Goal: Task Accomplishment & Management: Contribute content

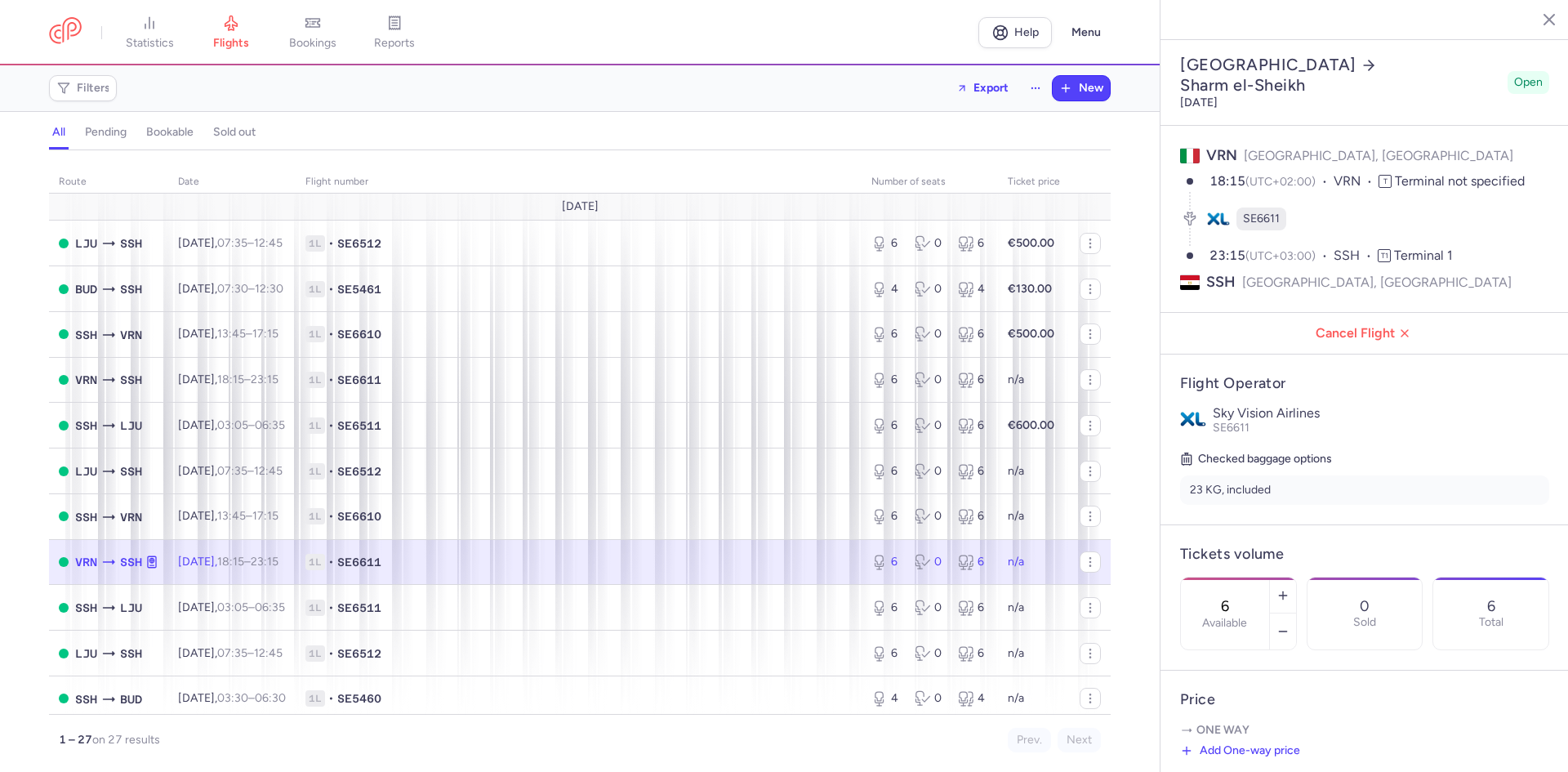
select select "days"
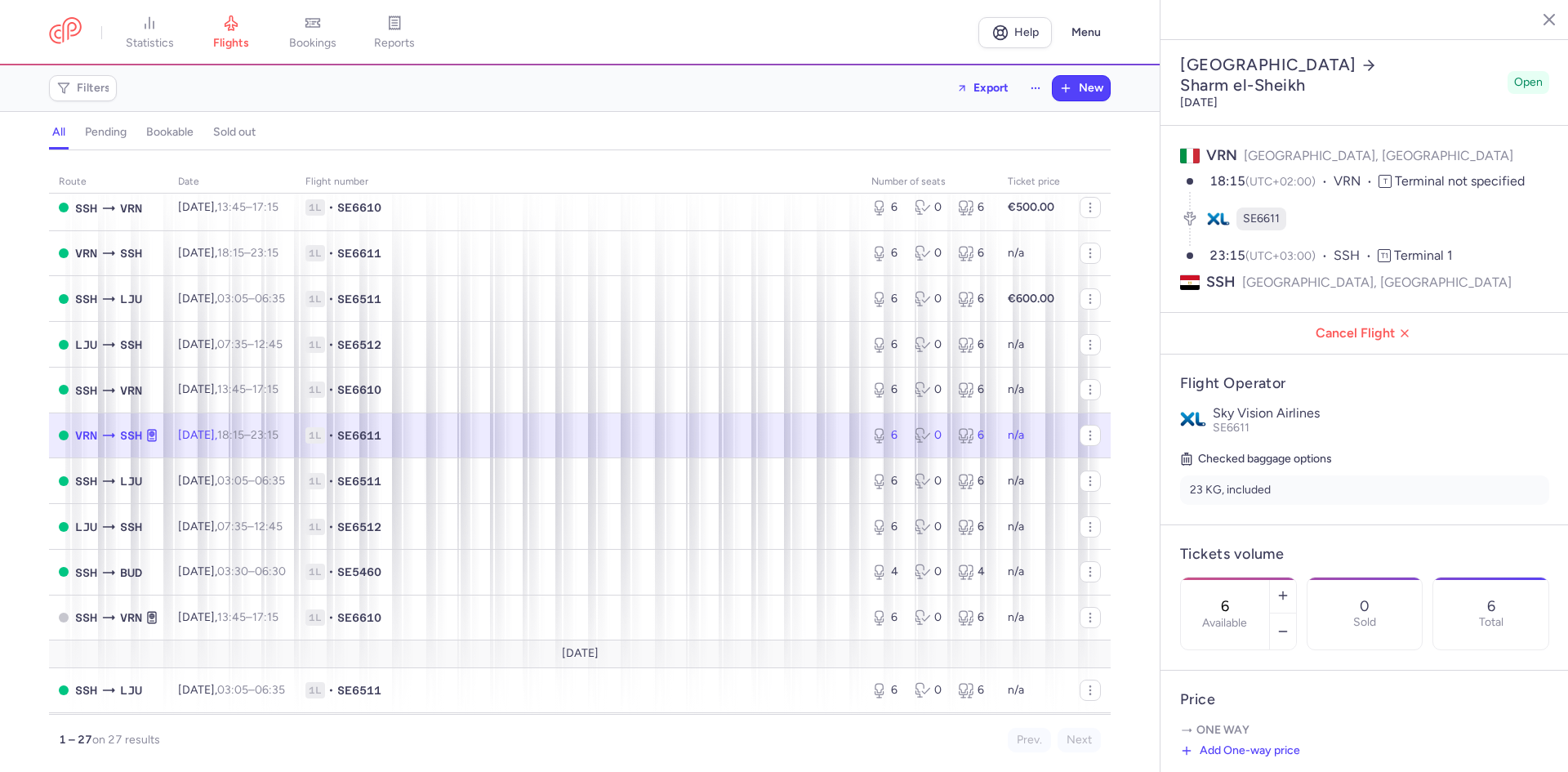
scroll to position [137, 0]
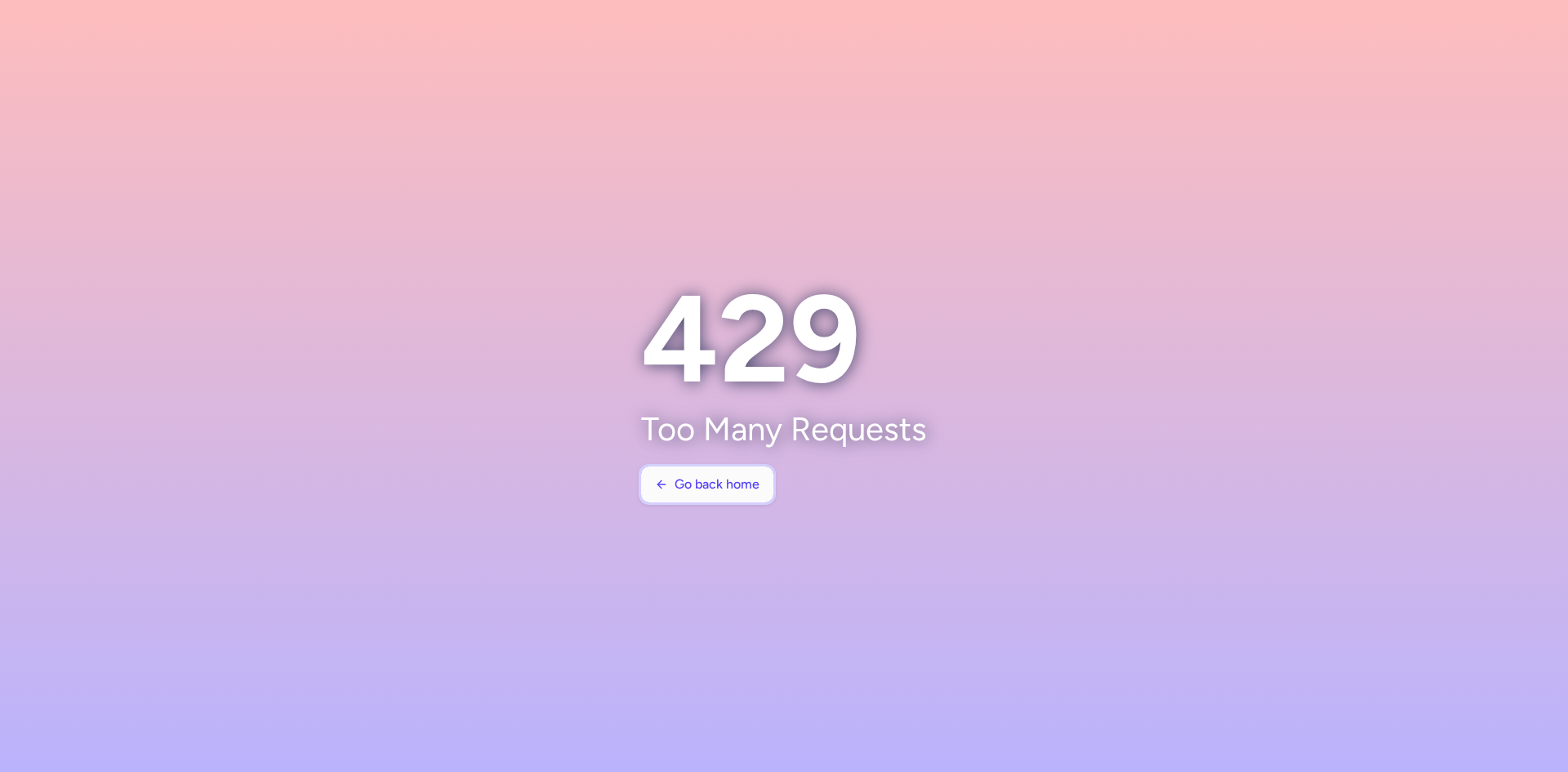
click at [705, 489] on span "Go back home" at bounding box center [716, 484] width 85 height 15
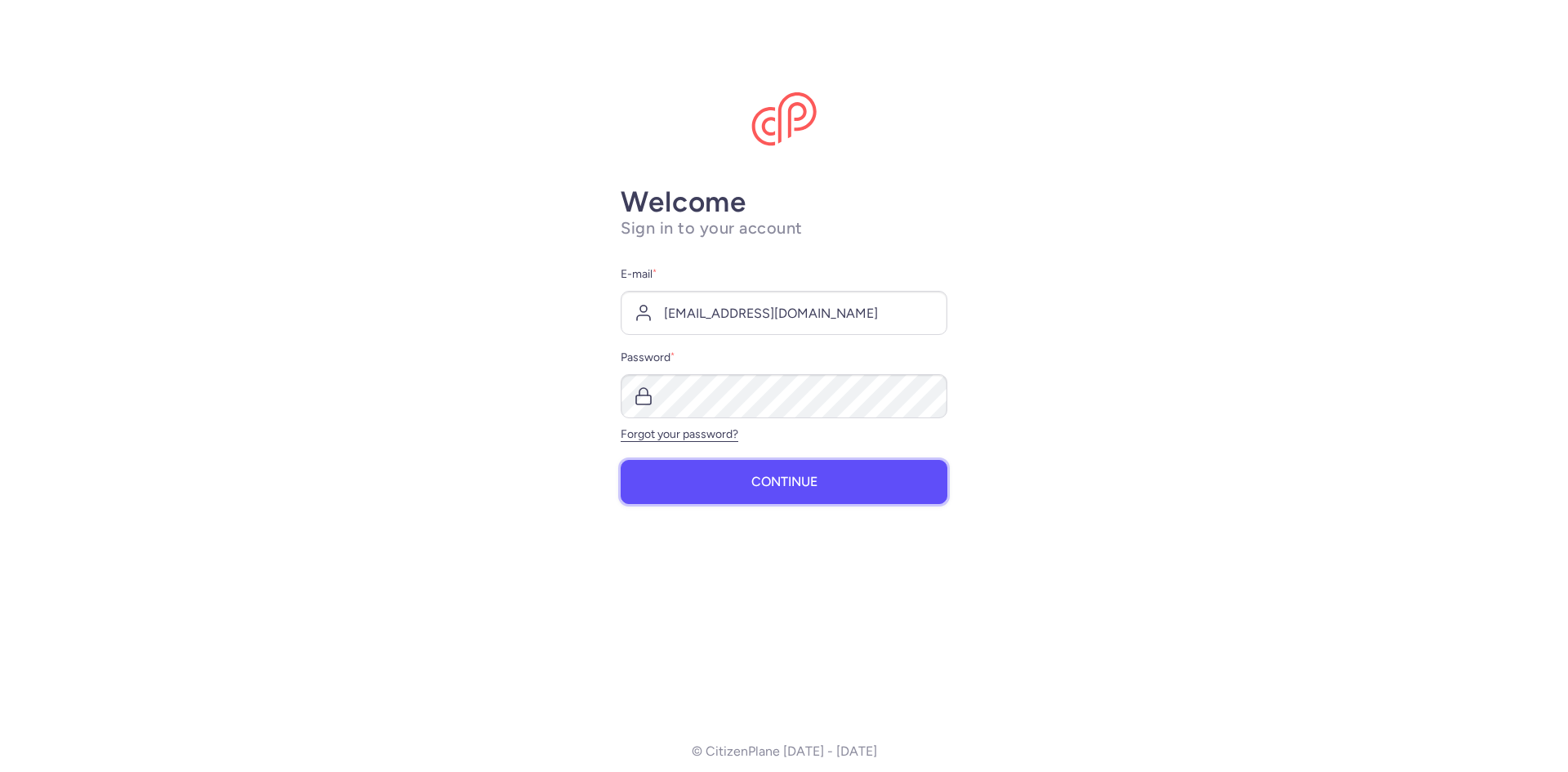
click at [705, 488] on button "Continue" at bounding box center [784, 482] width 327 height 44
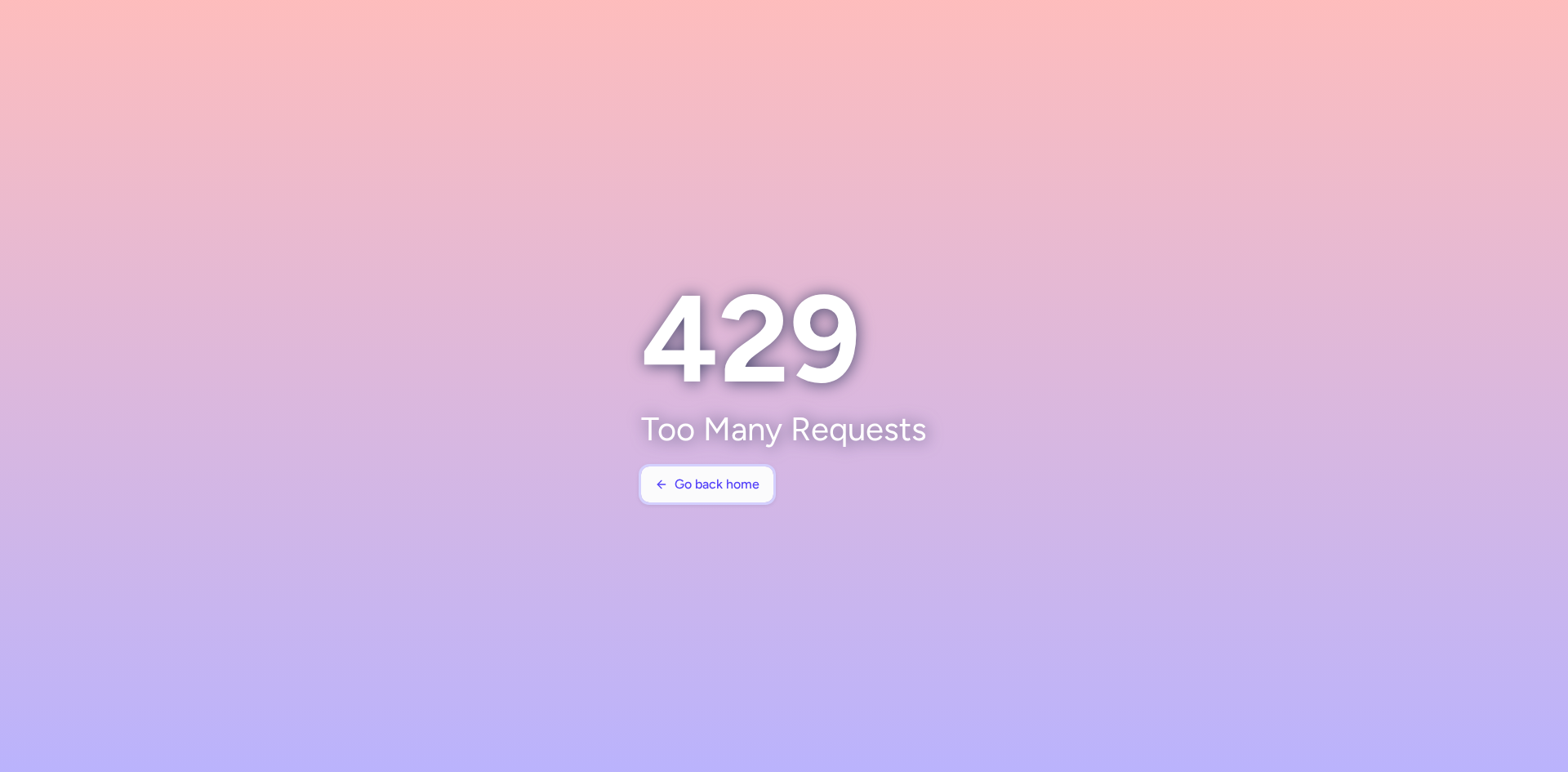
click at [697, 485] on span "Go back home" at bounding box center [716, 484] width 85 height 15
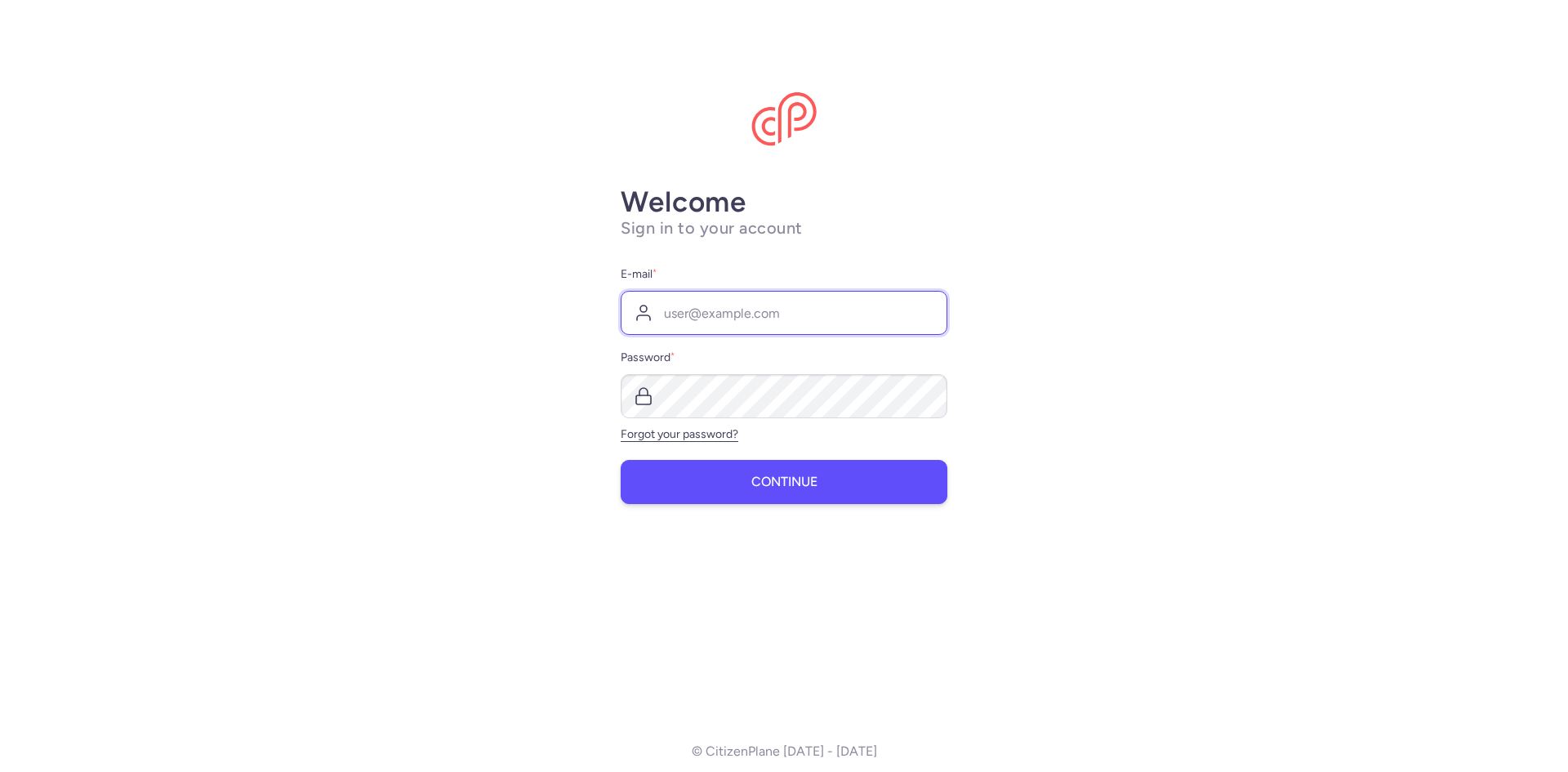
type input "[EMAIL_ADDRESS][DOMAIN_NAME]"
click at [685, 482] on button "Continue" at bounding box center [784, 482] width 327 height 44
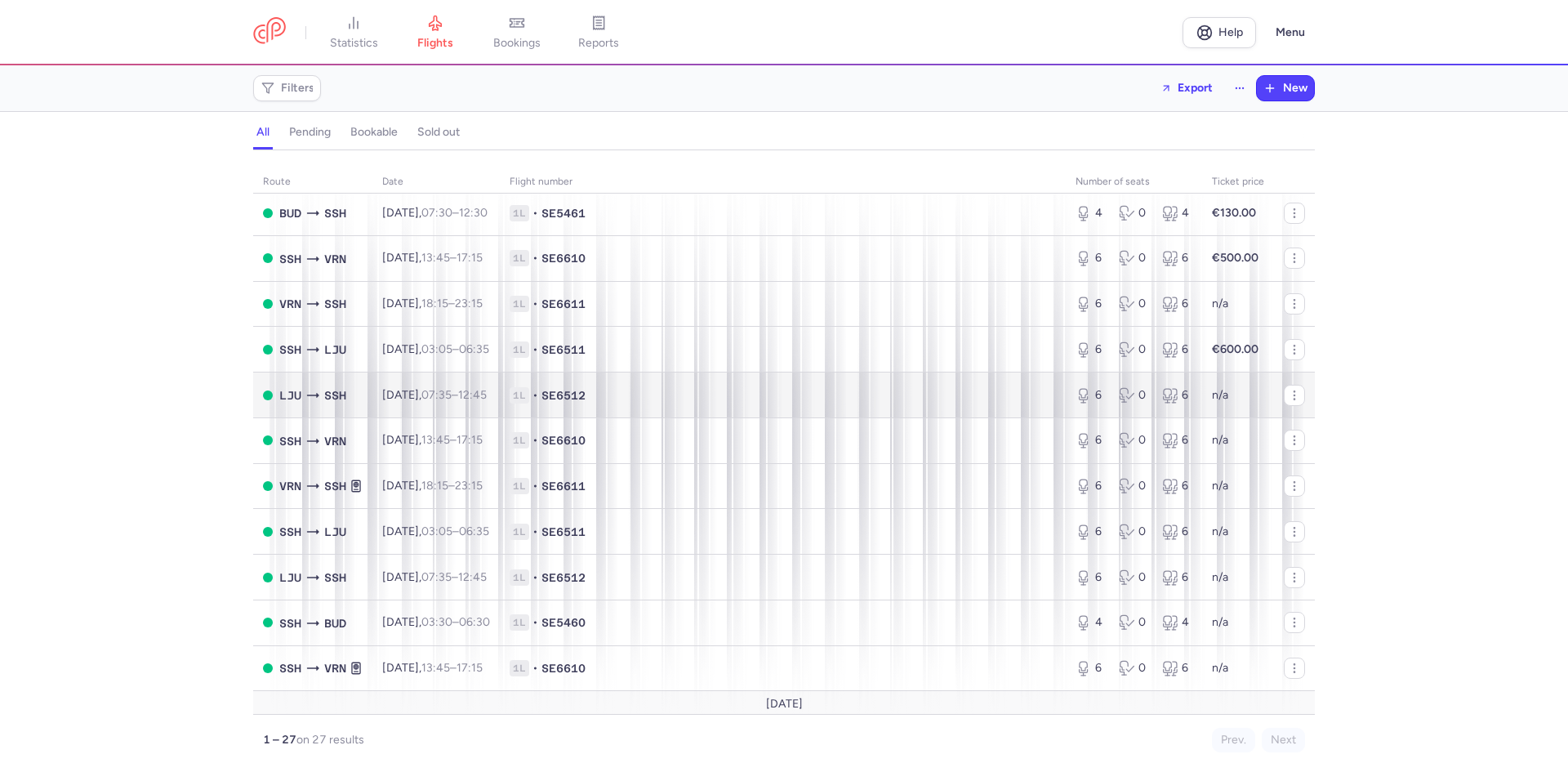
scroll to position [108, 0]
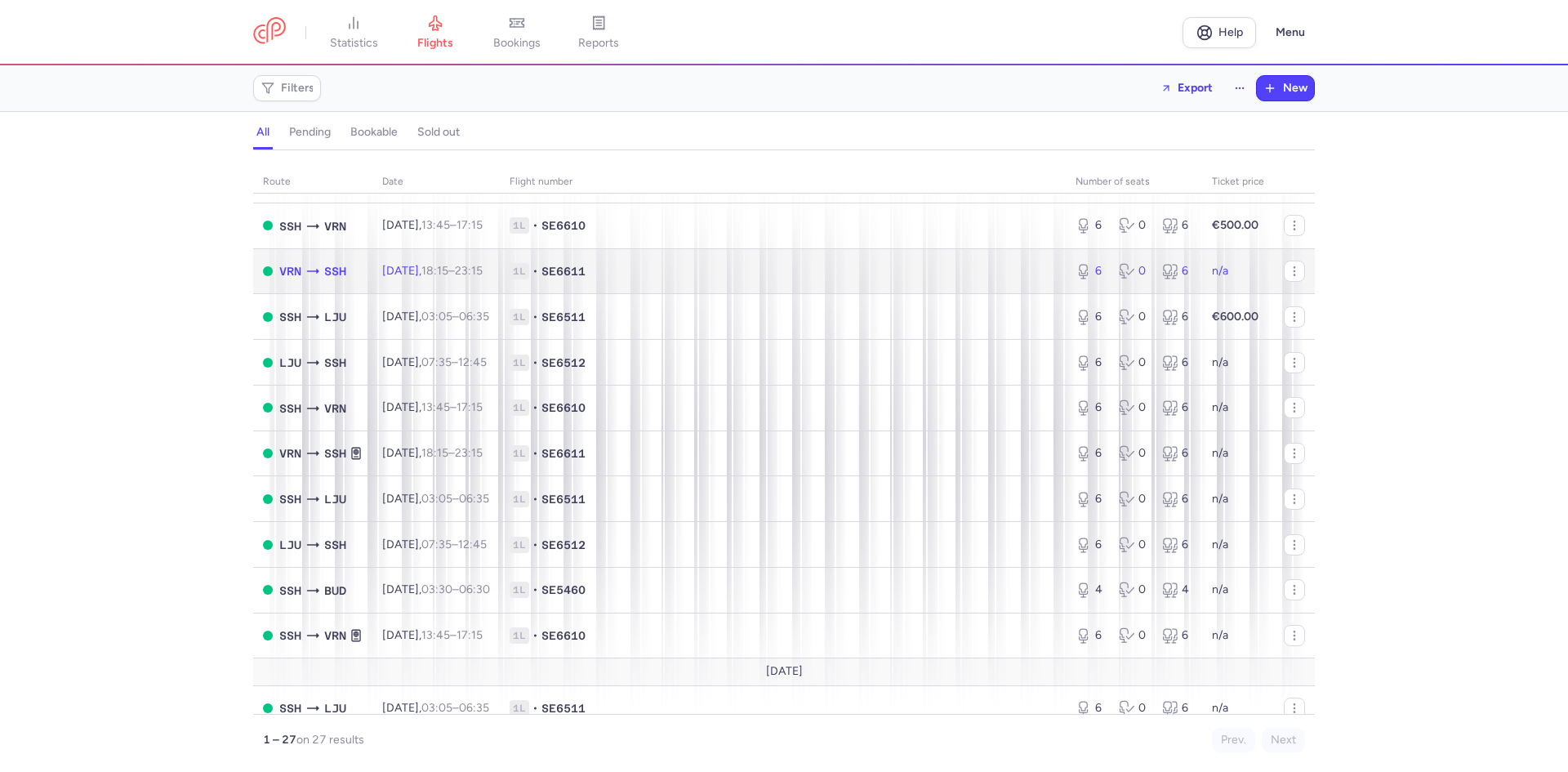
click at [324, 275] on span "SSH" at bounding box center [335, 271] width 22 height 18
select select "days"
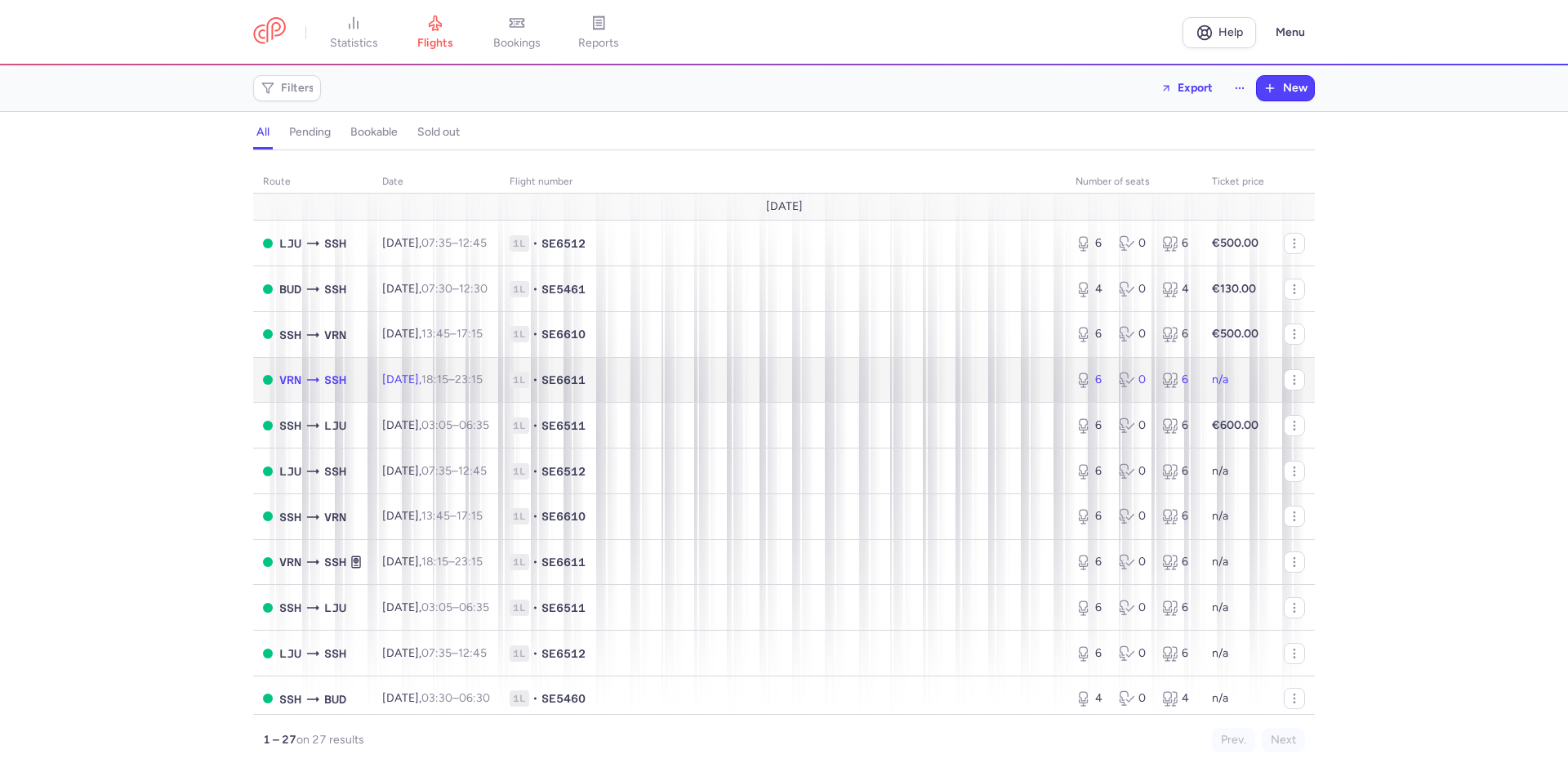
click at [762, 392] on td "1L • SE6611" at bounding box center [782, 380] width 566 height 46
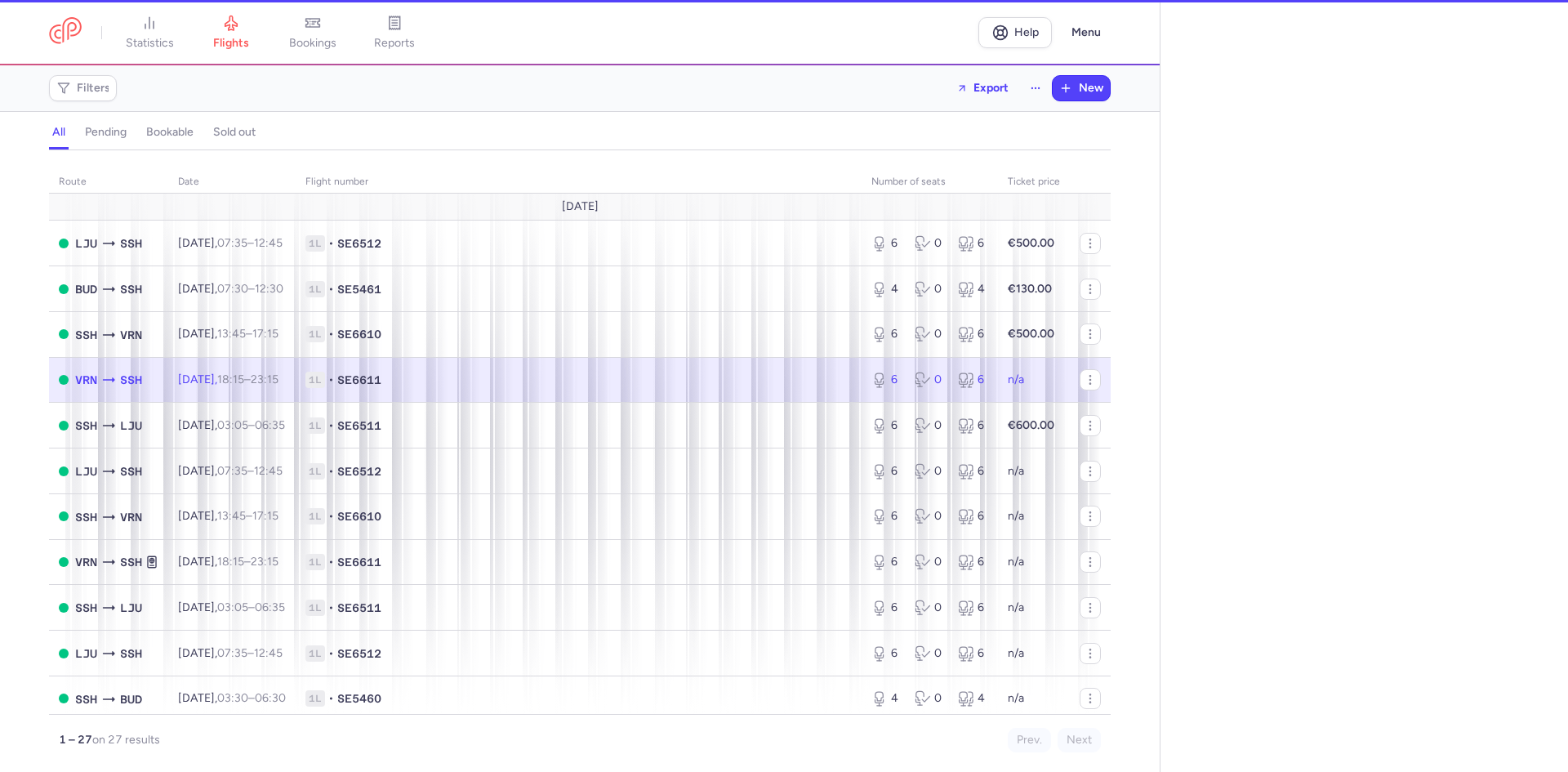
select select "days"
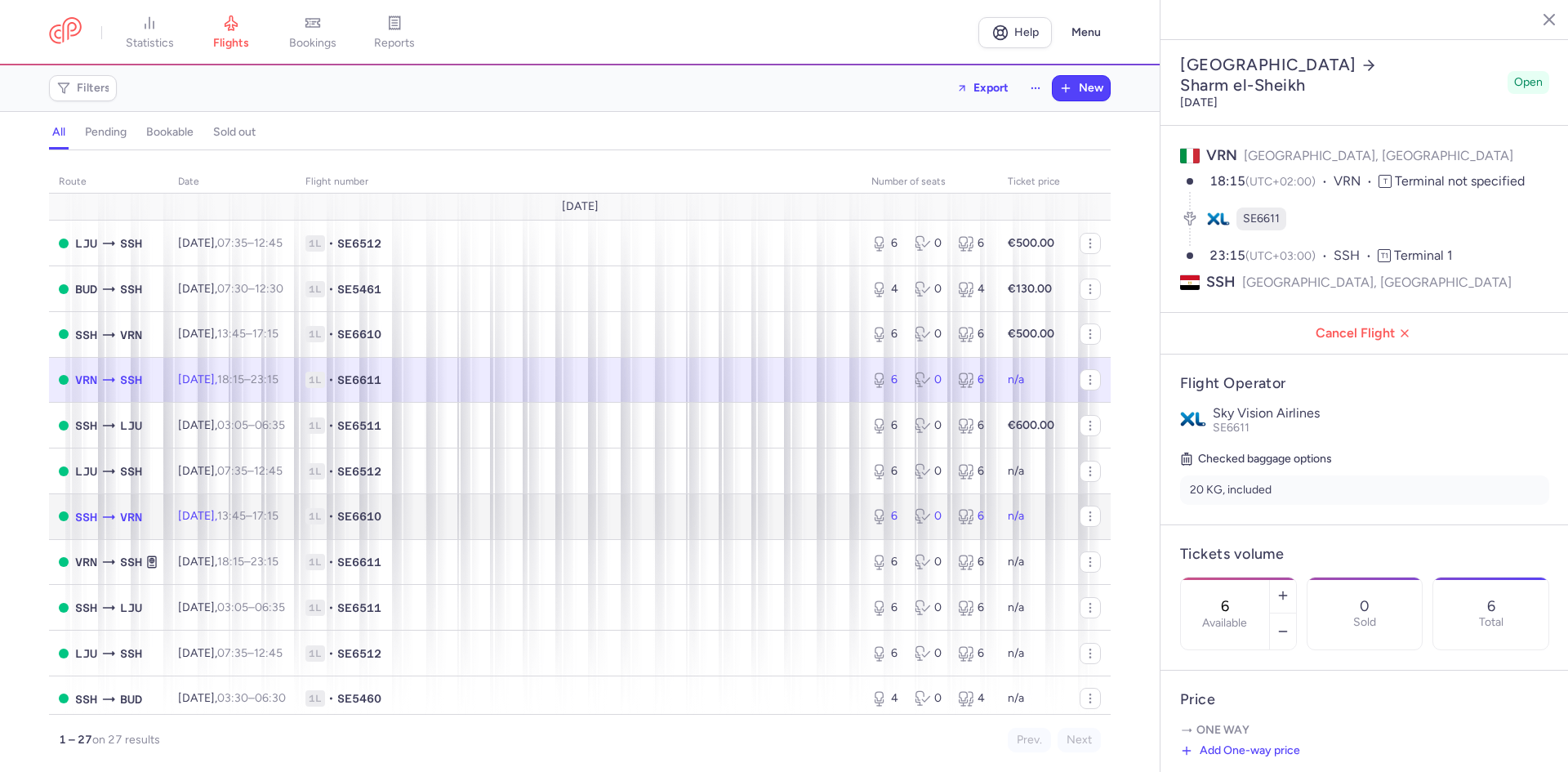
click at [246, 512] on time "13:45" at bounding box center [230, 516] width 28 height 14
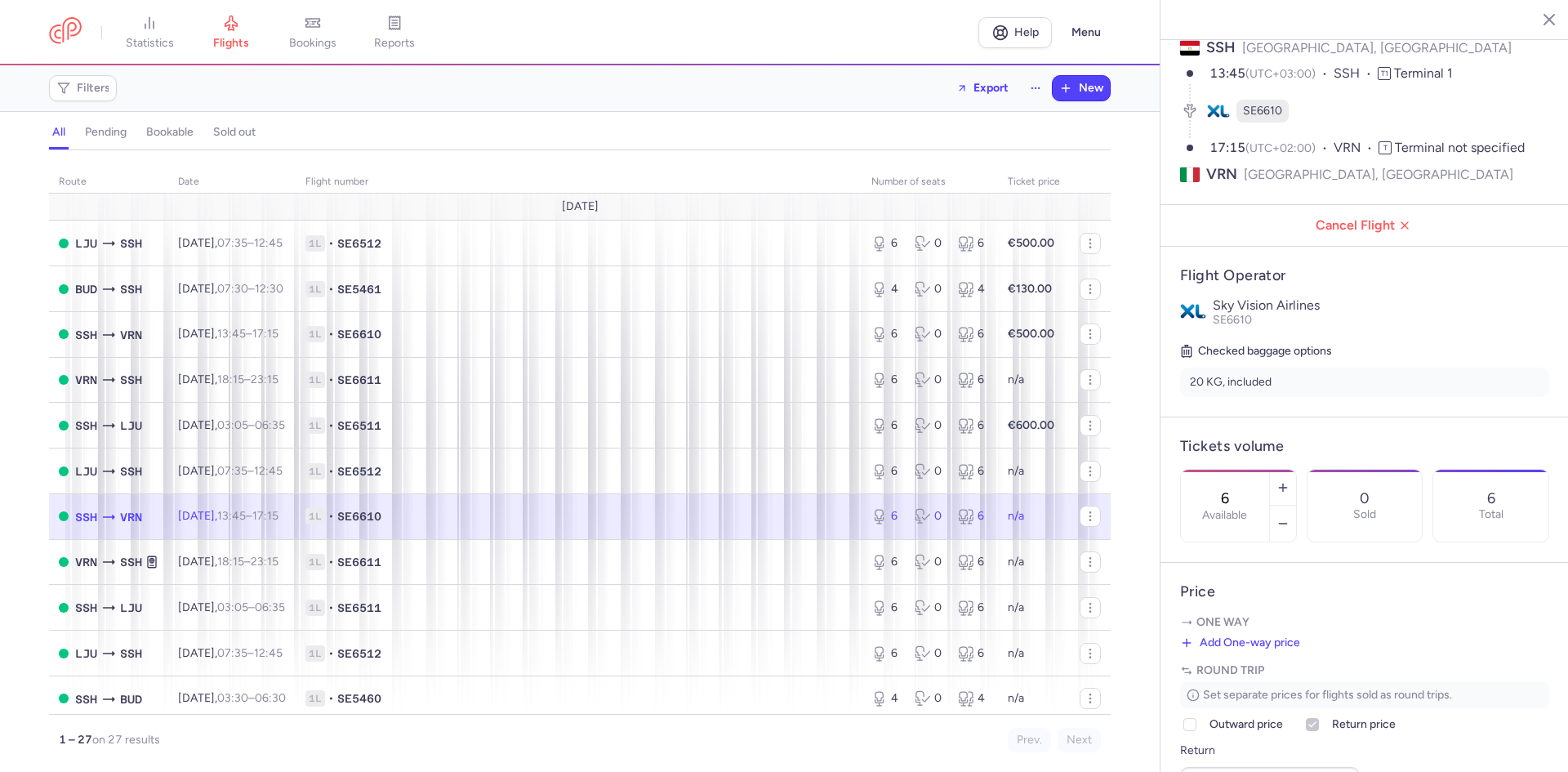
scroll to position [107, 0]
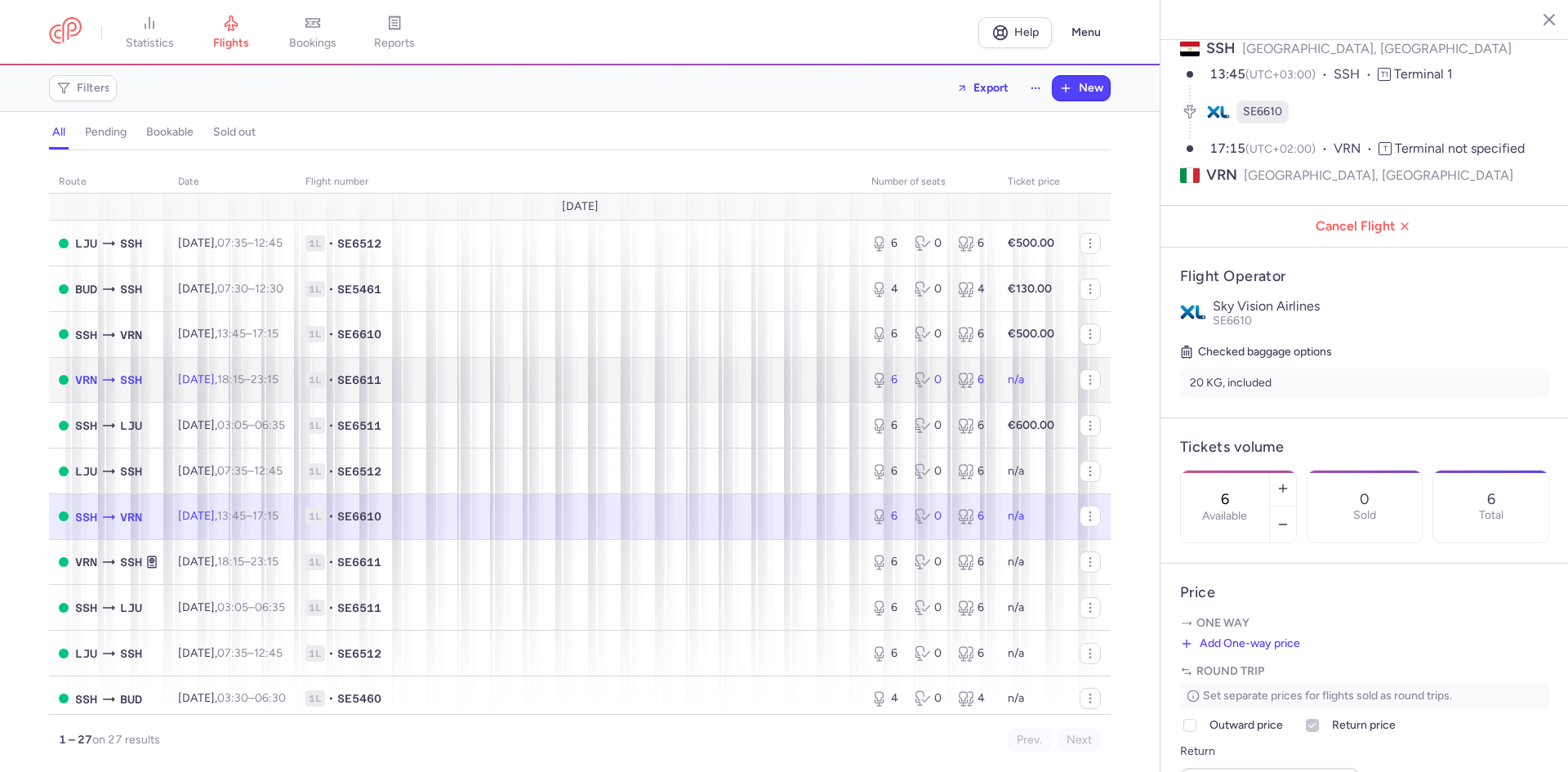
click at [244, 382] on time "18:15" at bounding box center [230, 379] width 27 height 14
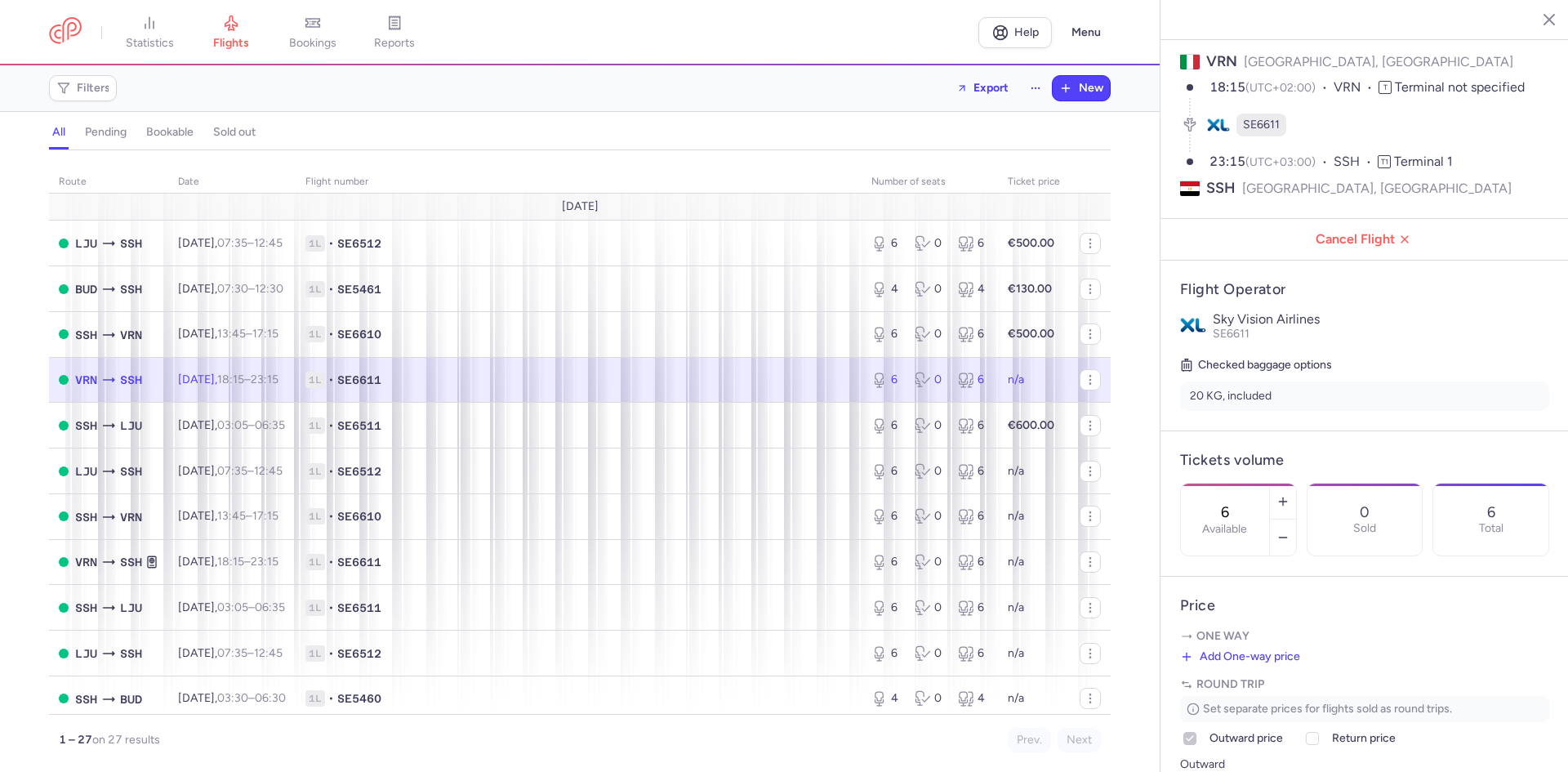
scroll to position [79, 0]
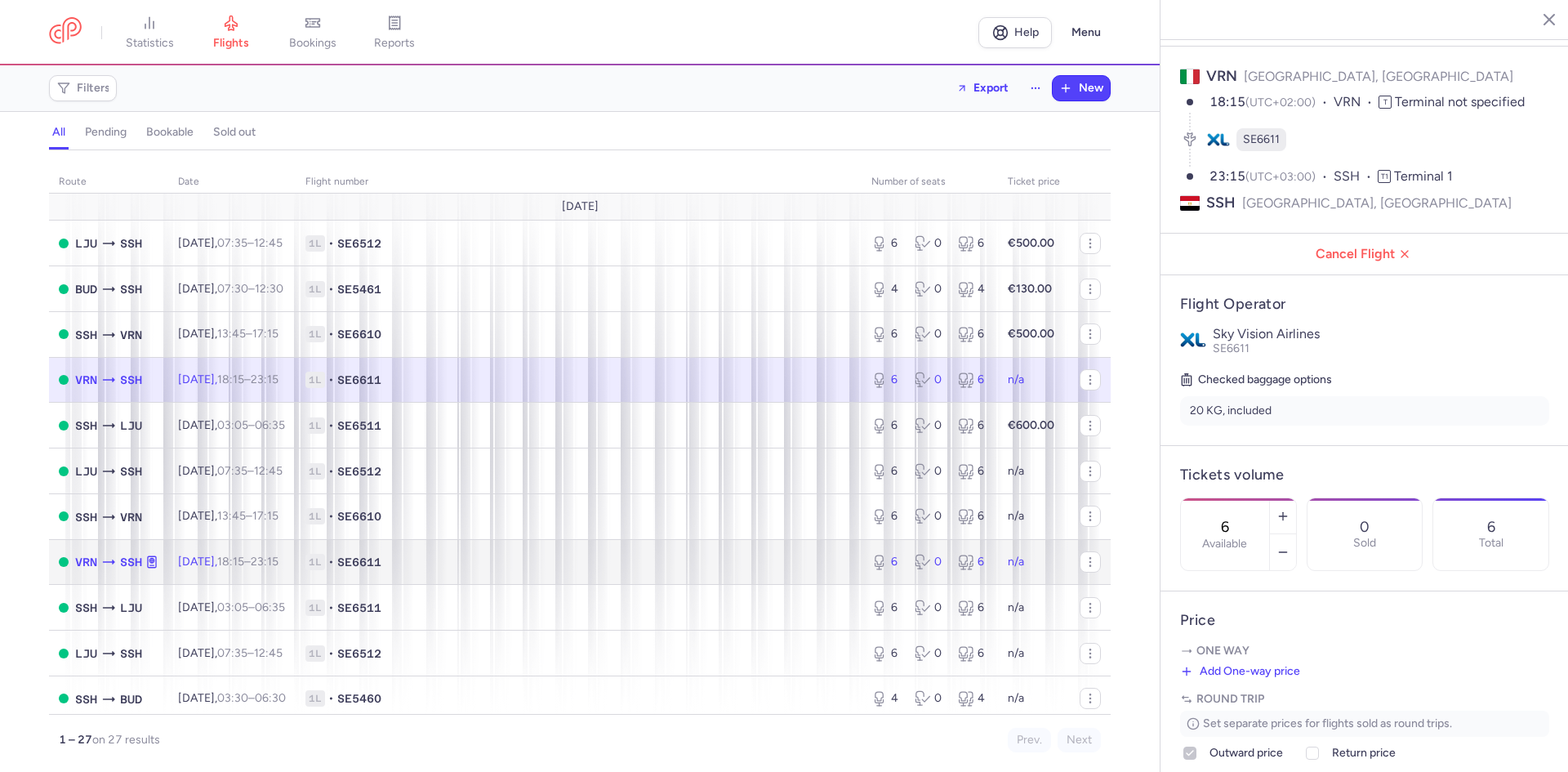
click at [230, 556] on span "[DATE] 18:15 – 23:15 +0" at bounding box center [229, 562] width 101 height 14
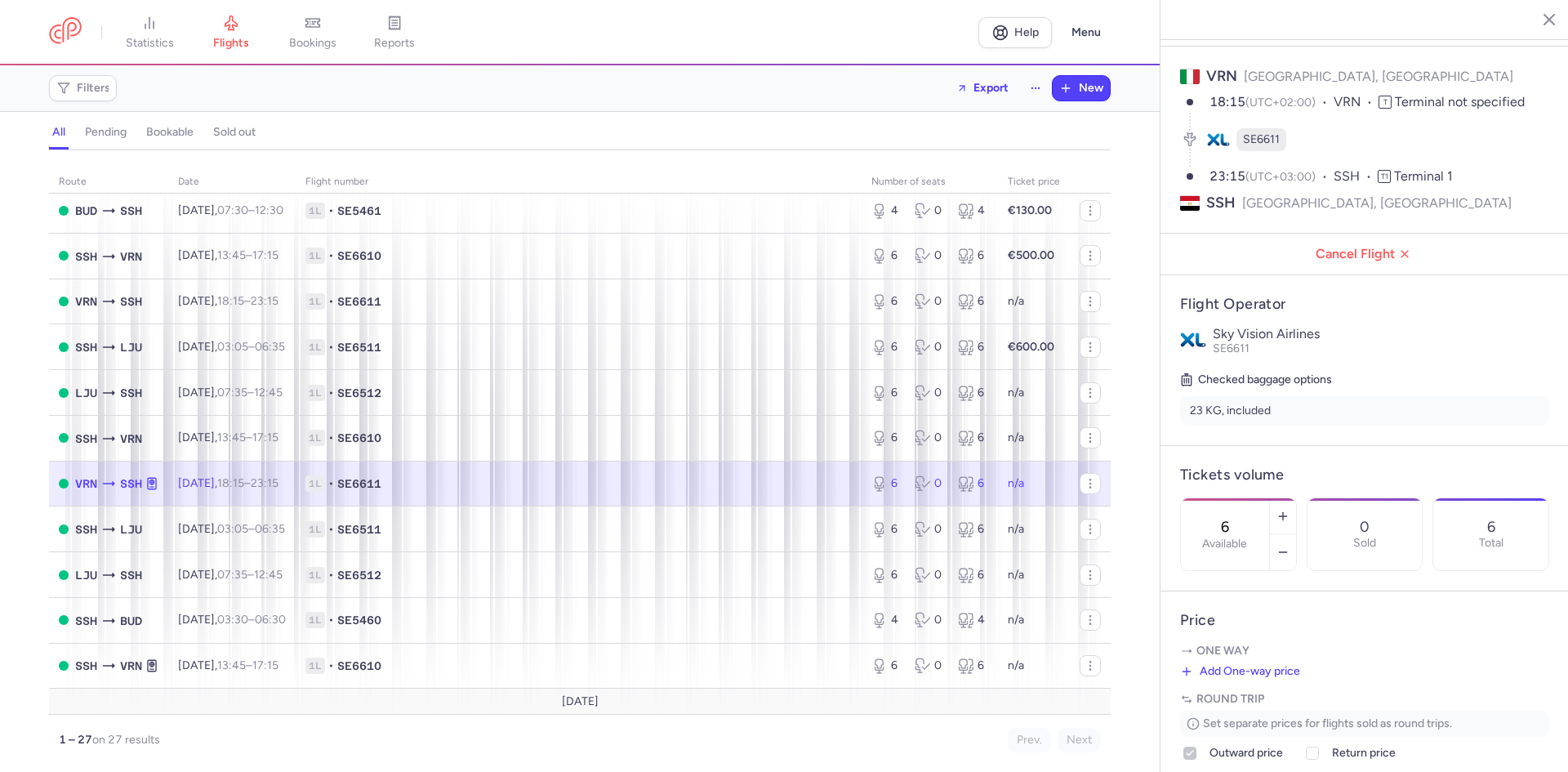
scroll to position [137, 0]
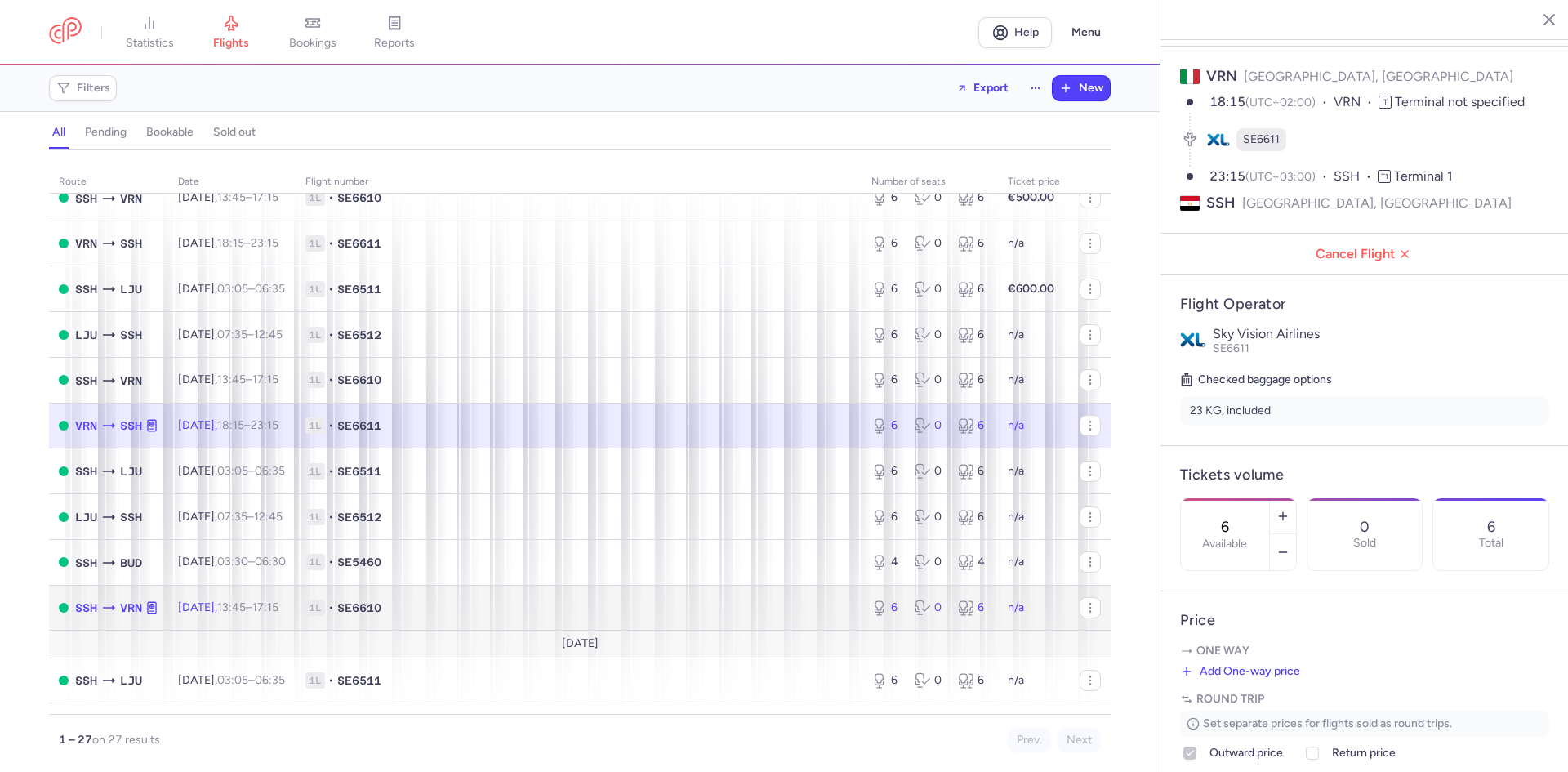
click at [245, 607] on time "13:45" at bounding box center [230, 607] width 28 height 14
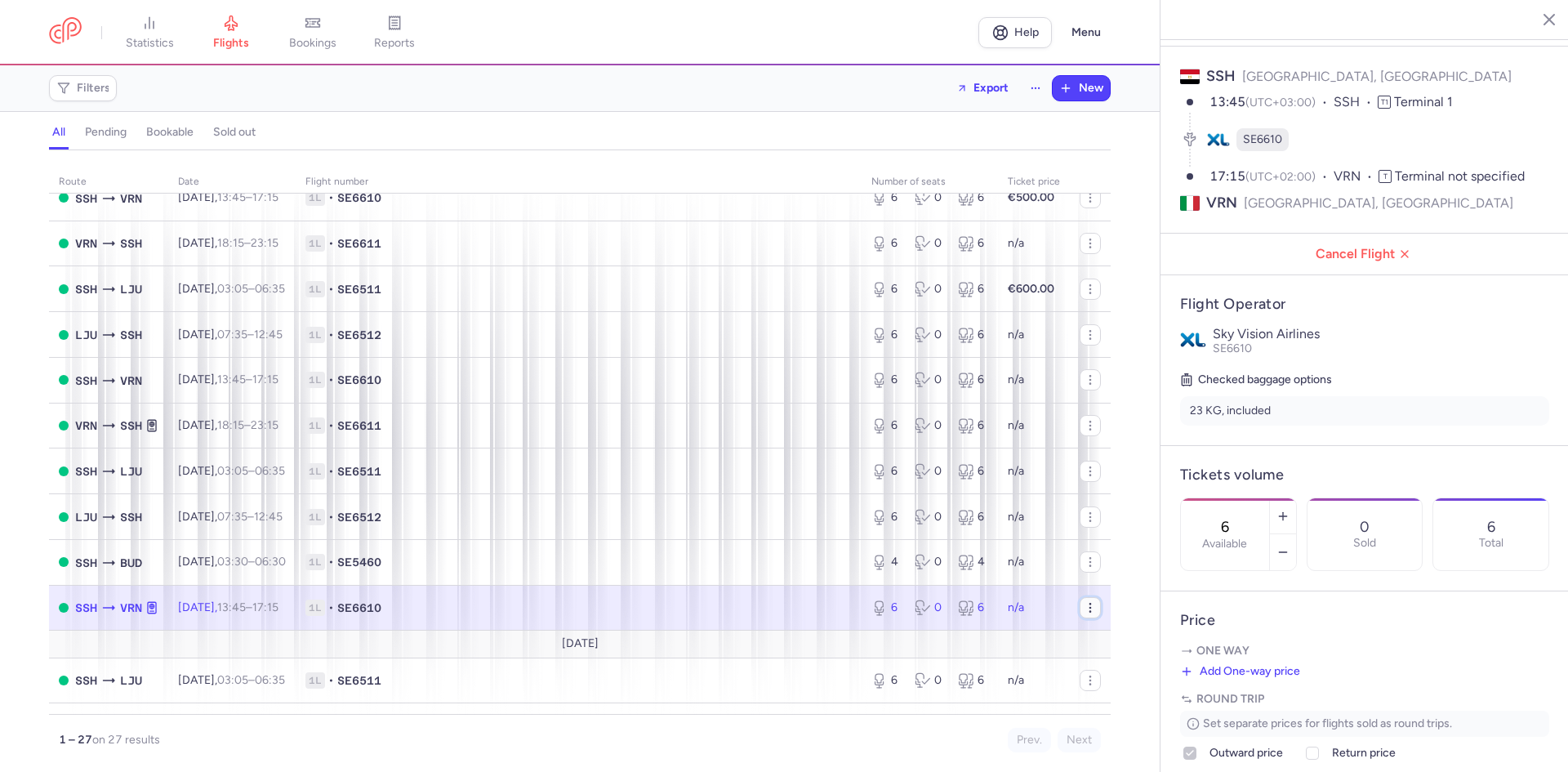
click at [1089, 607] on circle "button" at bounding box center [1089, 607] width 1 height 1
click at [1460, 370] on section "Checked baggage options 23 KG, included" at bounding box center [1364, 397] width 369 height 56
click at [1340, 396] on li "23 KG, included" at bounding box center [1364, 411] width 369 height 29
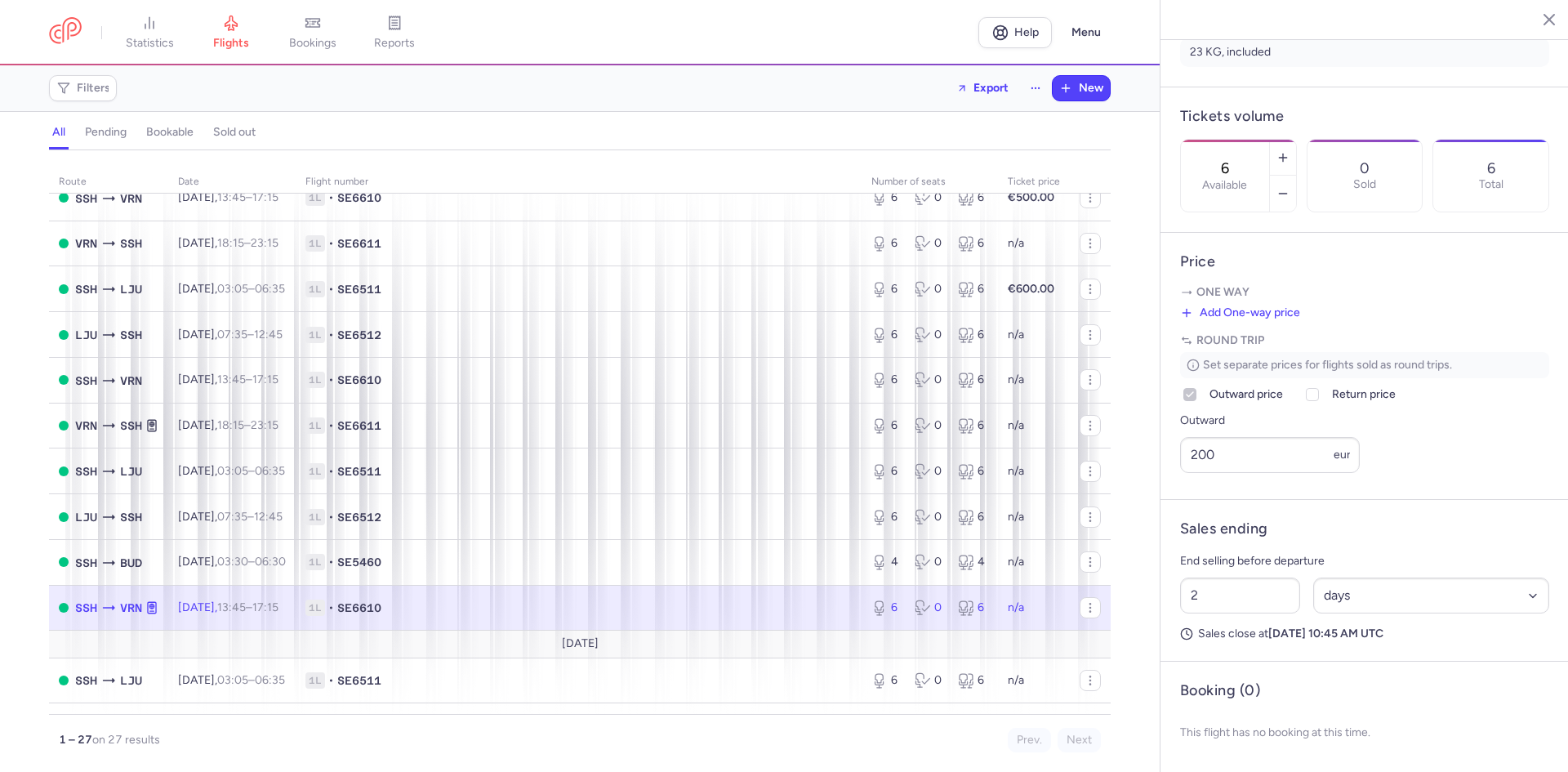
scroll to position [461, 0]
click at [861, 612] on td "[DATE] 13:45 – 17:15 +0" at bounding box center [930, 608] width 137 height 46
click at [1083, 611] on icon "button" at bounding box center [1089, 607] width 13 height 13
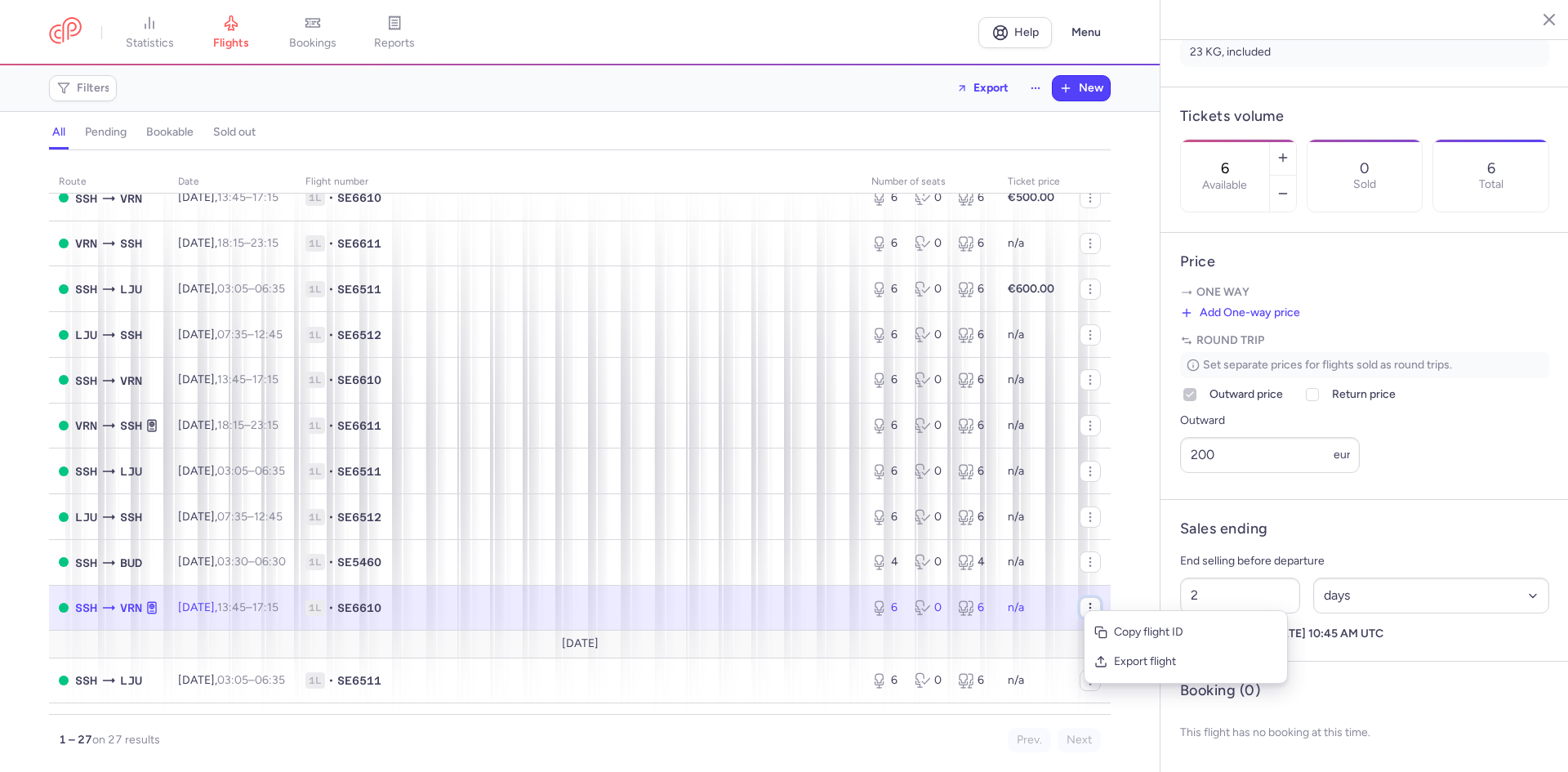
click at [1080, 602] on button "button" at bounding box center [1090, 607] width 21 height 21
click at [1474, 437] on div "Outward 200 eur" at bounding box center [1364, 442] width 369 height 62
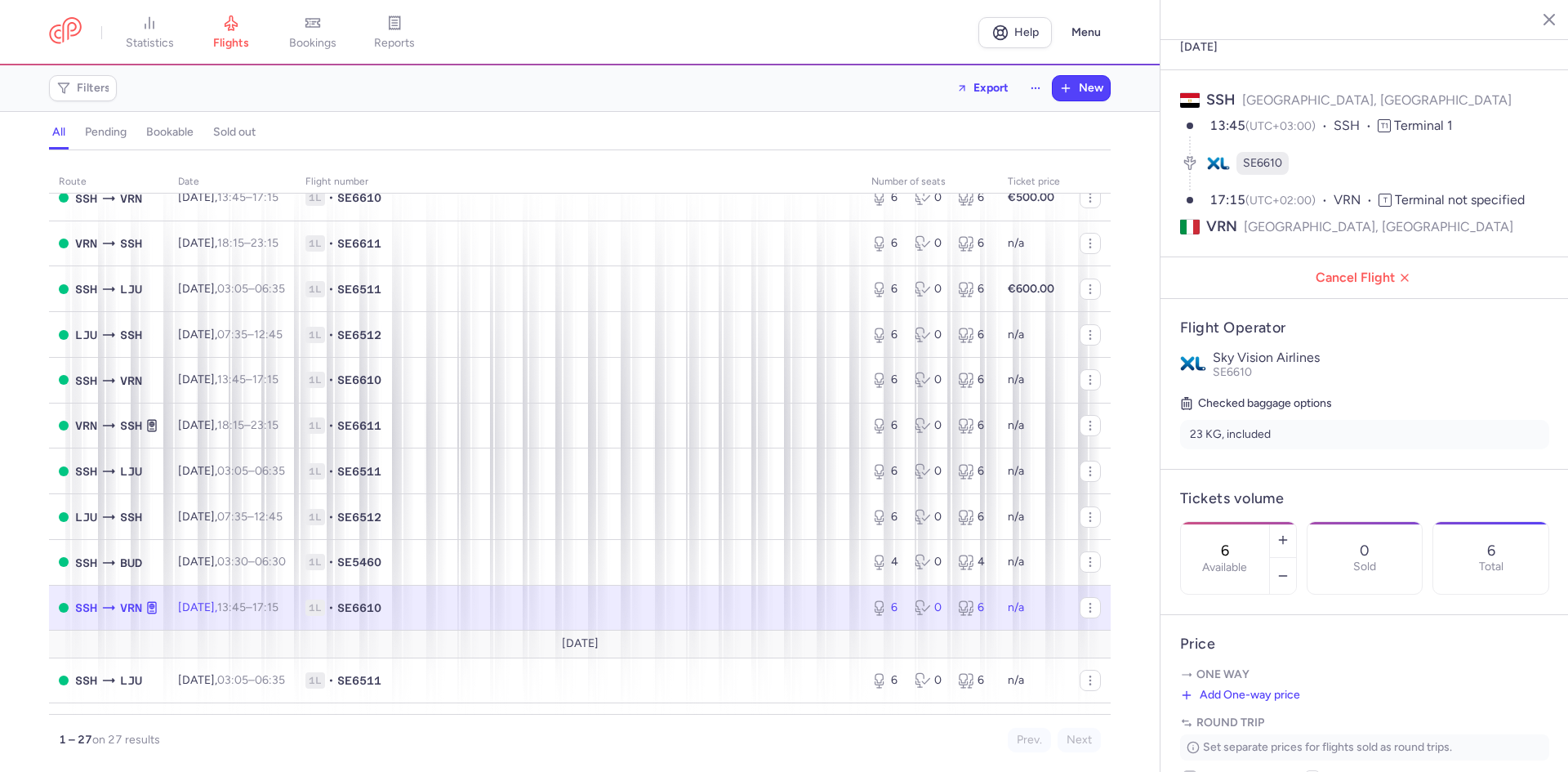
scroll to position [52, 0]
click at [1302, 424] on li "23 KG, included" at bounding box center [1364, 438] width 369 height 29
click at [1402, 424] on li "23 KG, included" at bounding box center [1364, 438] width 369 height 29
click at [1357, 354] on p "Sky Vision Airlines" at bounding box center [1381, 360] width 336 height 15
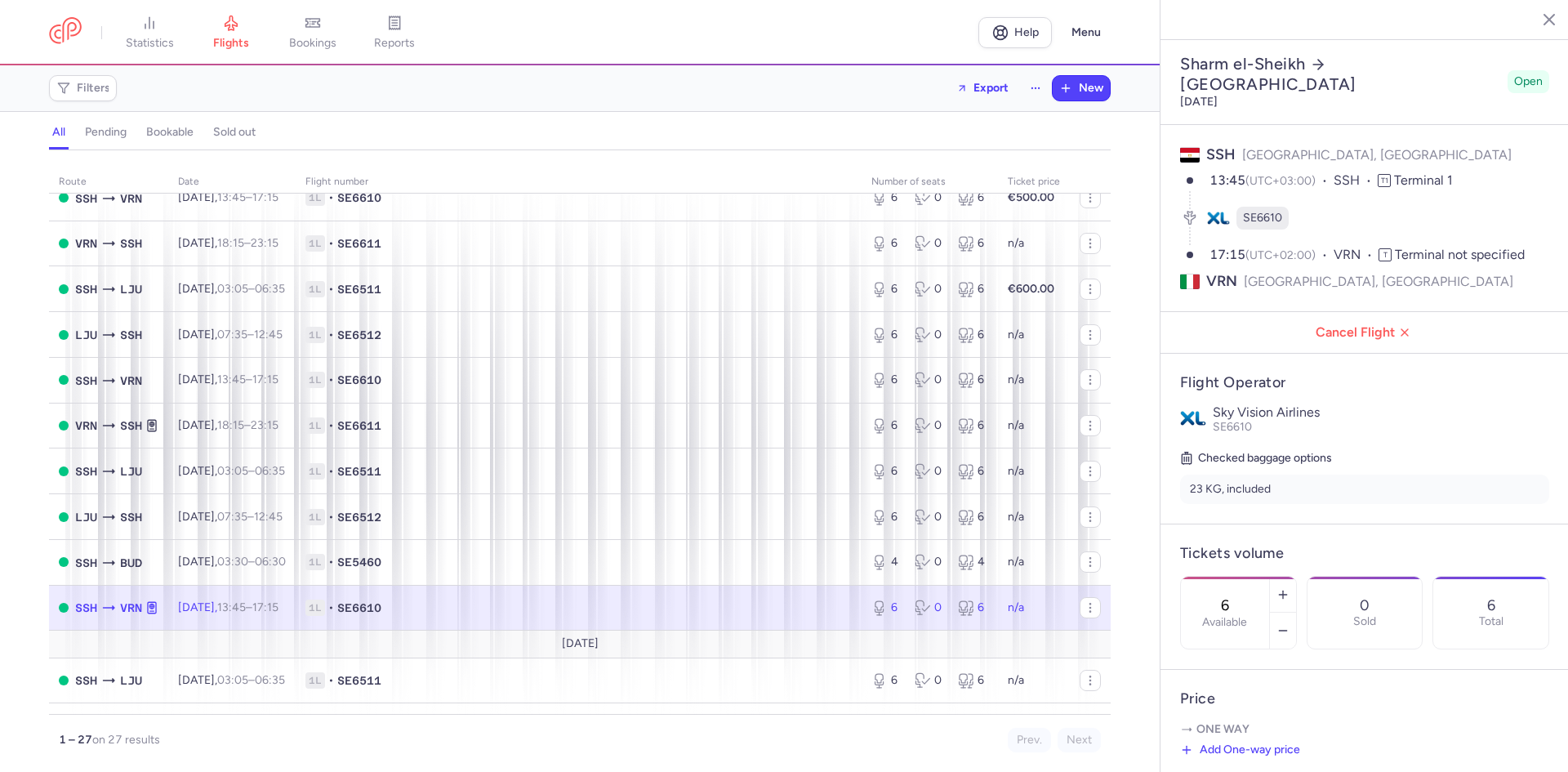
scroll to position [0, 0]
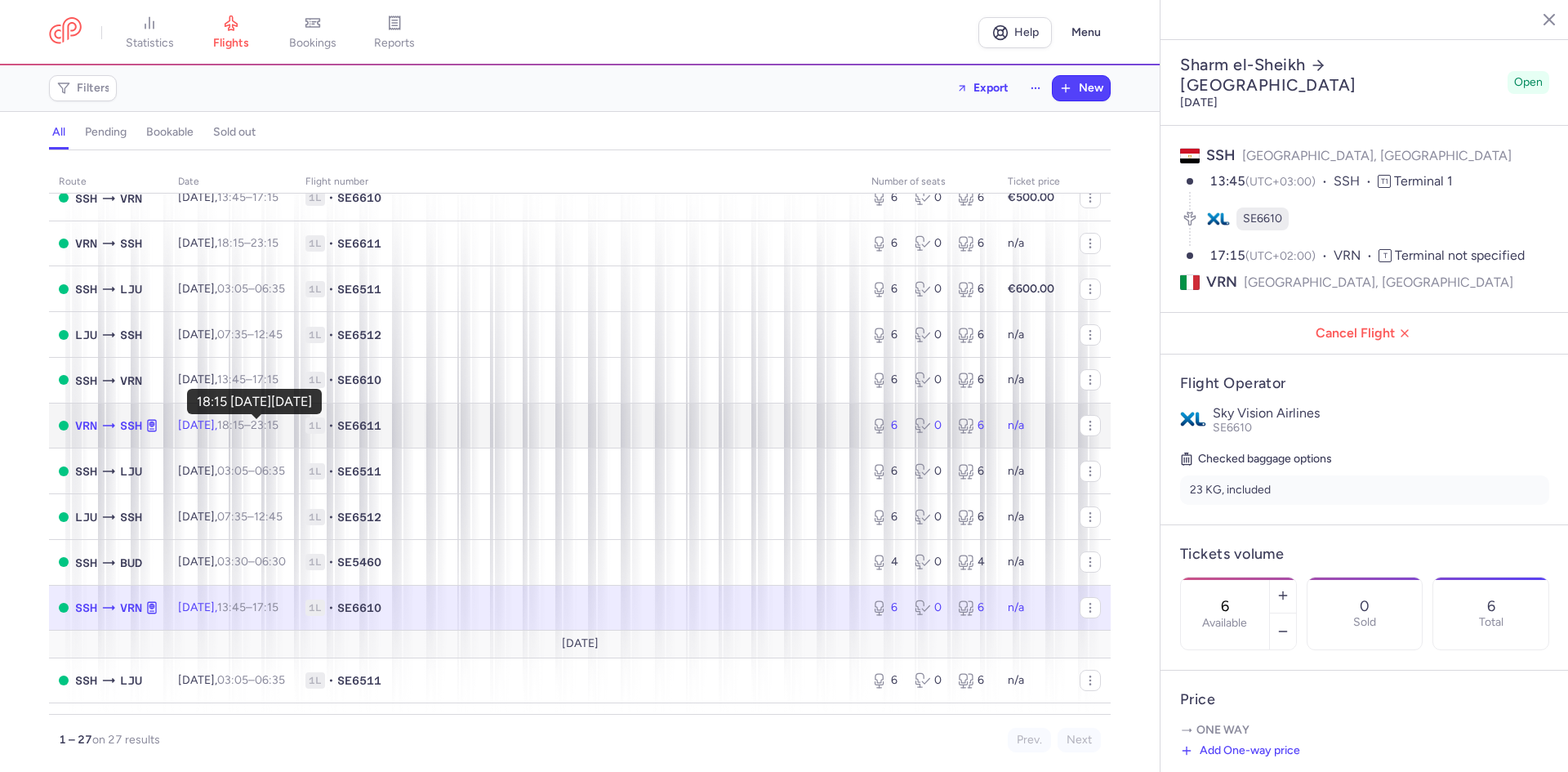
click at [244, 421] on time "18:15" at bounding box center [230, 425] width 27 height 14
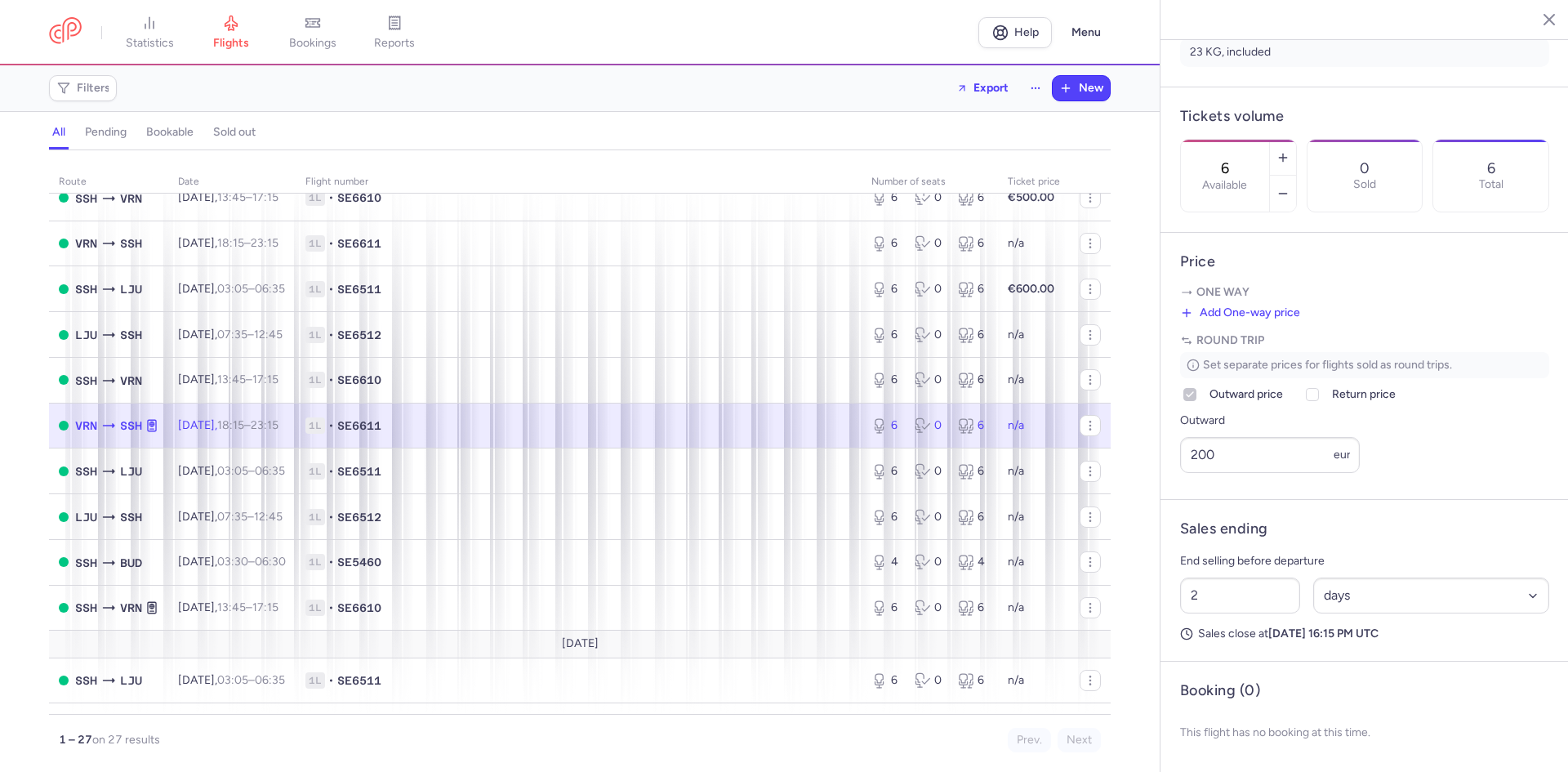
scroll to position [461, 0]
click at [1083, 425] on icon "button" at bounding box center [1089, 425] width 13 height 13
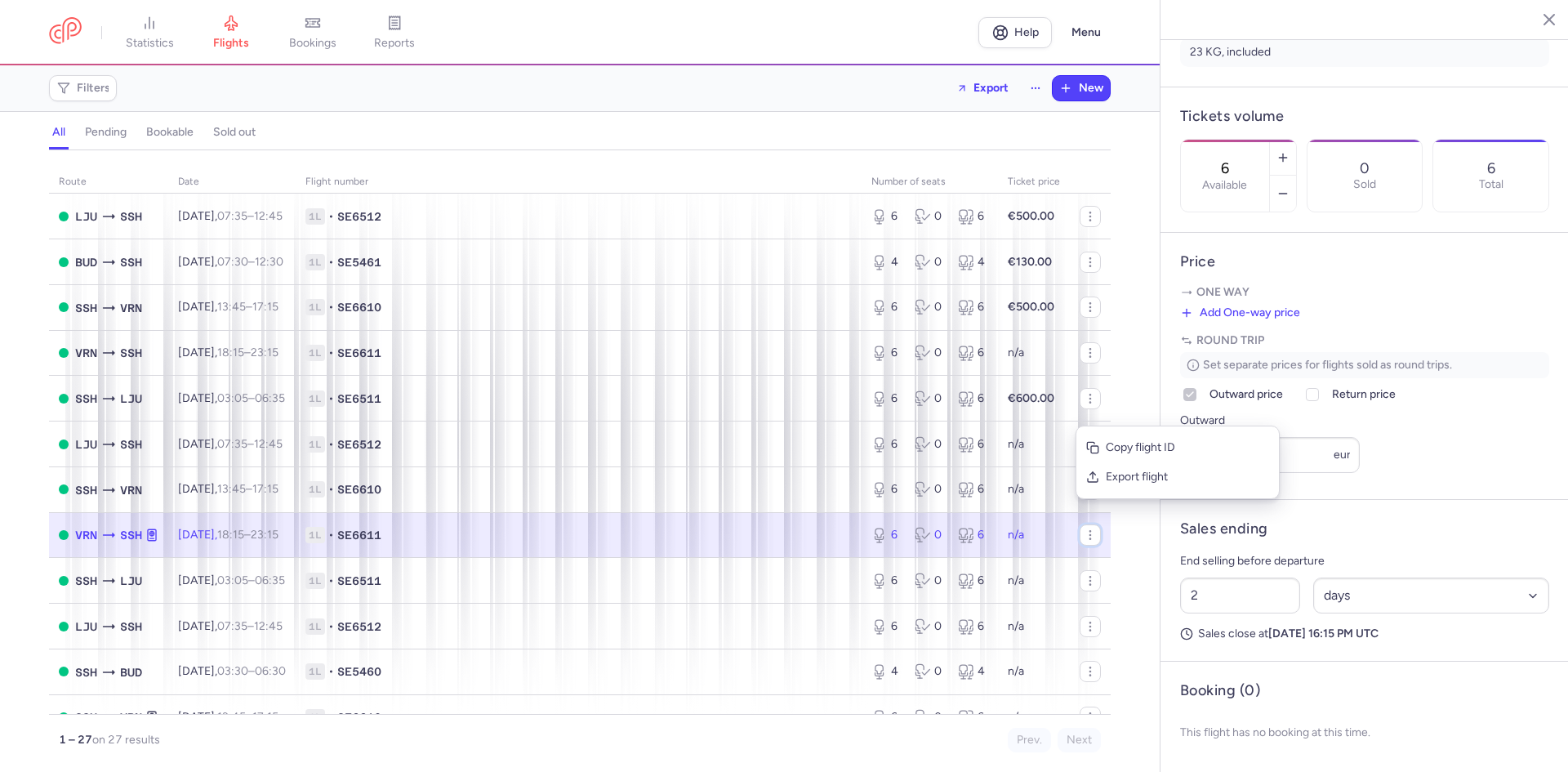
scroll to position [0, 0]
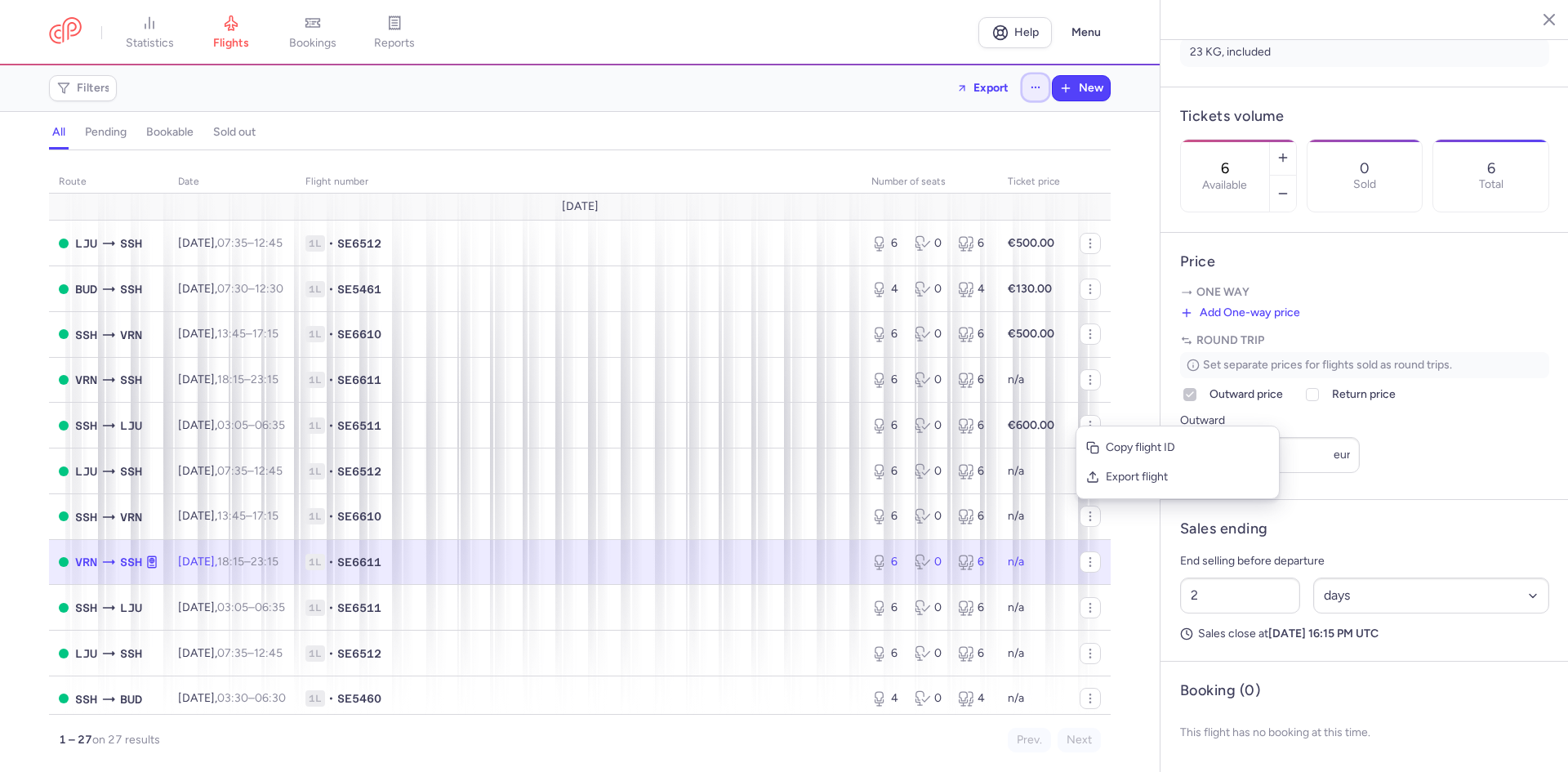
click at [1035, 85] on icon "button" at bounding box center [1035, 87] width 11 height 11
click at [1034, 81] on button "button" at bounding box center [1035, 87] width 26 height 26
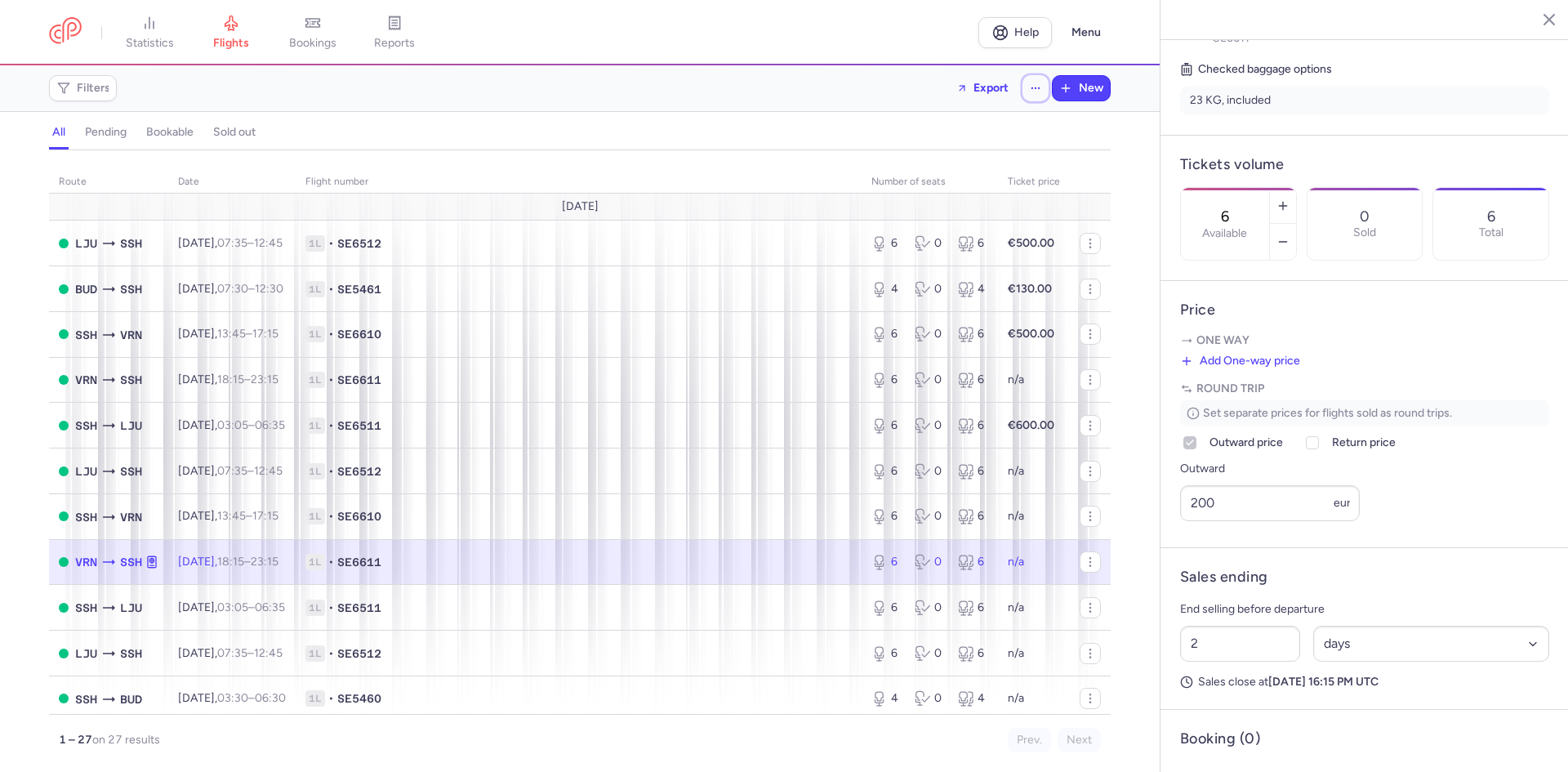
scroll to position [461, 0]
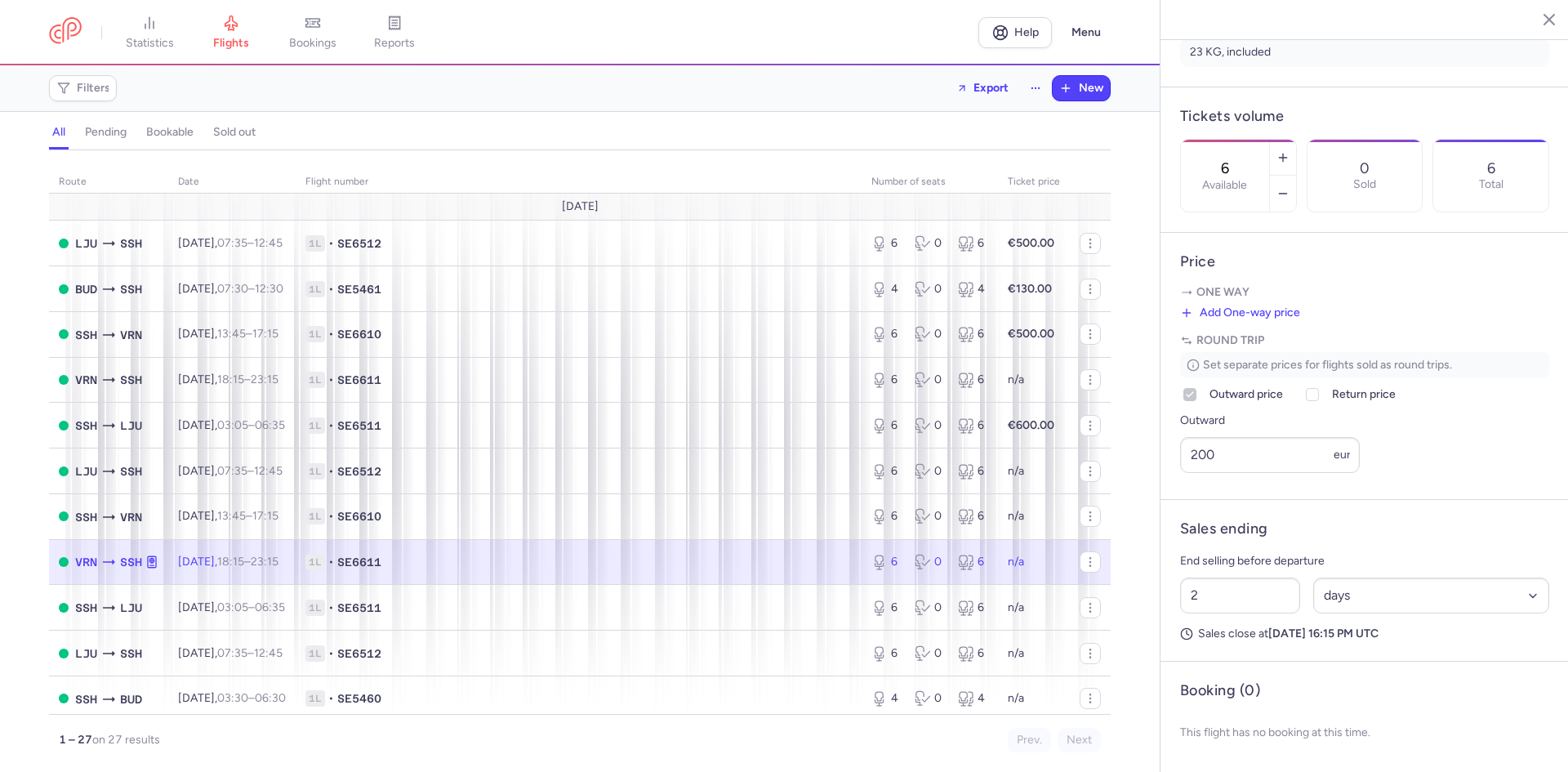
click at [861, 570] on td "[DATE] 18:15 – 23:15 +0" at bounding box center [930, 562] width 137 height 46
drag, startPoint x: 140, startPoint y: 574, endPoint x: 111, endPoint y: 562, distance: 31.4
click at [295, 568] on td "VRN SSH" at bounding box center [578, 562] width 566 height 46
click at [110, 562] on icon at bounding box center [109, 563] width 12 height 5
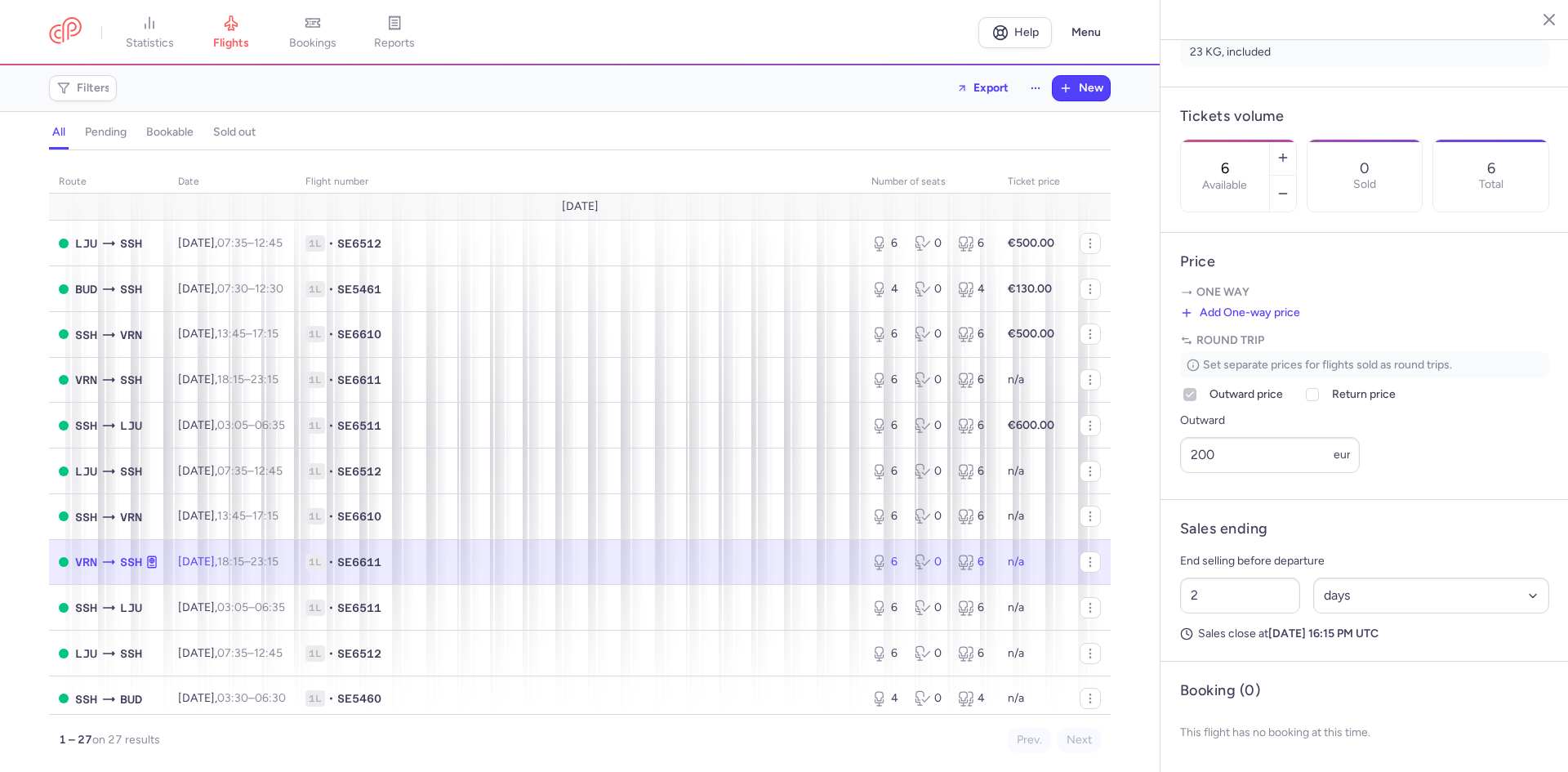
click at [110, 561] on icon at bounding box center [108, 562] width 16 height 16
click at [67, 559] on span "VRN SSH" at bounding box center [108, 562] width 100 height 14
click at [61, 0] on body "statistics flights bookings reports Help Menu Filters Export New all pending bo…" at bounding box center [784, 0] width 1568 height 0
click at [61, 561] on span at bounding box center [63, 561] width 9 height 9
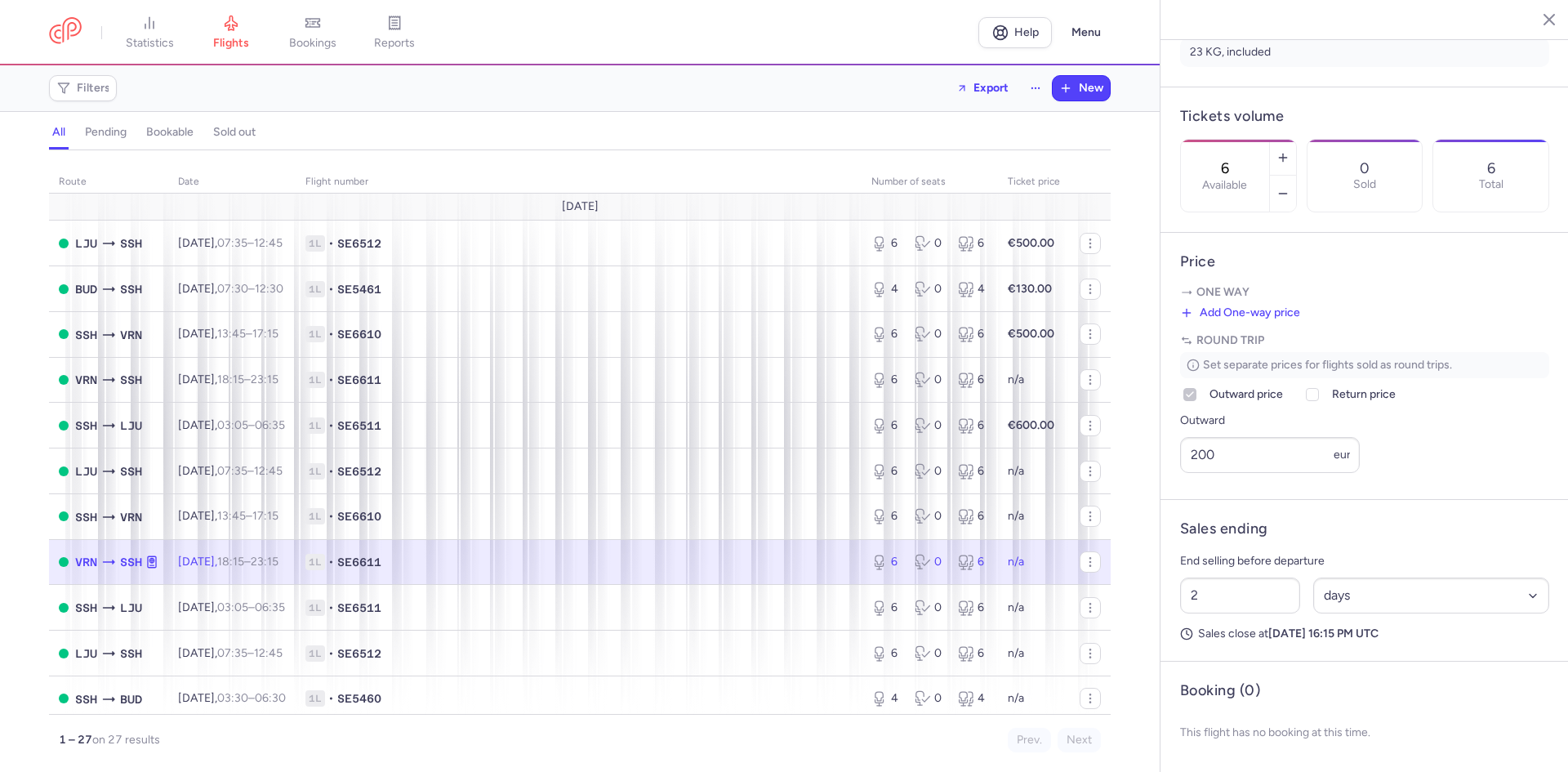
click at [1051, 566] on td "n/a" at bounding box center [1034, 562] width 72 height 46
click at [1029, 567] on td "n/a" at bounding box center [1034, 562] width 72 height 46
click at [1083, 556] on icon "button" at bounding box center [1089, 562] width 13 height 13
click at [1037, 564] on td "n/a" at bounding box center [1034, 562] width 72 height 46
click at [1077, 36] on button "Menu" at bounding box center [1086, 32] width 49 height 31
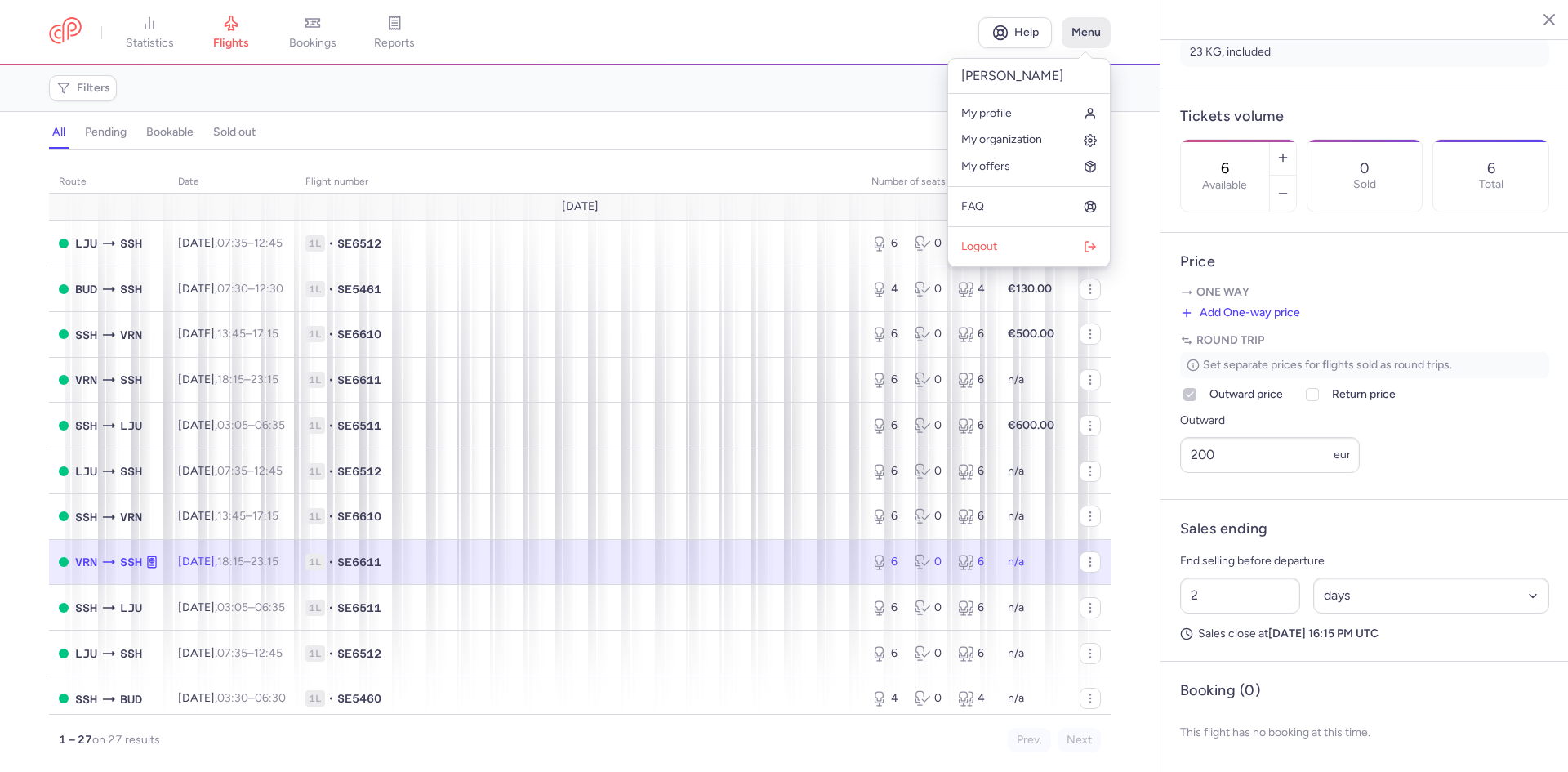
click at [1077, 36] on button "Menu" at bounding box center [1086, 32] width 49 height 31
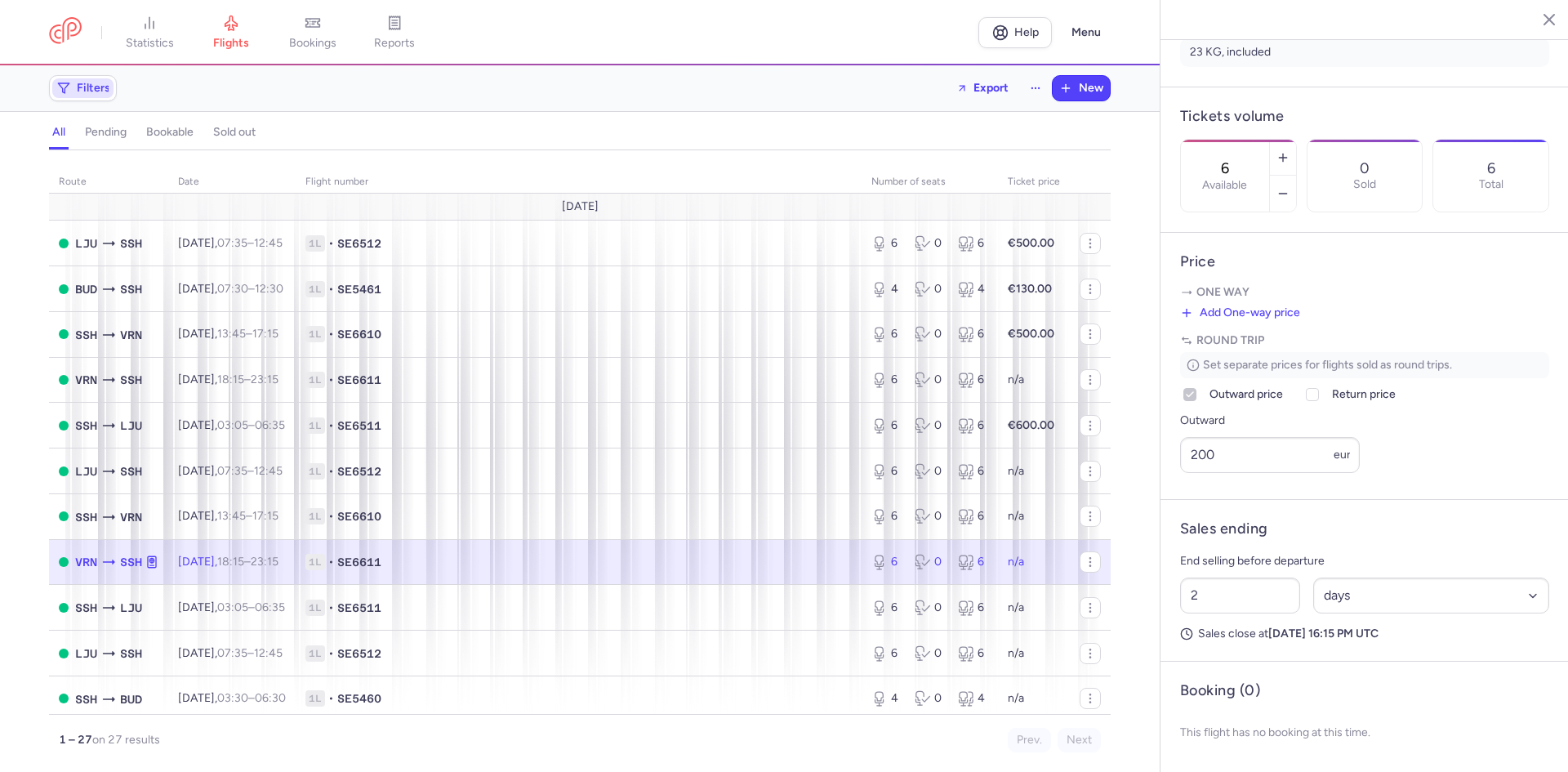
click at [95, 87] on span "Filters" at bounding box center [93, 88] width 33 height 13
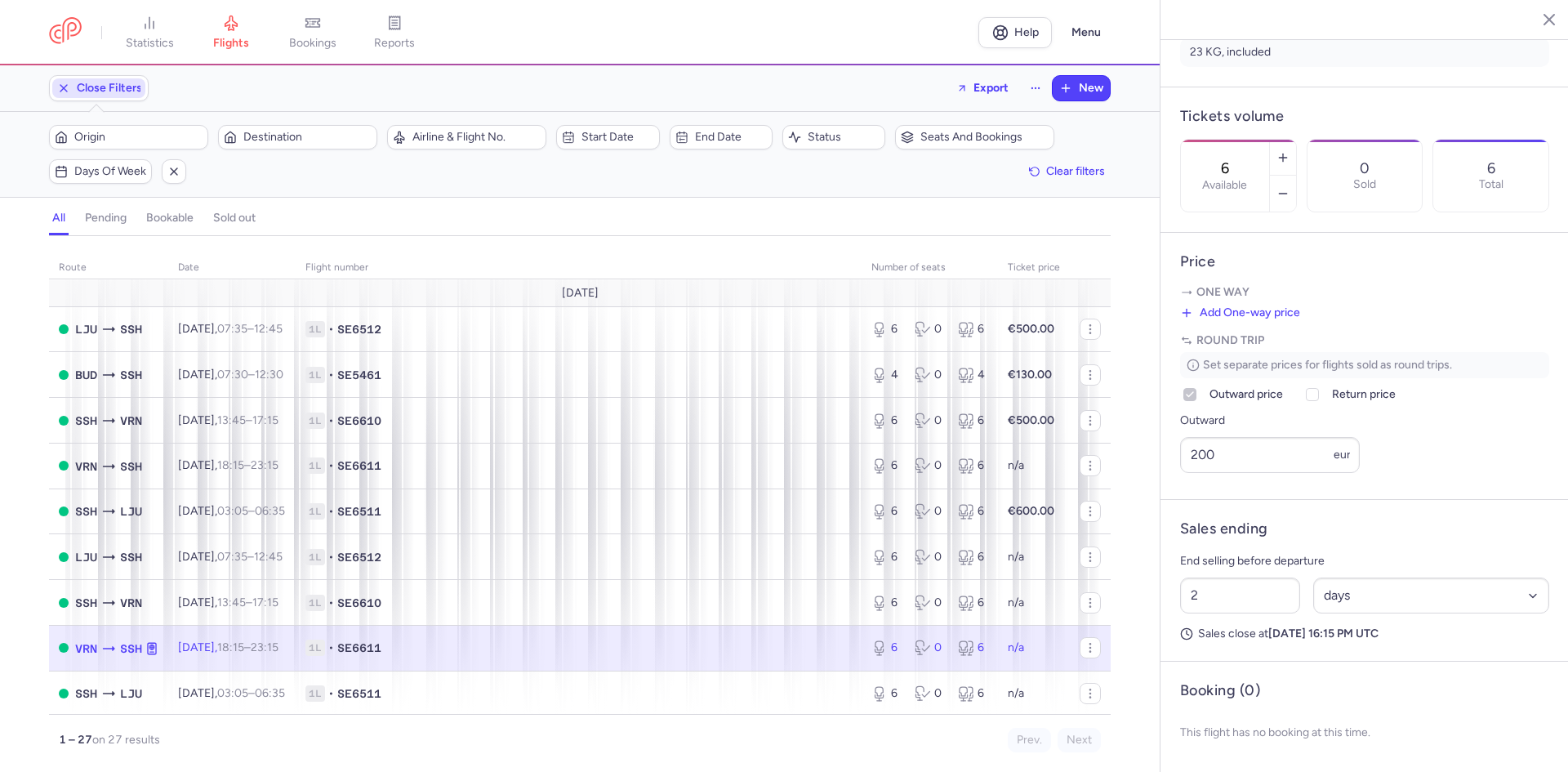
scroll to position [0, 0]
click at [95, 85] on span "Close Filters" at bounding box center [109, 88] width 66 height 13
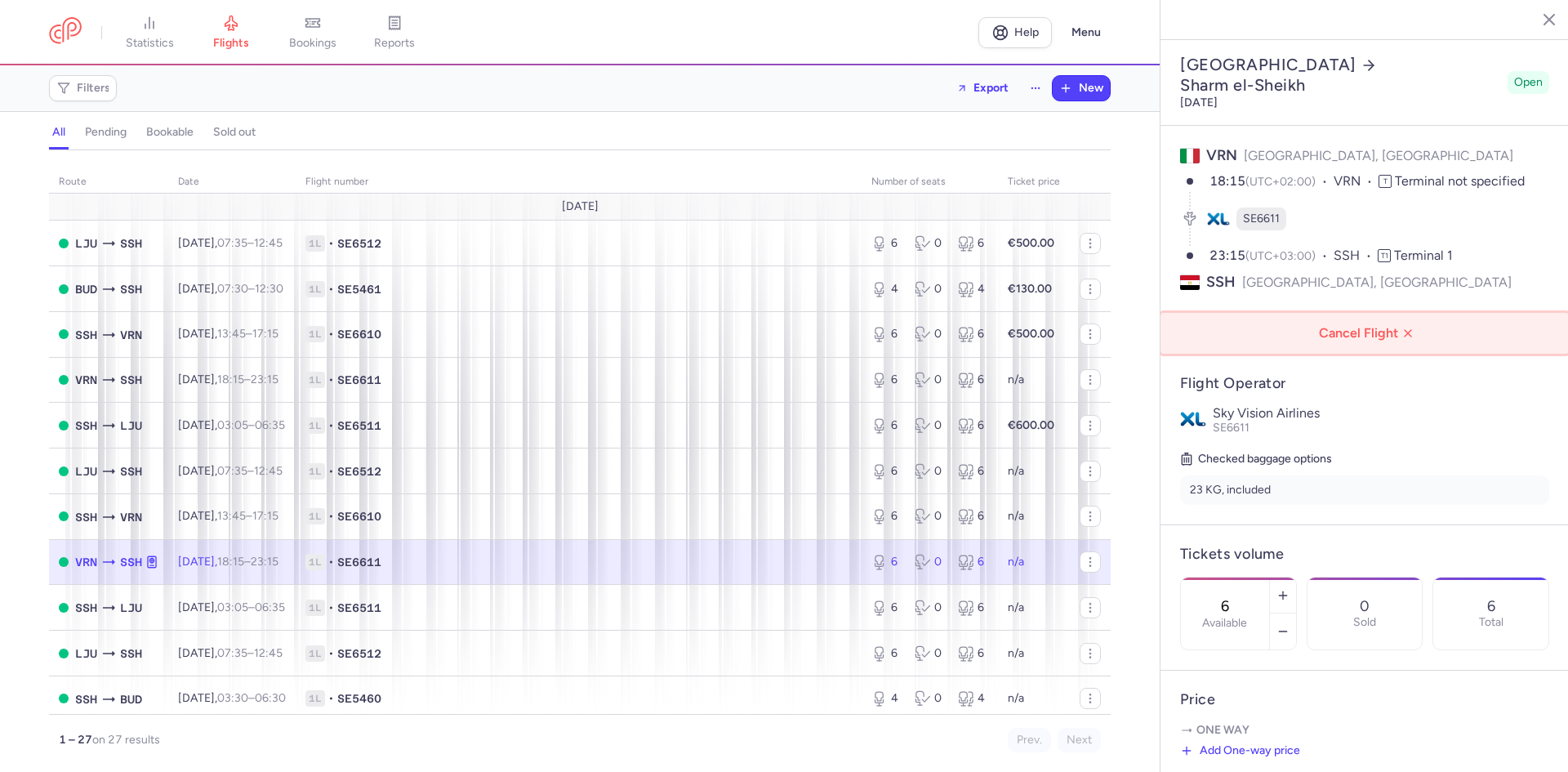
click at [1402, 326] on span "Cancel Flight" at bounding box center [1367, 333] width 382 height 15
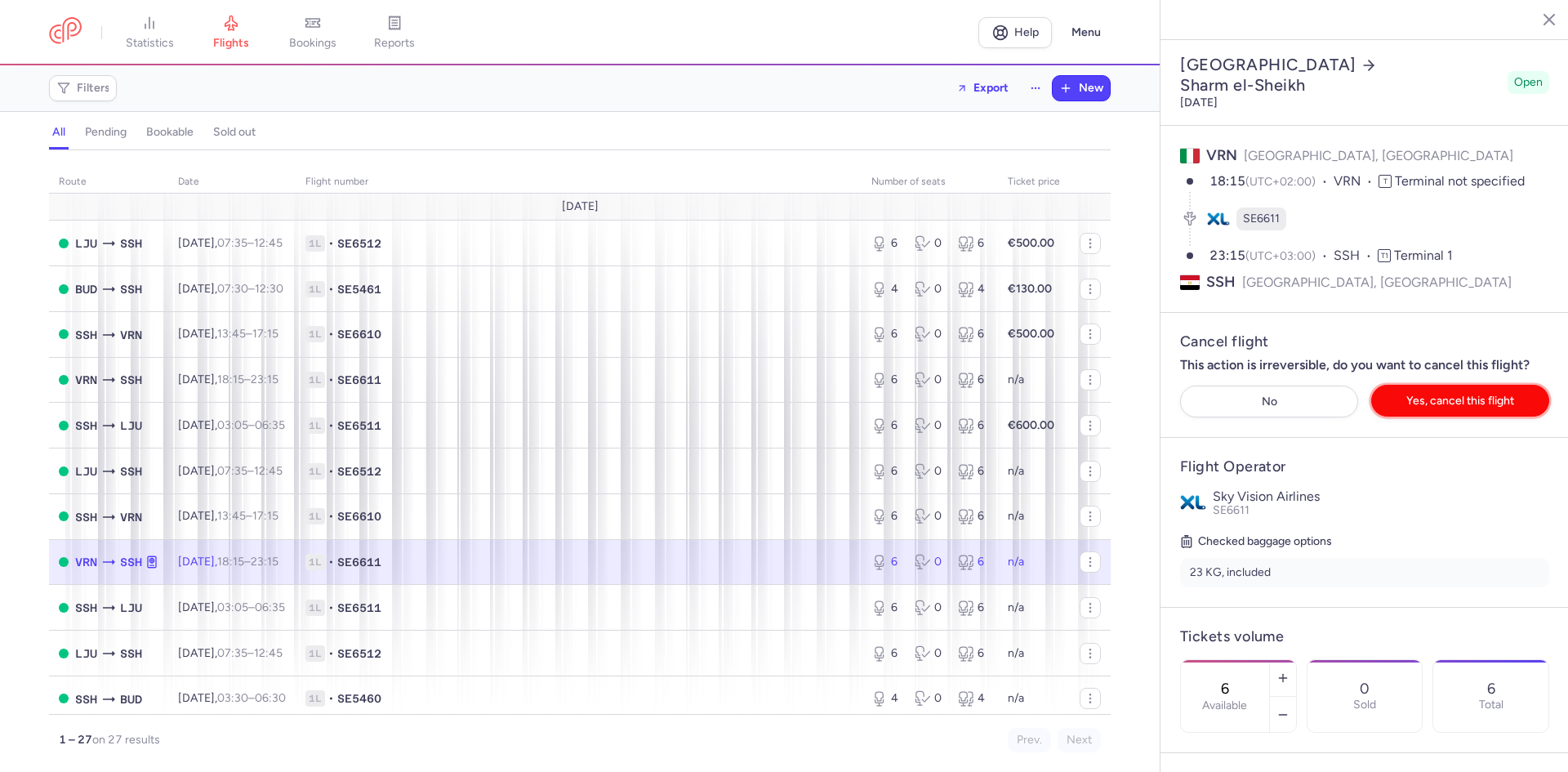
click at [1418, 395] on span "Yes, cancel this flight" at bounding box center [1460, 401] width 108 height 12
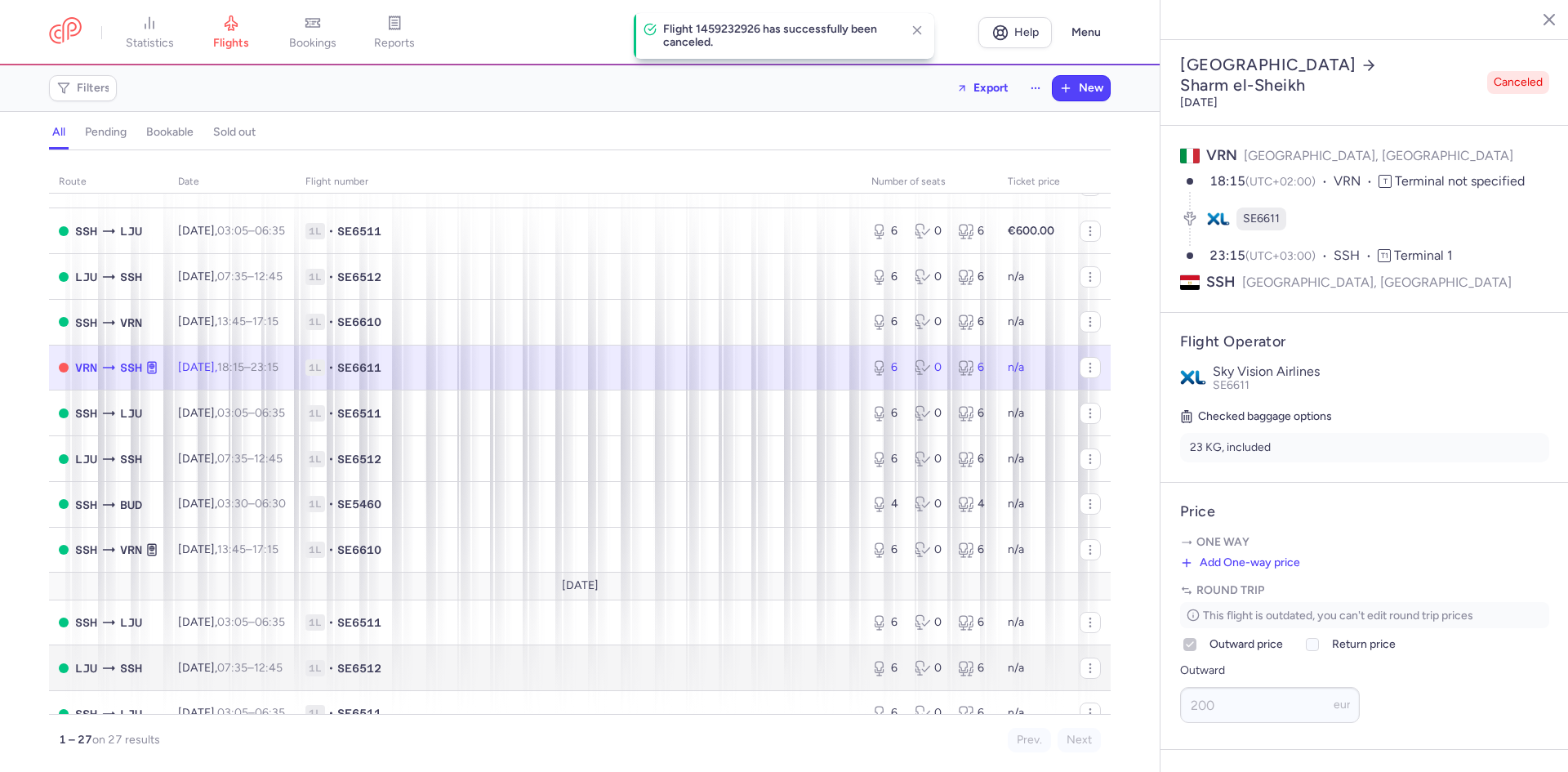
scroll to position [190, 0]
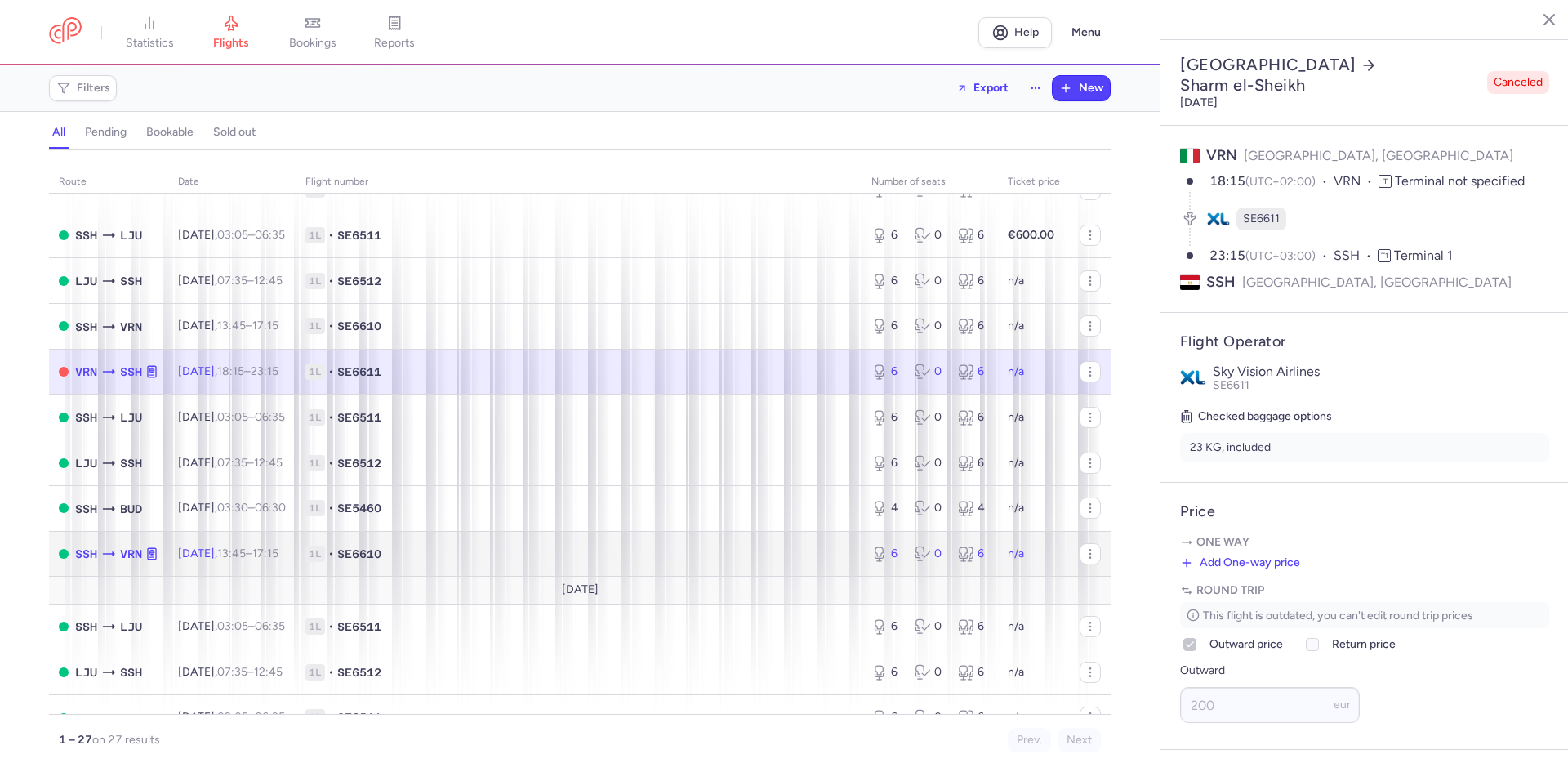
click at [415, 550] on span "1L • SE6610" at bounding box center [579, 553] width 546 height 16
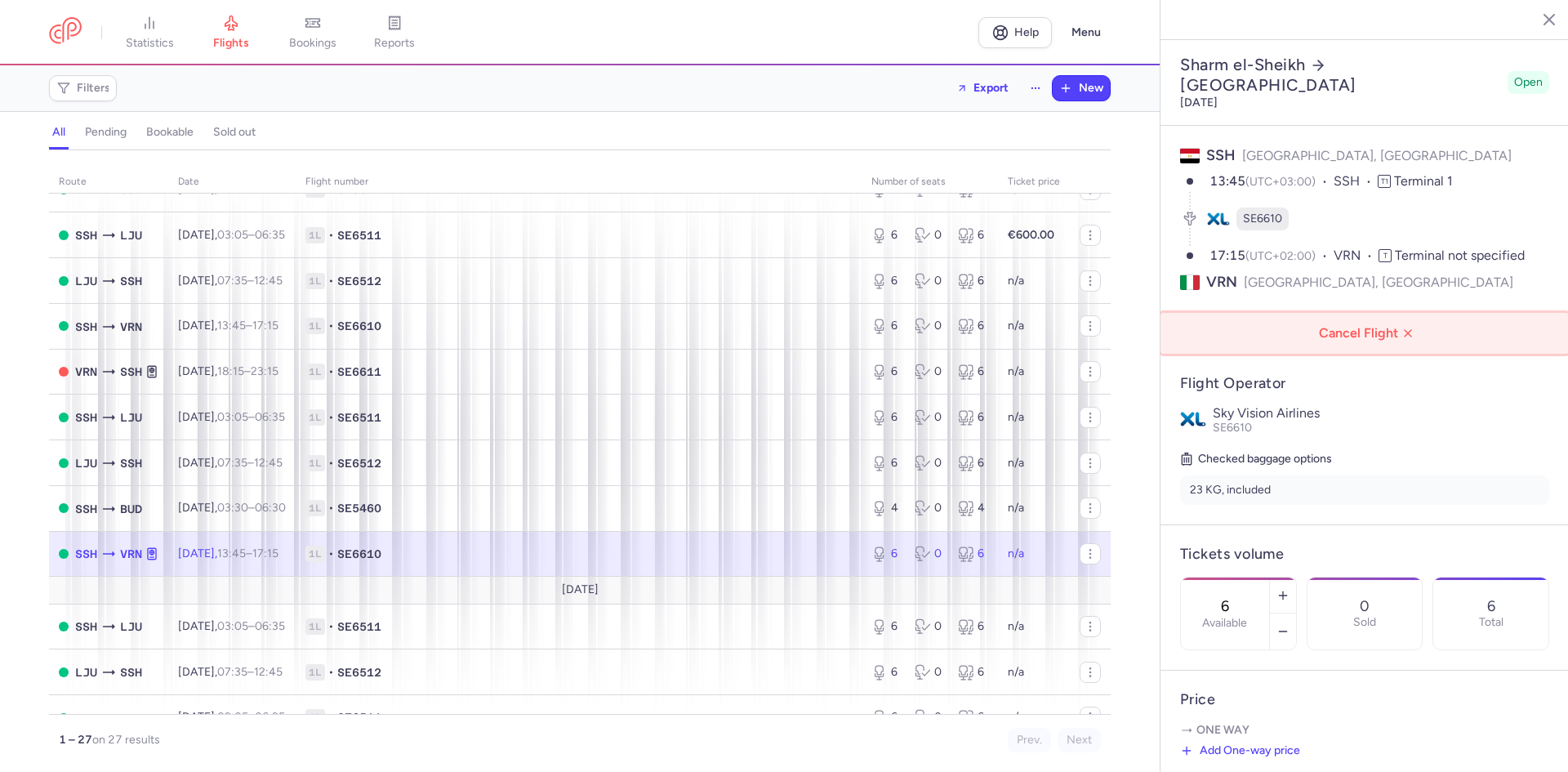
click at [1378, 313] on button "Cancel Flight" at bounding box center [1364, 333] width 408 height 41
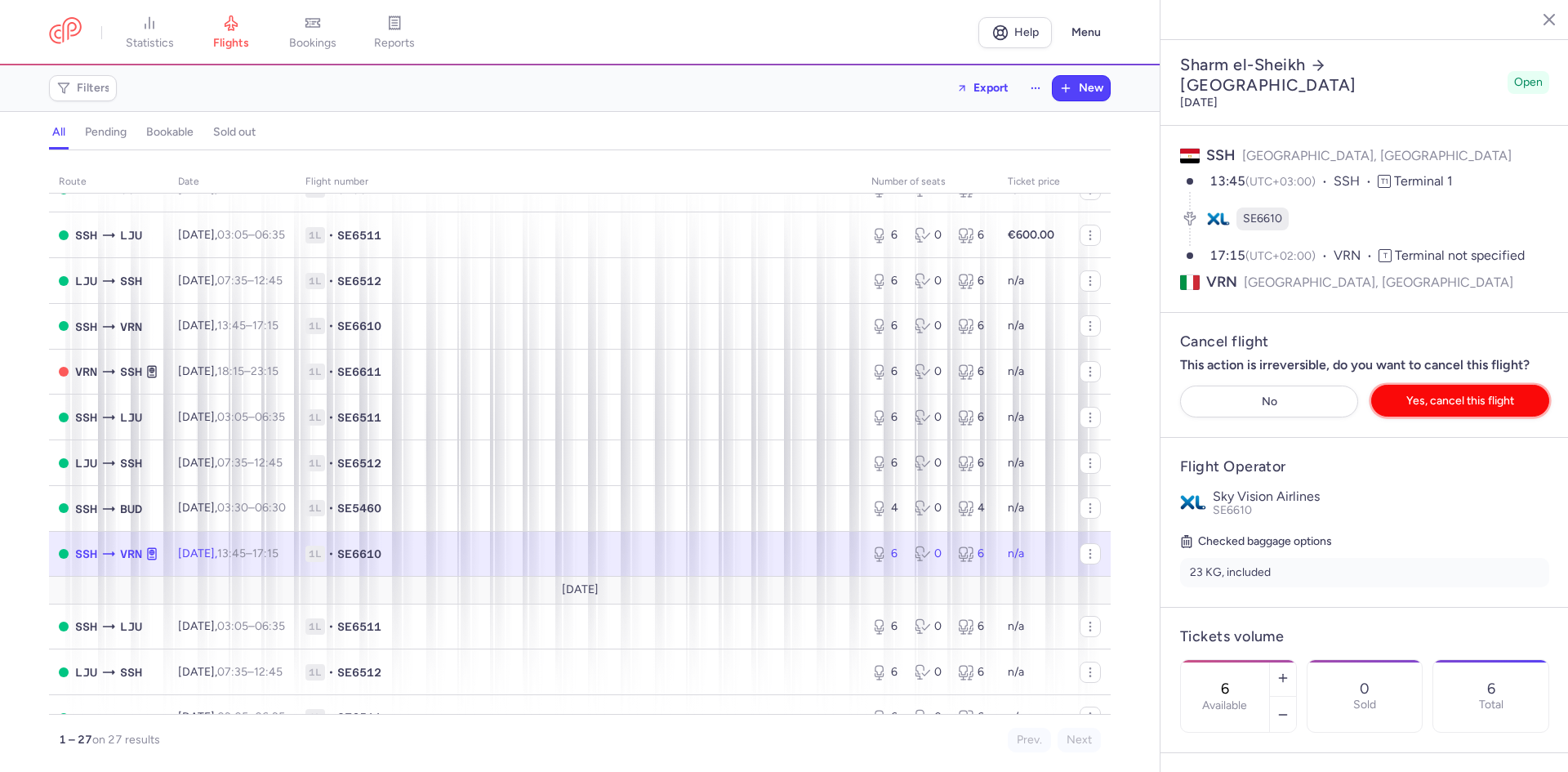
click at [1416, 395] on span "Yes, cancel this flight" at bounding box center [1460, 401] width 108 height 12
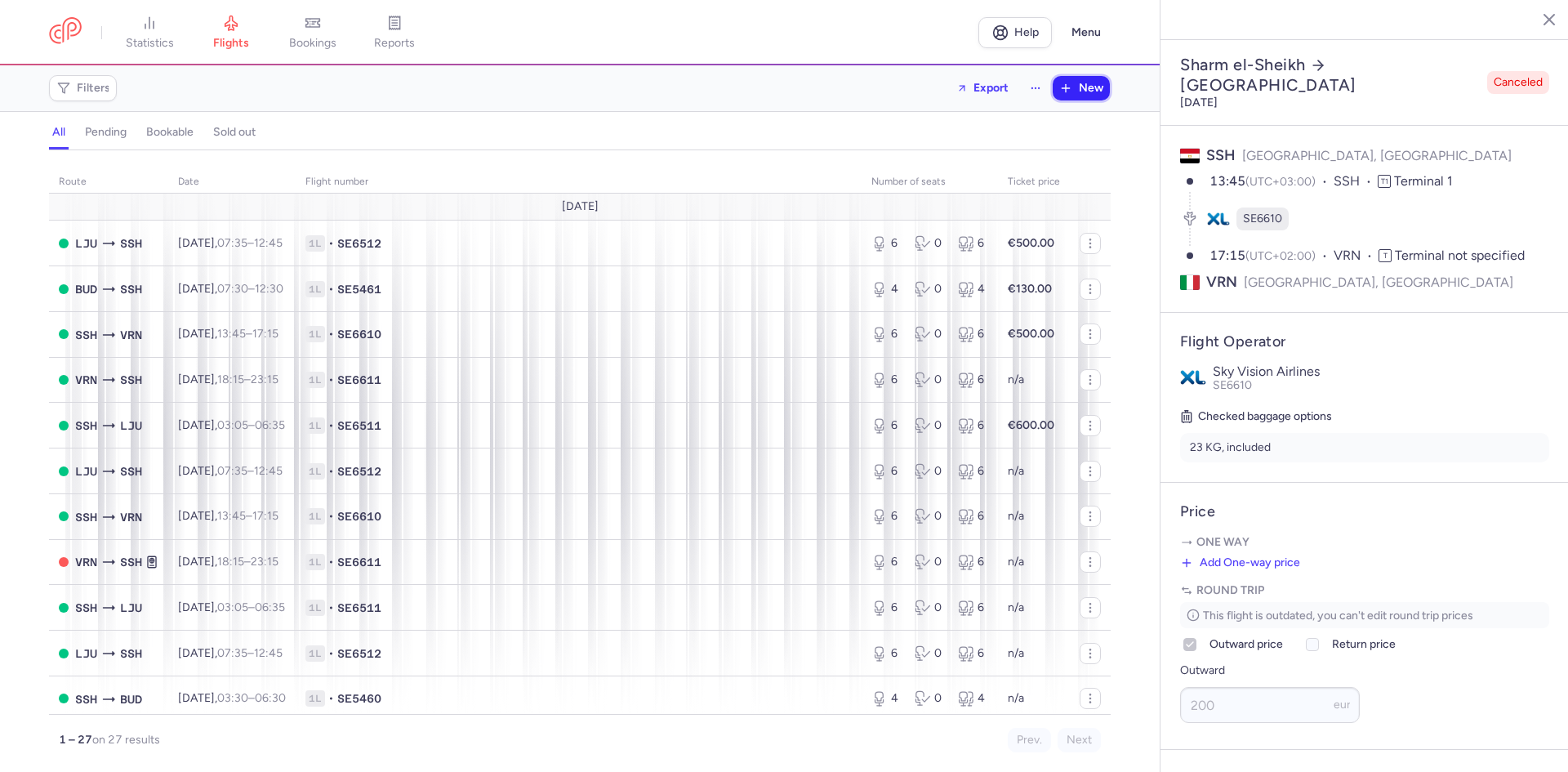
click at [1093, 97] on button "New" at bounding box center [1081, 88] width 57 height 25
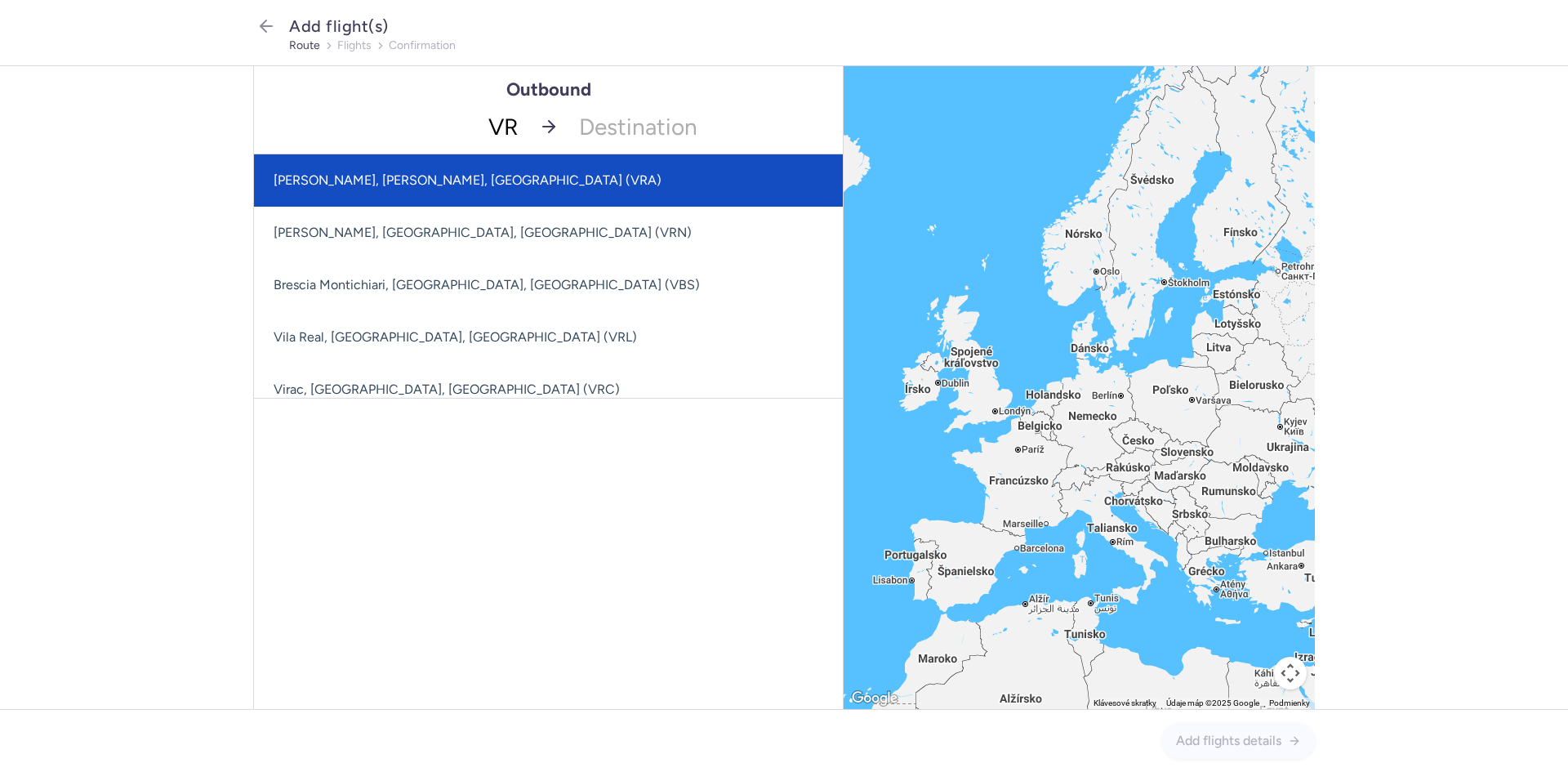
type input "VRN"
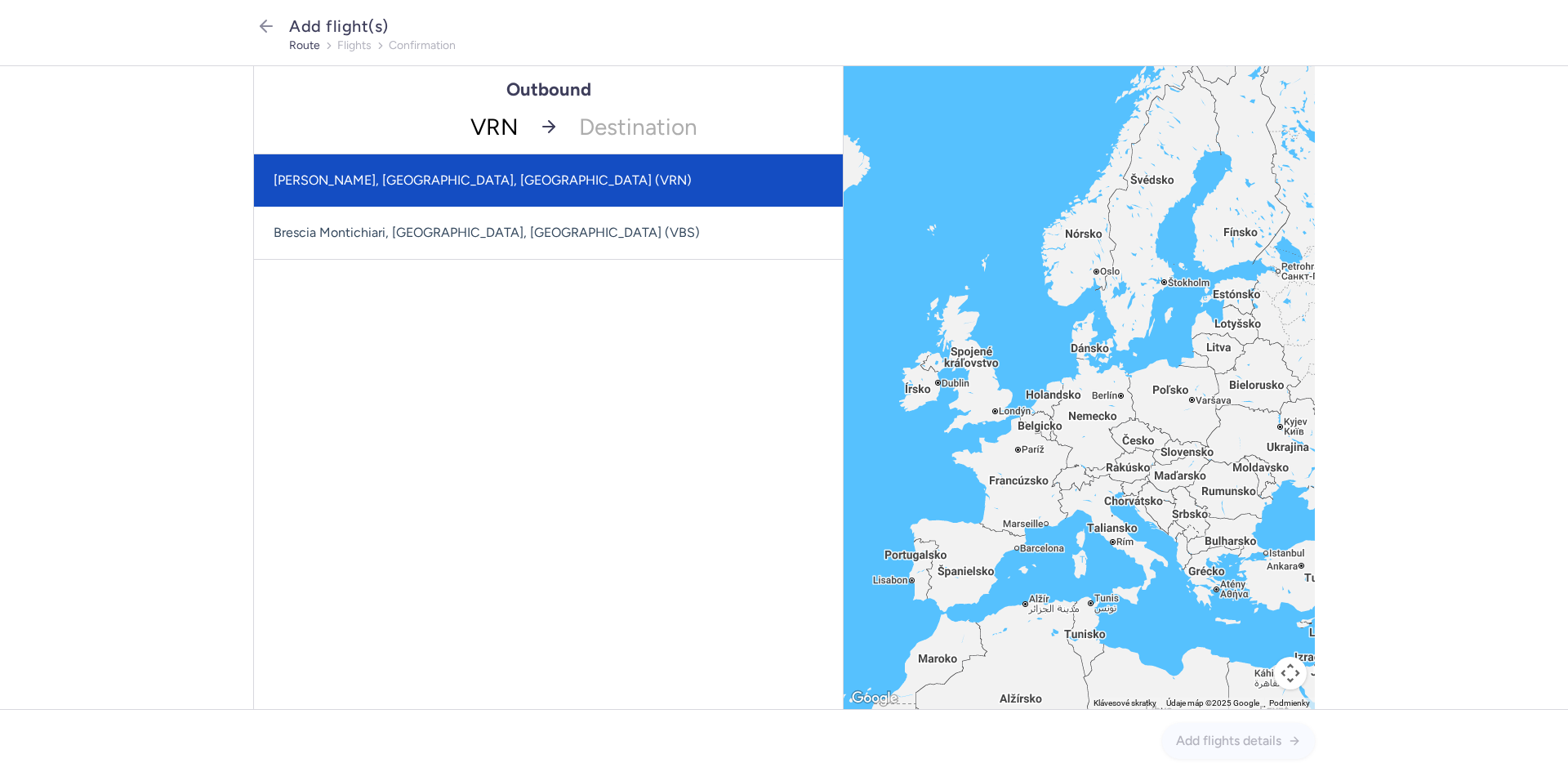
click at [471, 184] on span "Valerio Catullo, Verona, Italy (VRN)" at bounding box center [482, 180] width 418 height 15
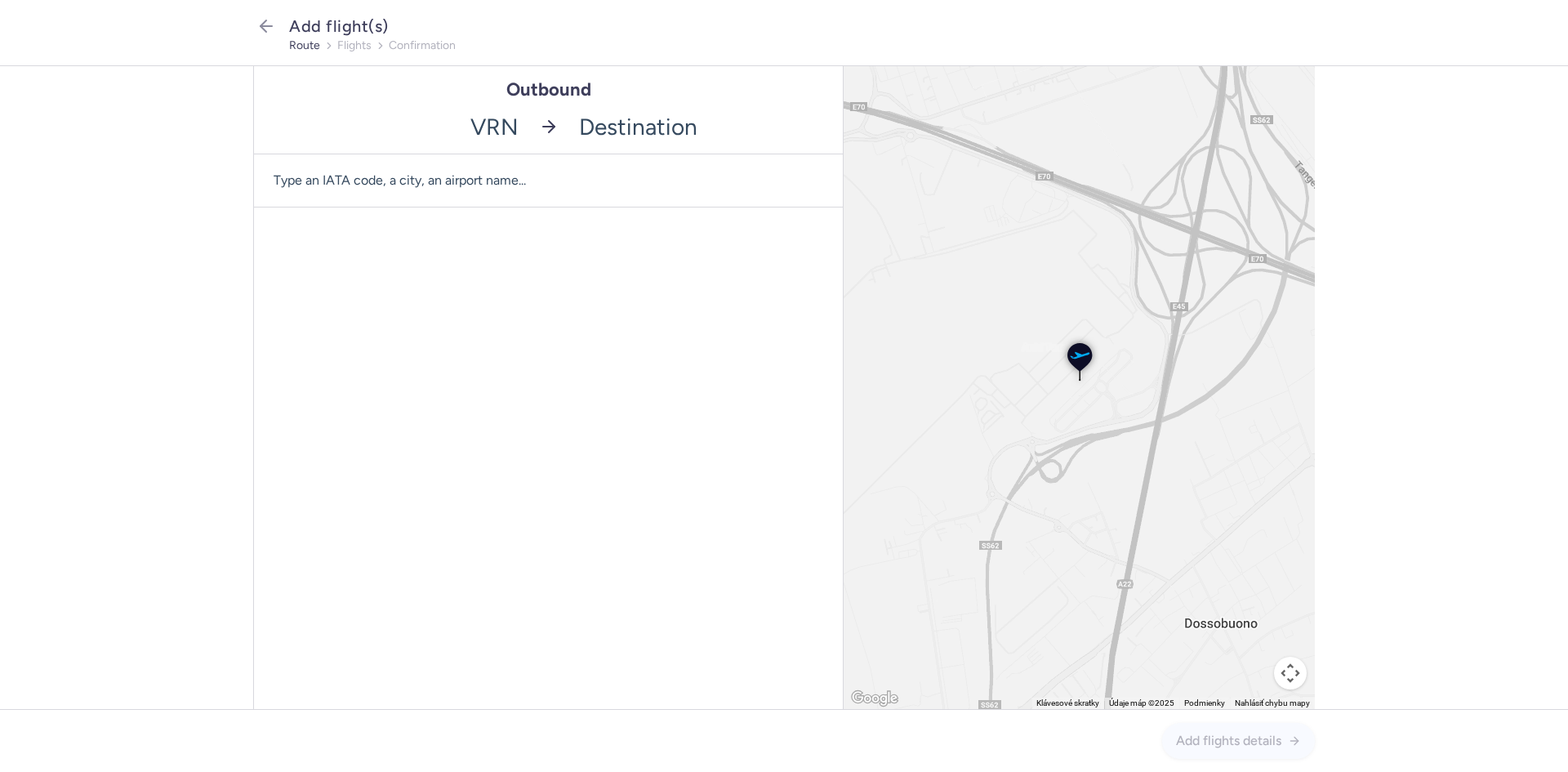
click at [697, 132] on input "-searchbox" at bounding box center [706, 126] width 274 height 54
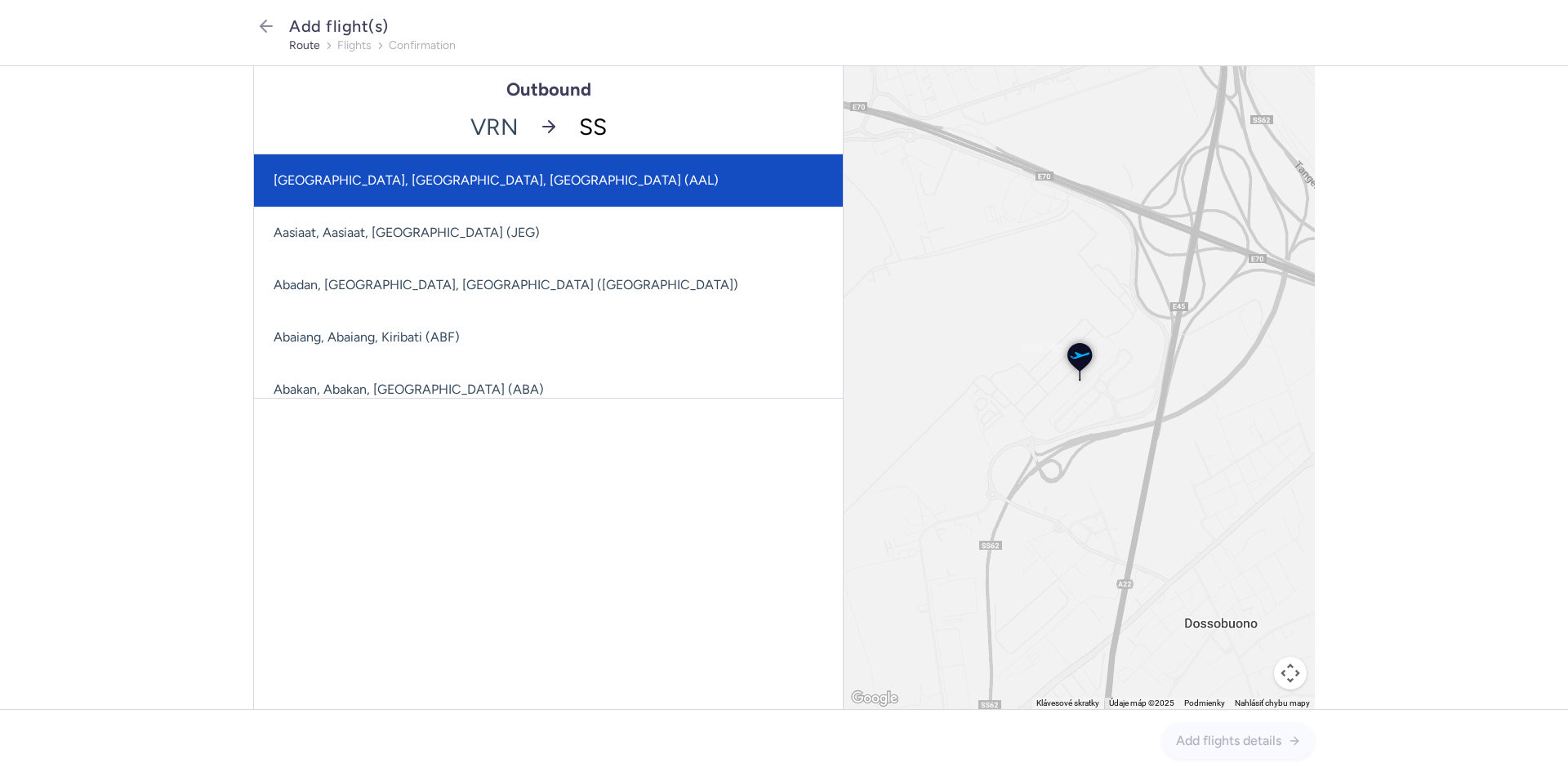
type input "SSH"
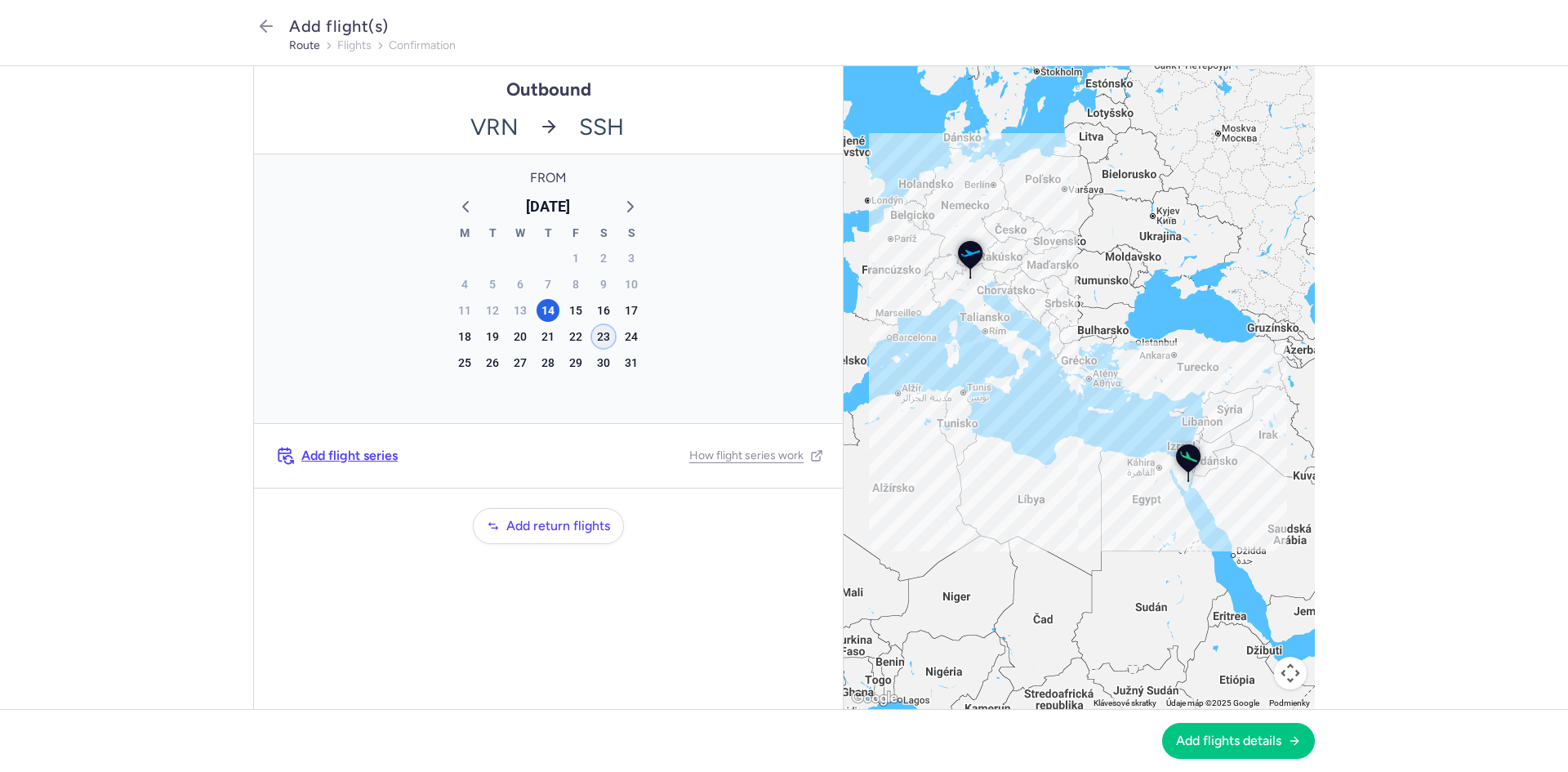
click at [597, 334] on div "23" at bounding box center [603, 336] width 23 height 23
click at [607, 526] on span "Add return flights" at bounding box center [557, 524] width 103 height 15
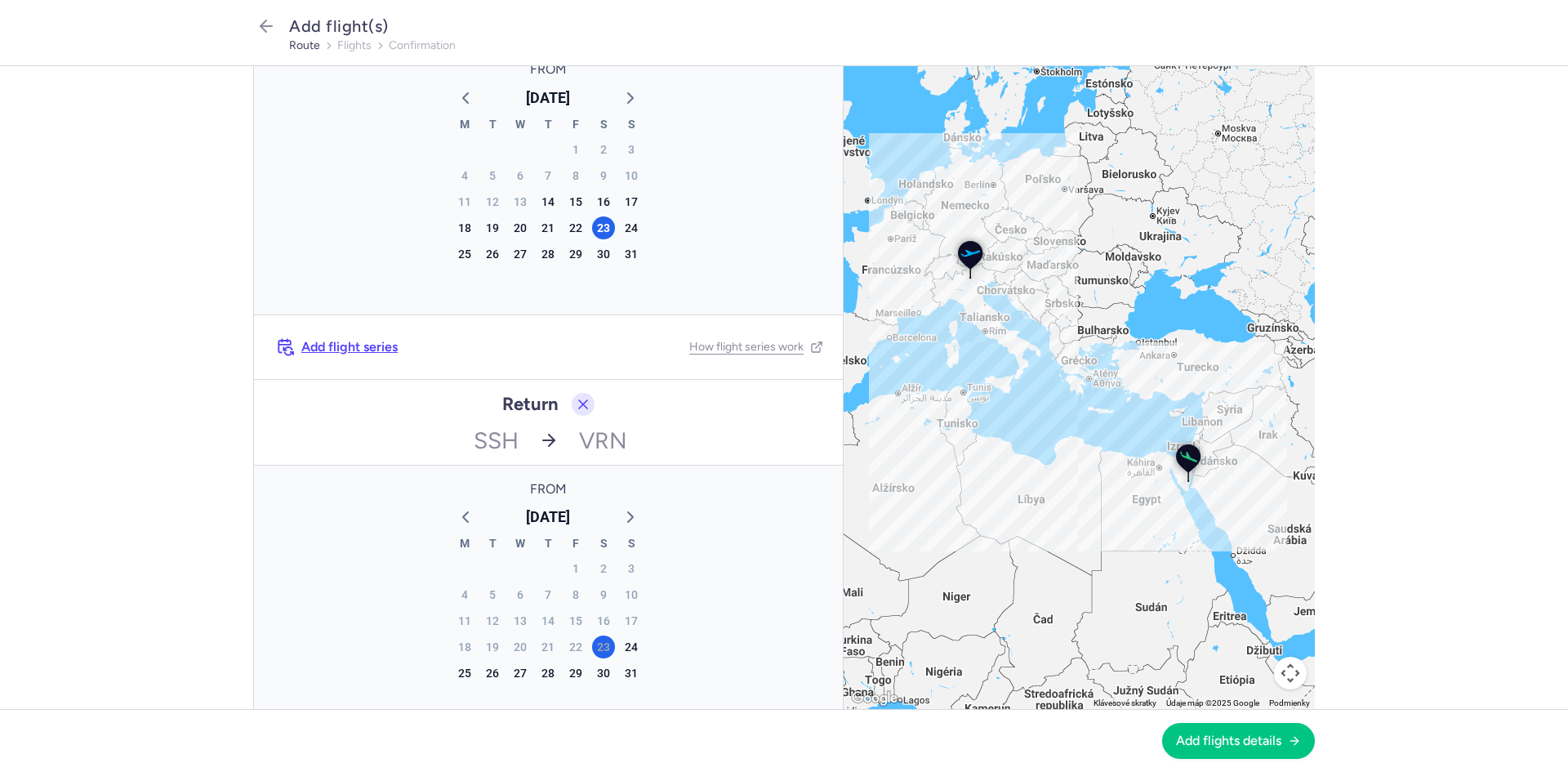
scroll to position [137, 0]
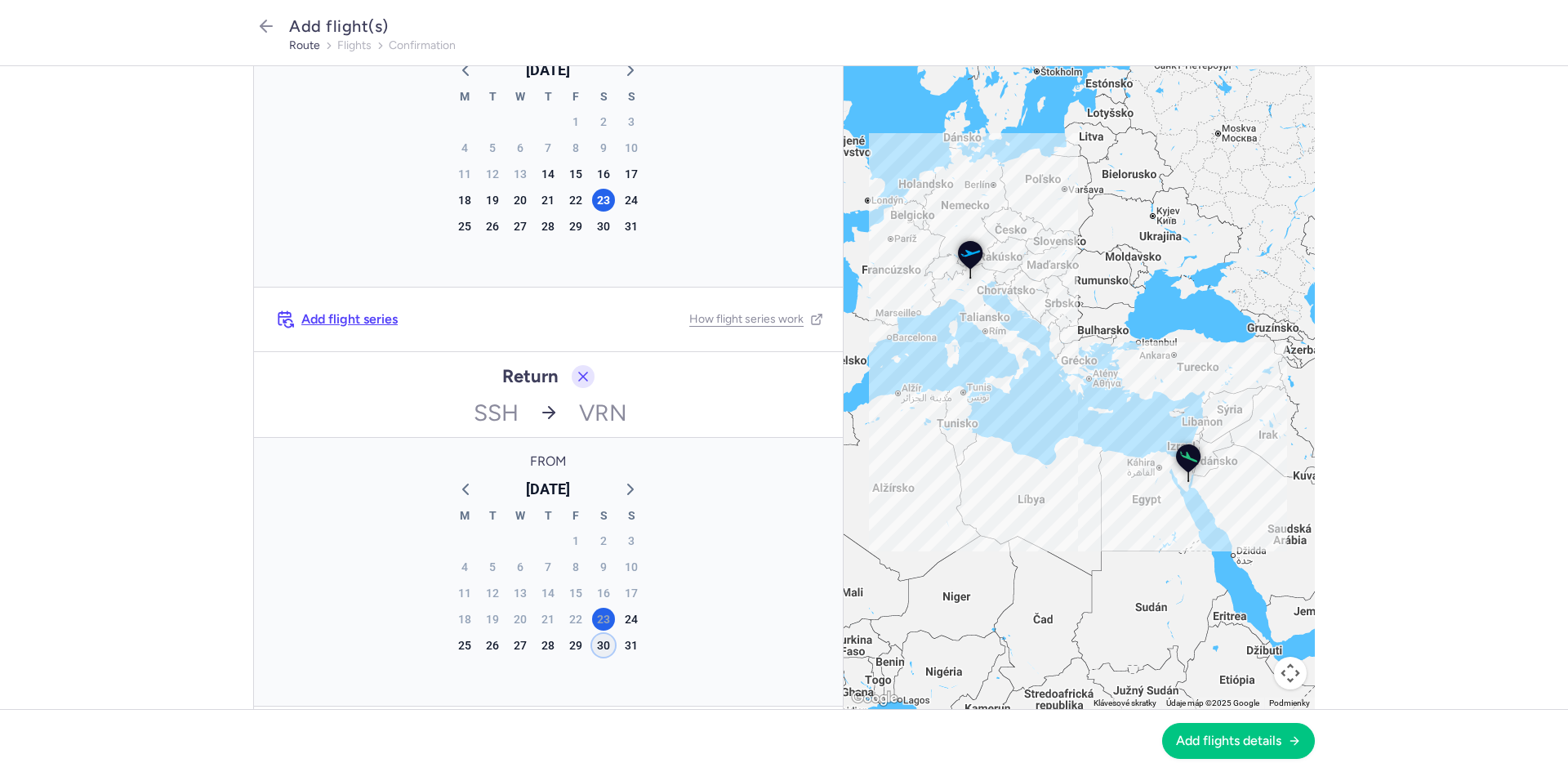
click at [593, 646] on div "30" at bounding box center [603, 645] width 23 height 23
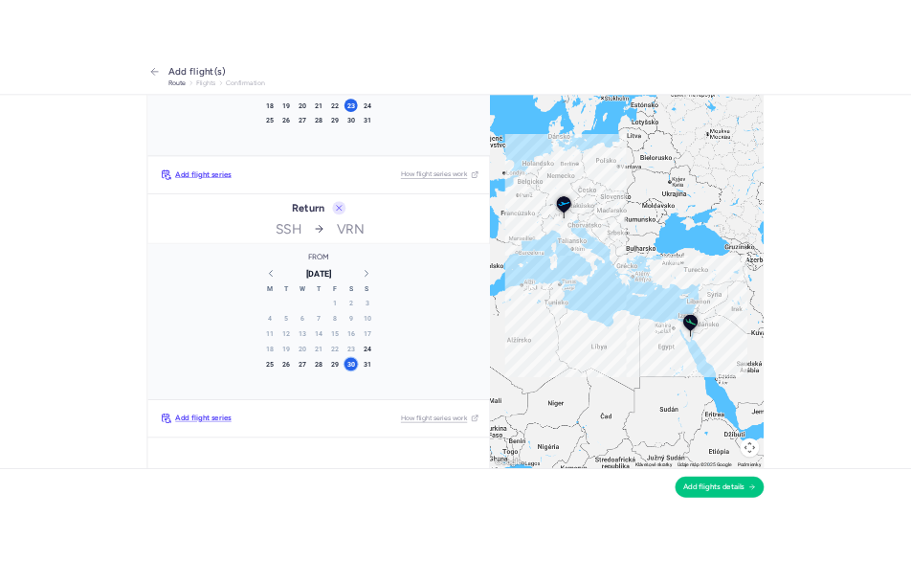
scroll to position [309, 0]
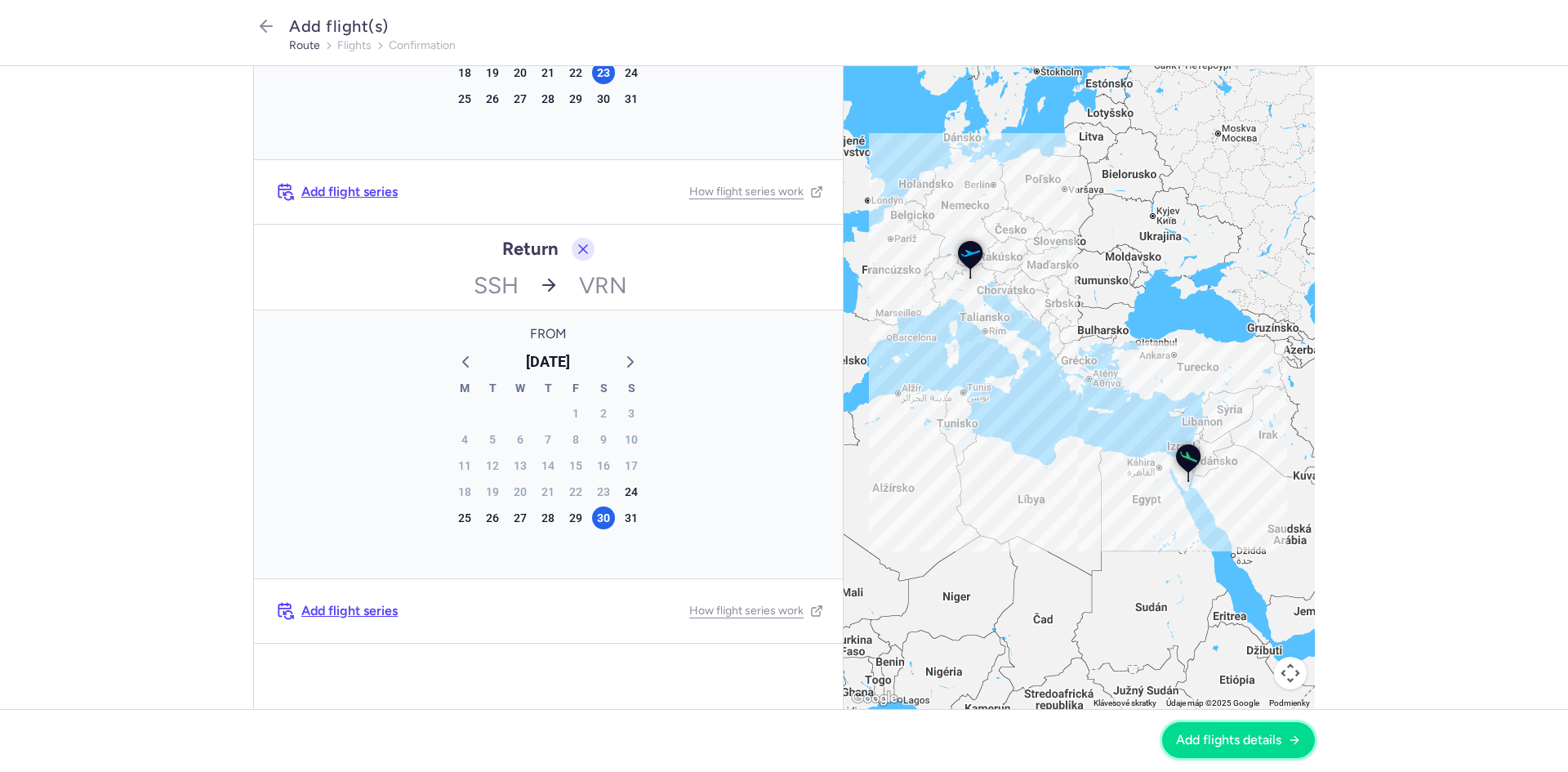
click at [1216, 739] on span "Add flights details" at bounding box center [1228, 740] width 105 height 15
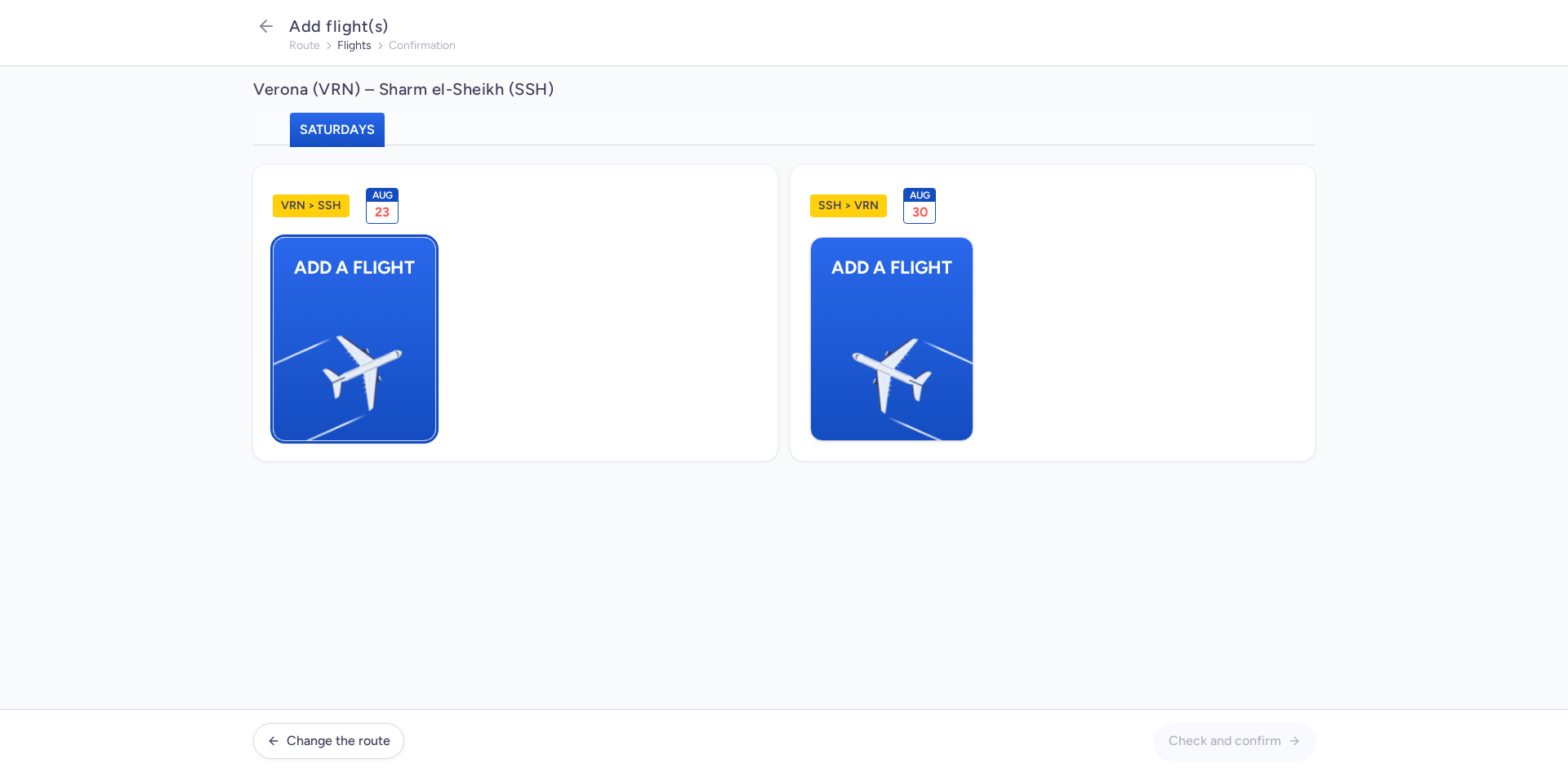
click at [315, 297] on img "button" at bounding box center [281, 366] width 276 height 254
select select "23"
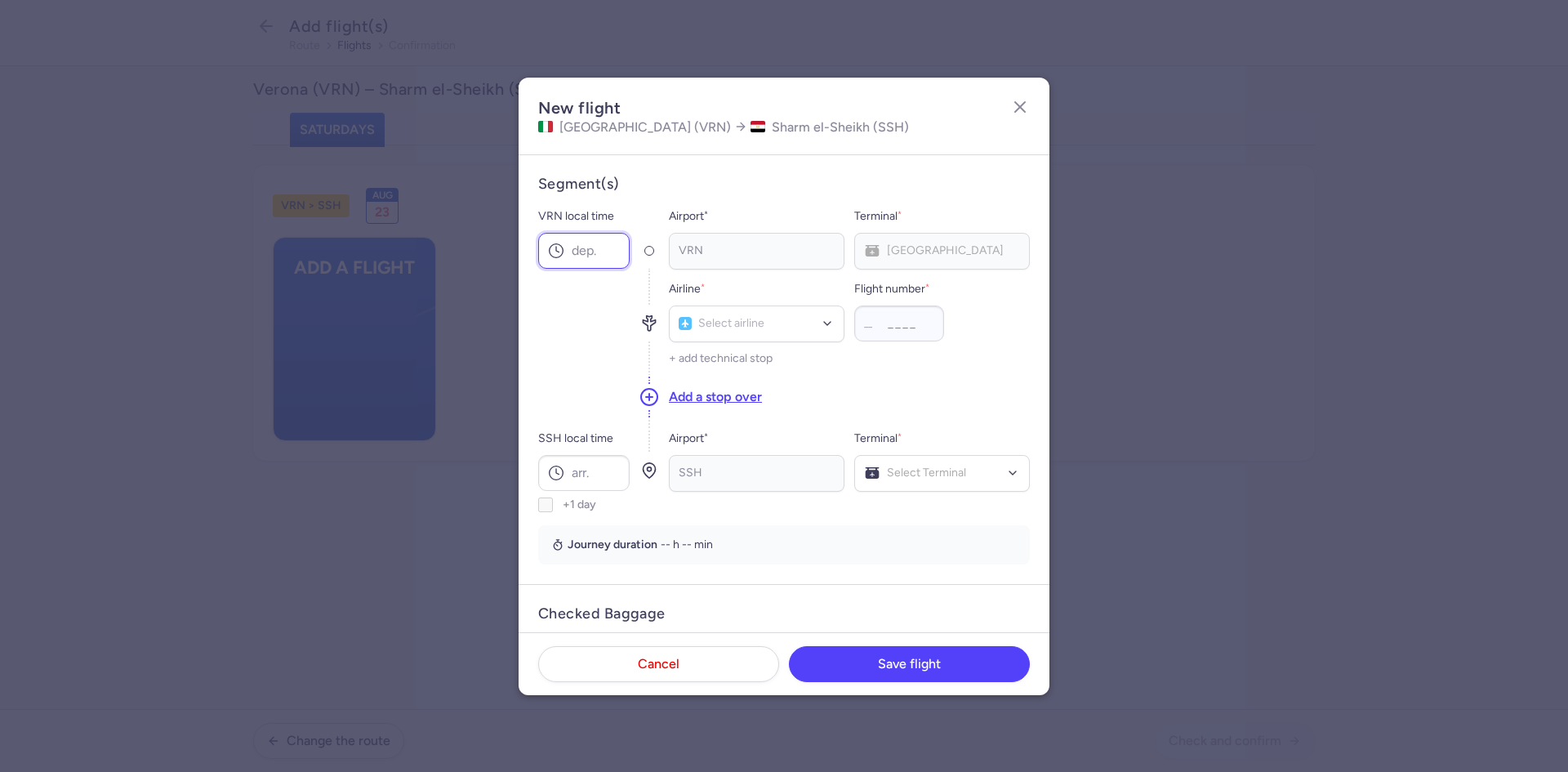
click at [593, 247] on input "VRN local time" at bounding box center [583, 251] width 91 height 36
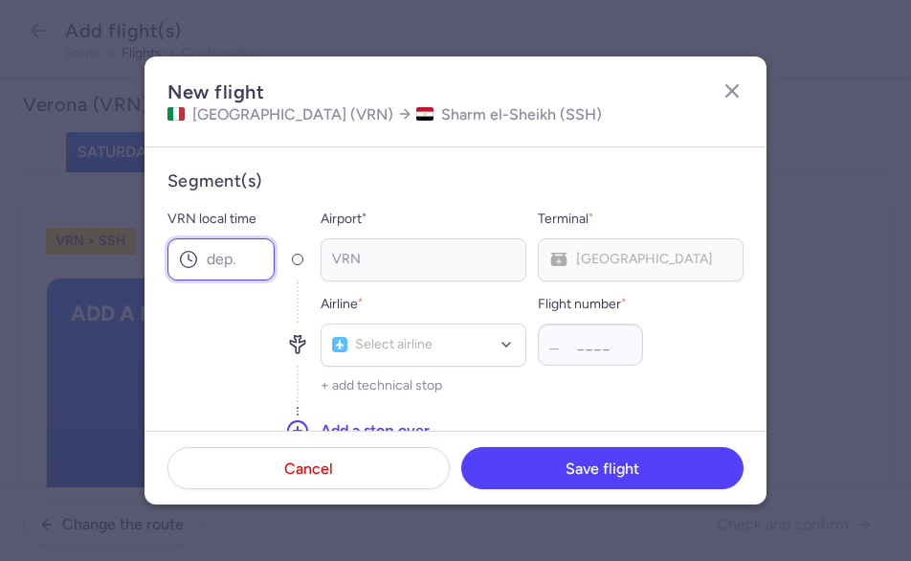
click at [222, 254] on input "VRN local time" at bounding box center [220, 259] width 107 height 42
type input "18:15"
click at [576, 245] on div "VRN Main Terminal" at bounding box center [641, 259] width 206 height 43
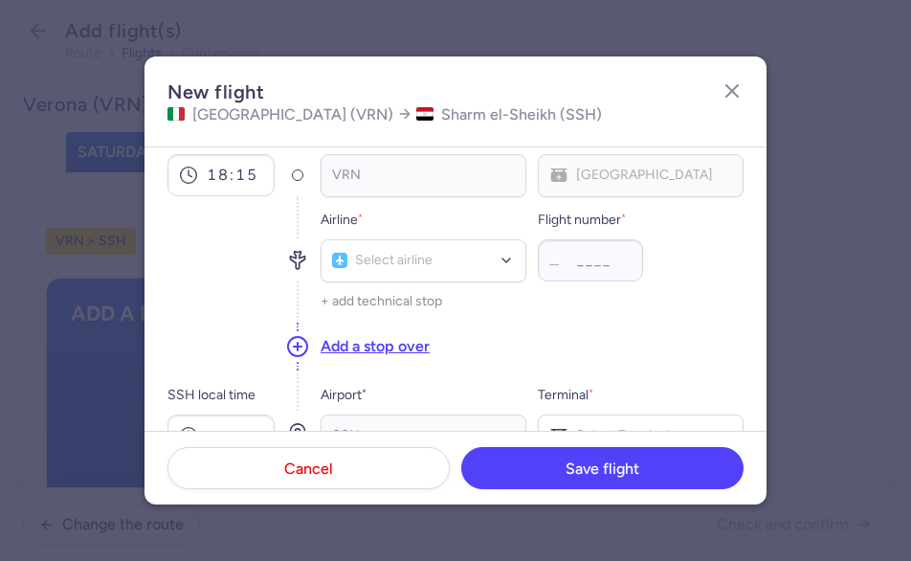
scroll to position [96, 0]
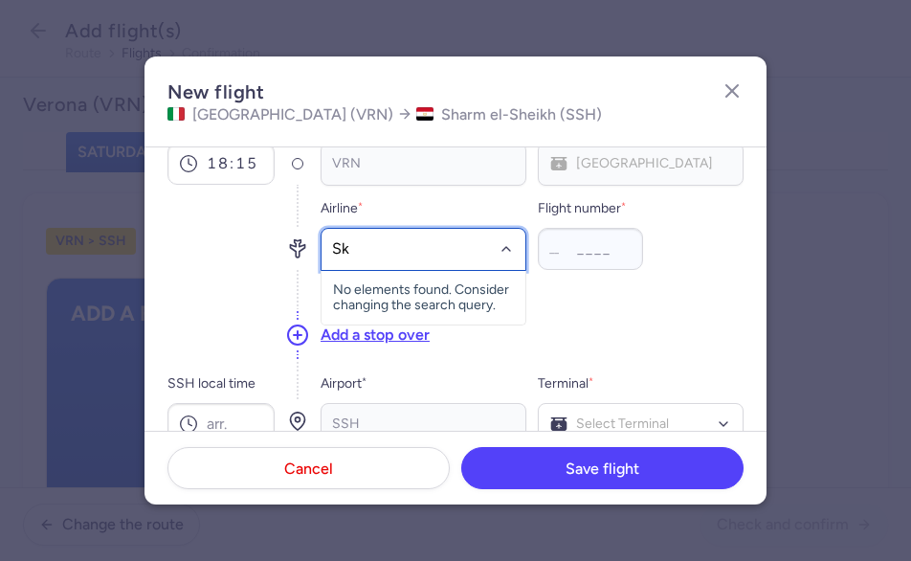
type input "Sky"
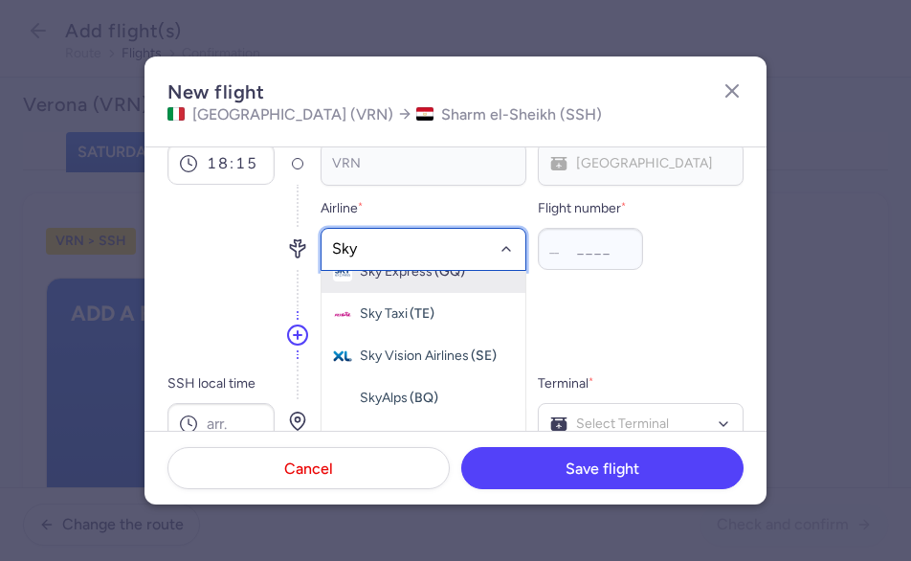
scroll to position [127, 0]
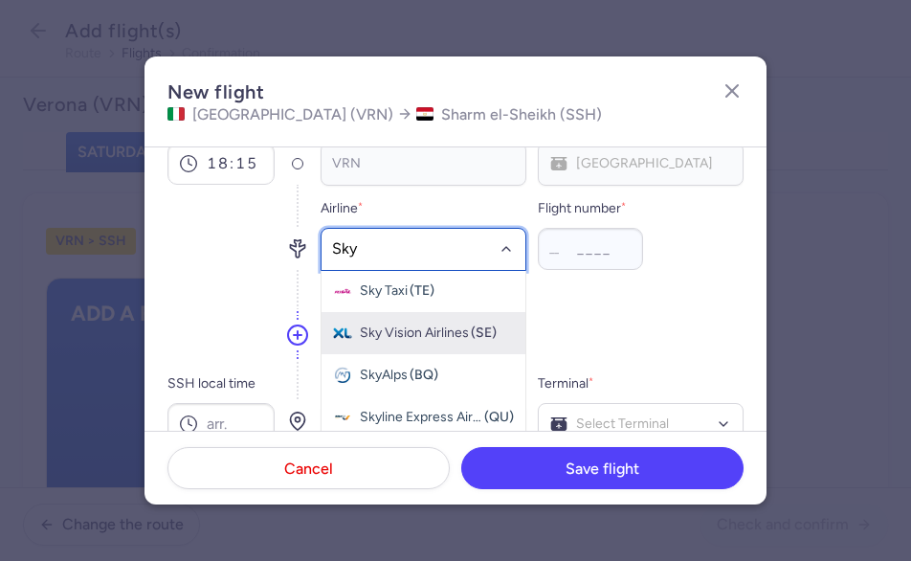
click at [427, 341] on div "Sky Vision Airlines (SE)" at bounding box center [423, 332] width 181 height 19
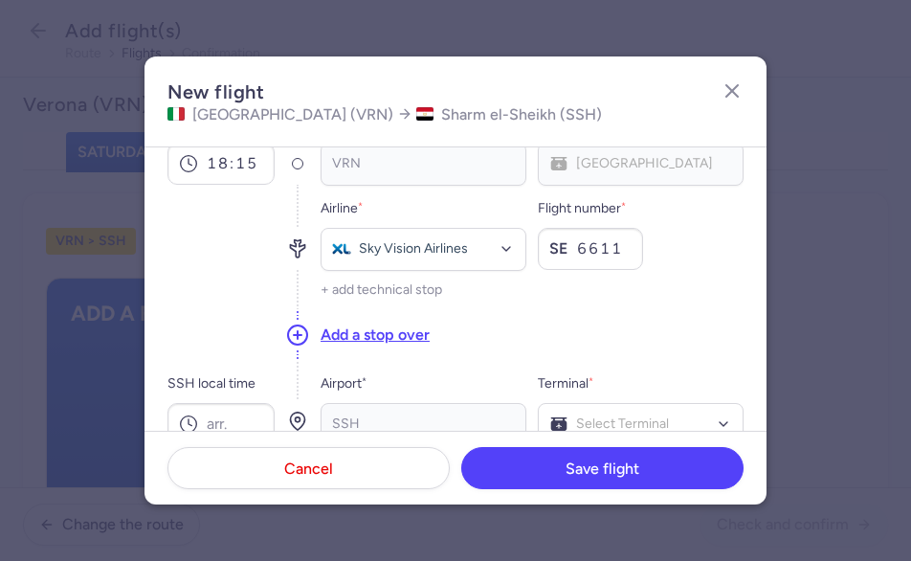
type input "6611"
click at [605, 169] on div "VRN Main Terminal" at bounding box center [641, 164] width 206 height 43
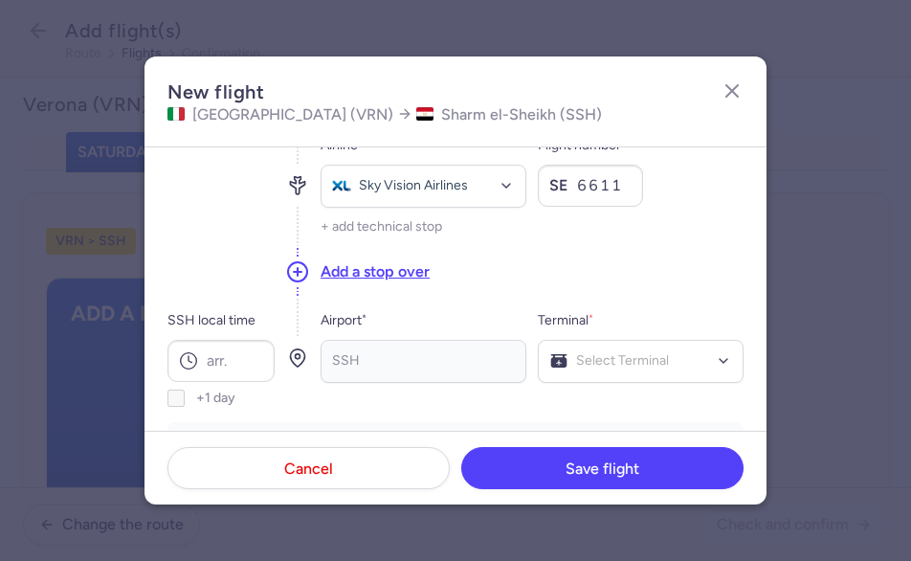
scroll to position [160, 0]
click at [218, 354] on input "SSH local time" at bounding box center [220, 360] width 107 height 42
type input "23:15"
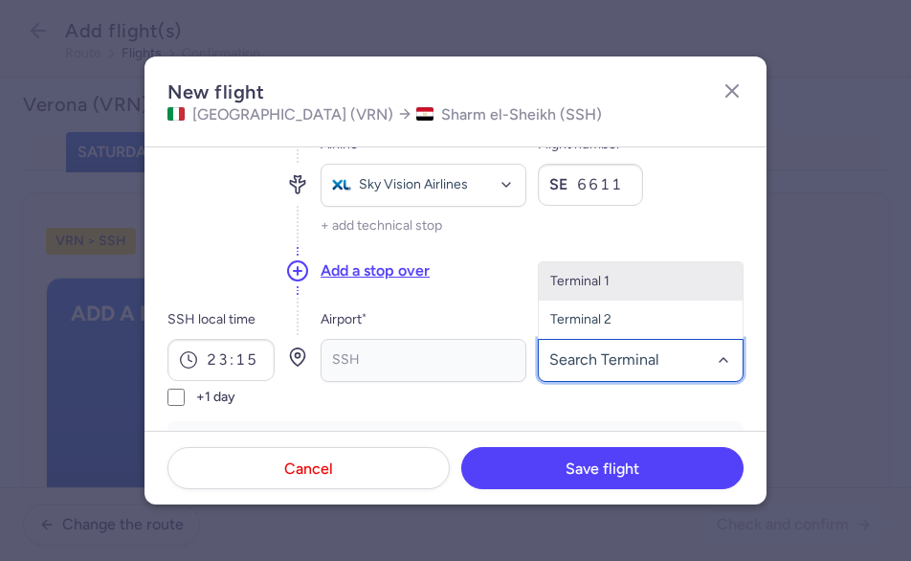
click at [606, 282] on span "Terminal 1" at bounding box center [641, 281] width 204 height 38
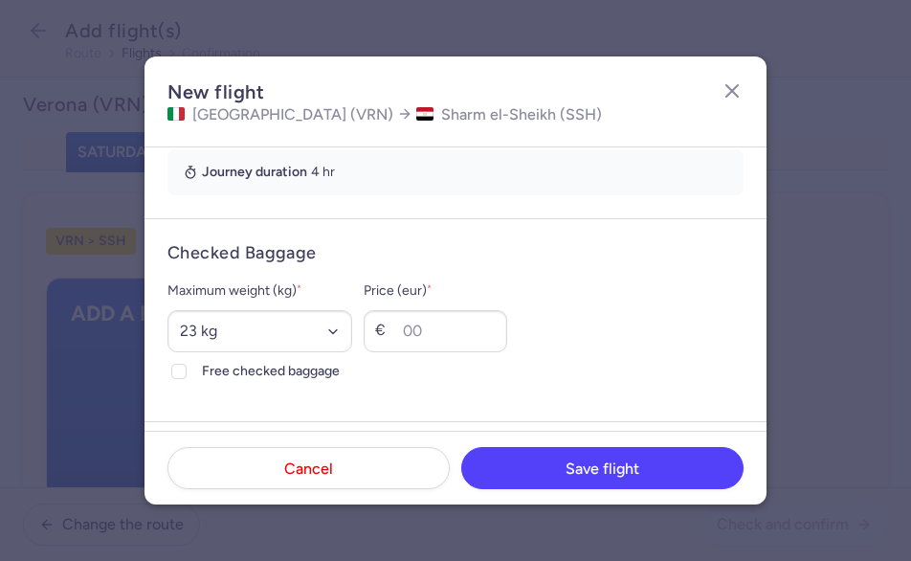
scroll to position [447, 0]
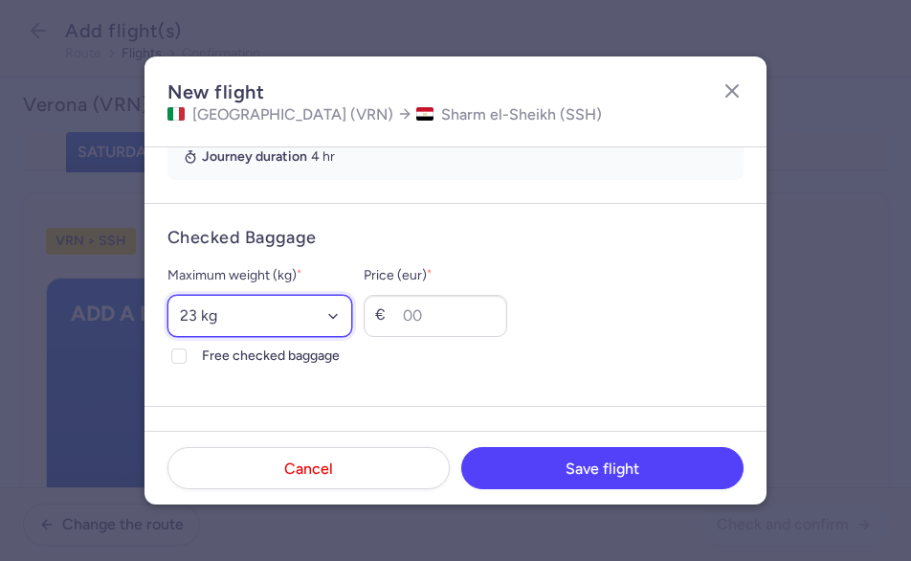
click at [352, 311] on select "Select an option 15 kg 16 kg 17 kg 18 kg 19 kg 20 kg 21 kg 22 kg 23 kg 24 kg 25…" at bounding box center [259, 316] width 185 height 42
select select "20"
click at [167, 295] on select "Select an option 15 kg 16 kg 17 kg 18 kg 19 kg 20 kg 21 kg 22 kg 23 kg 24 kg 25…" at bounding box center [259, 316] width 185 height 42
click at [178, 361] on icon at bounding box center [178, 355] width 11 height 11
click at [178, 361] on input "Free checked baggage" at bounding box center [178, 355] width 15 height 15
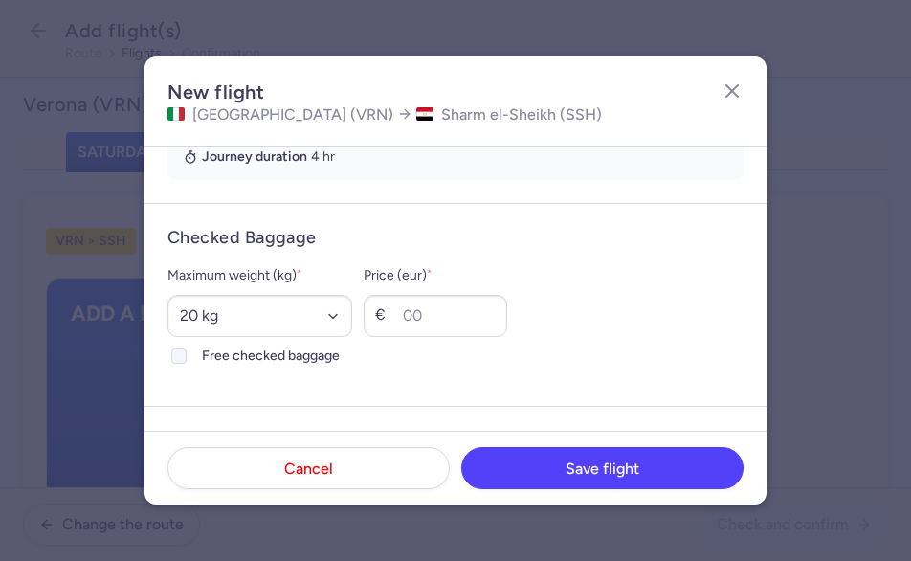
checkbox input "true"
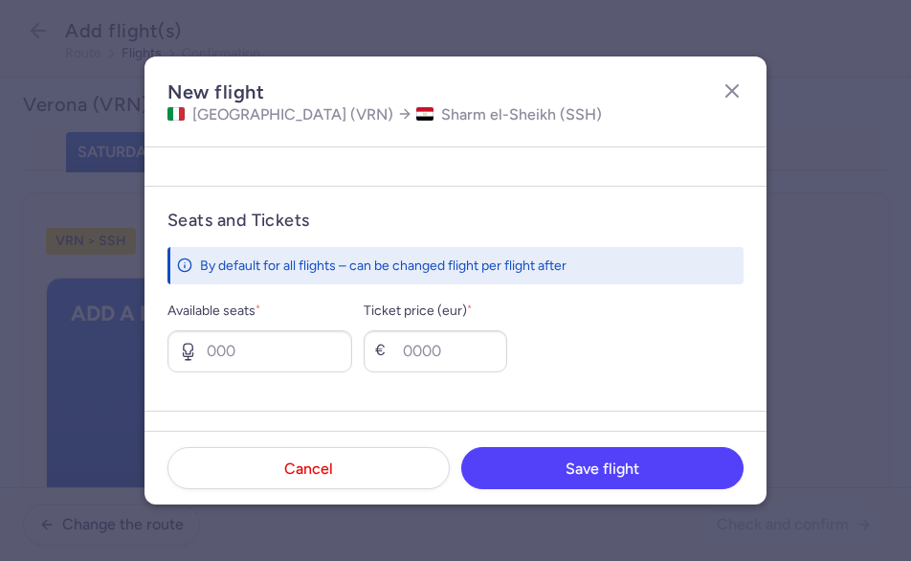
scroll to position [670, 0]
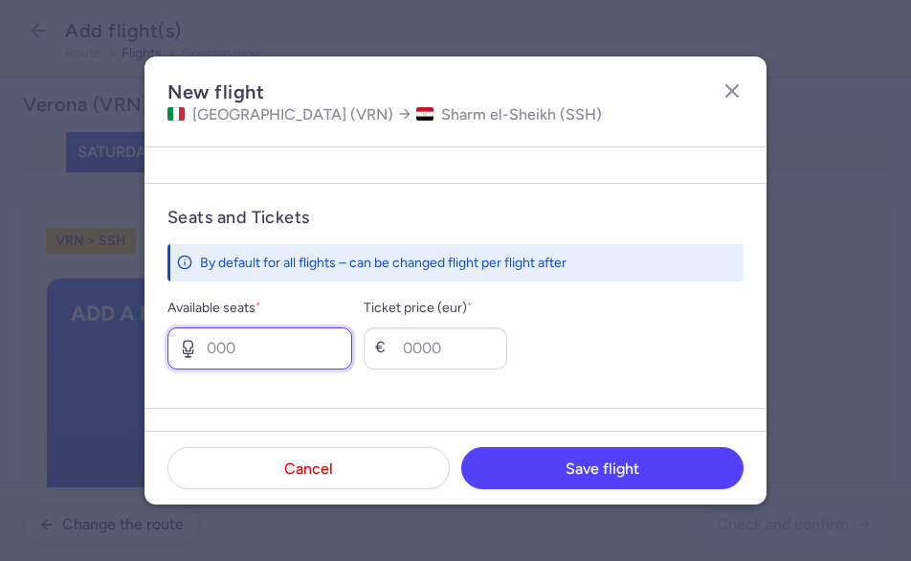
click at [303, 345] on input "Available seats *" at bounding box center [259, 348] width 185 height 42
type input "6"
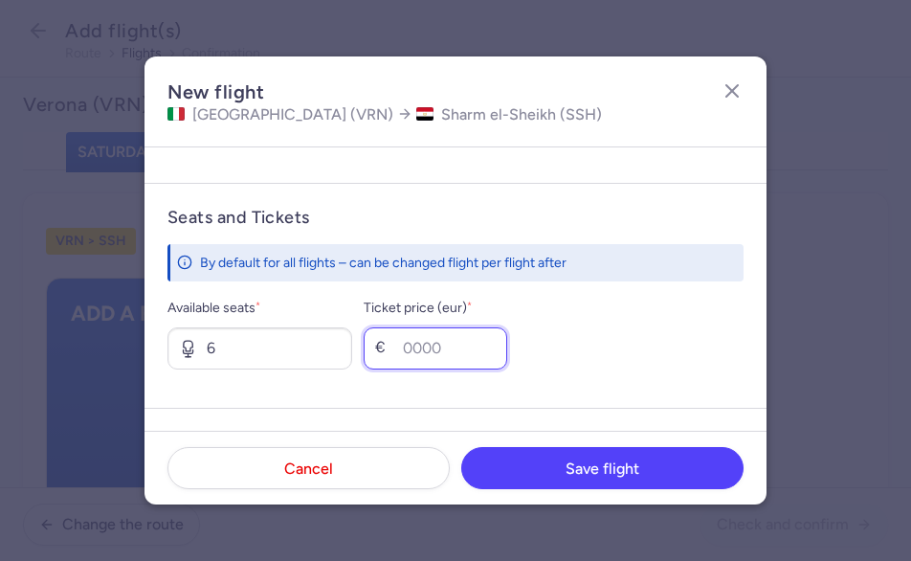
click at [484, 354] on input "Ticket price (eur) *" at bounding box center [435, 348] width 143 height 42
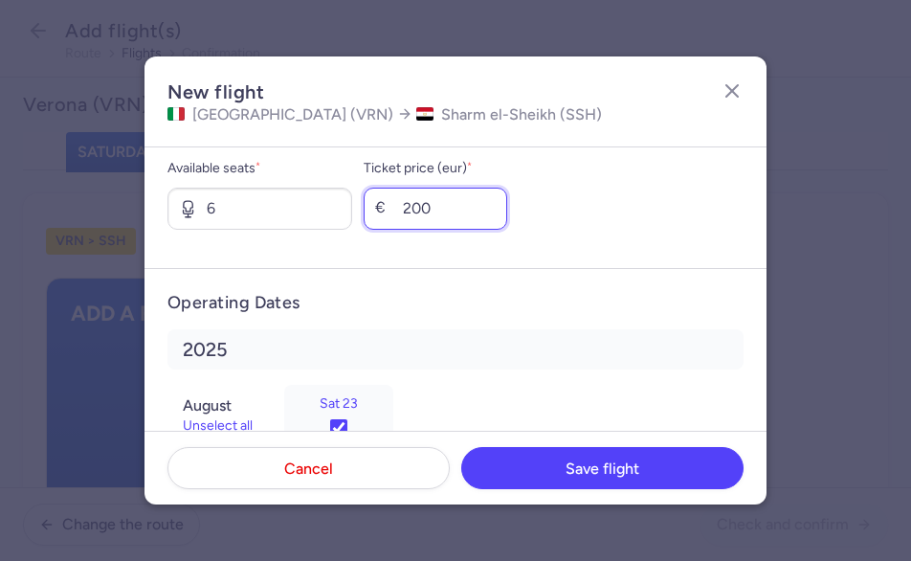
scroll to position [864, 0]
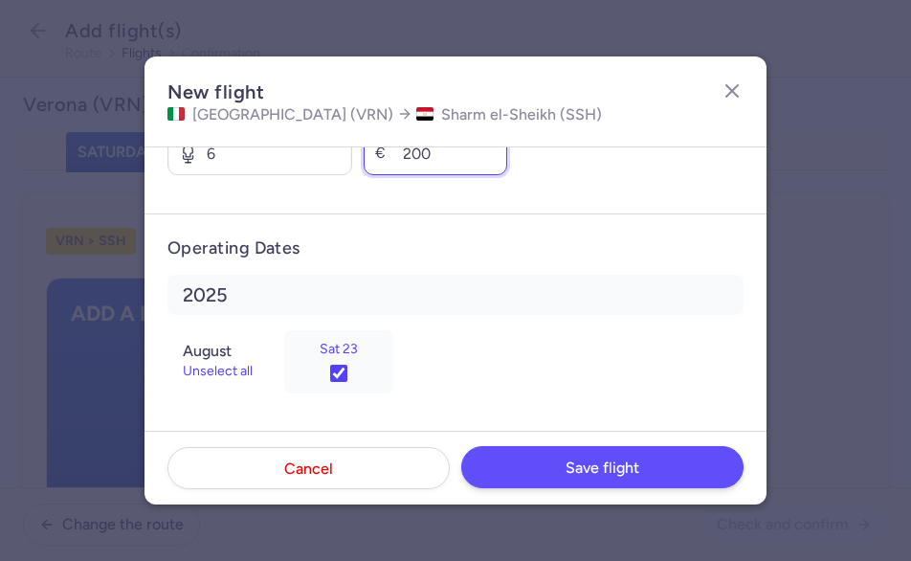
type input "200"
click at [568, 461] on span "Save flight" at bounding box center [602, 467] width 74 height 17
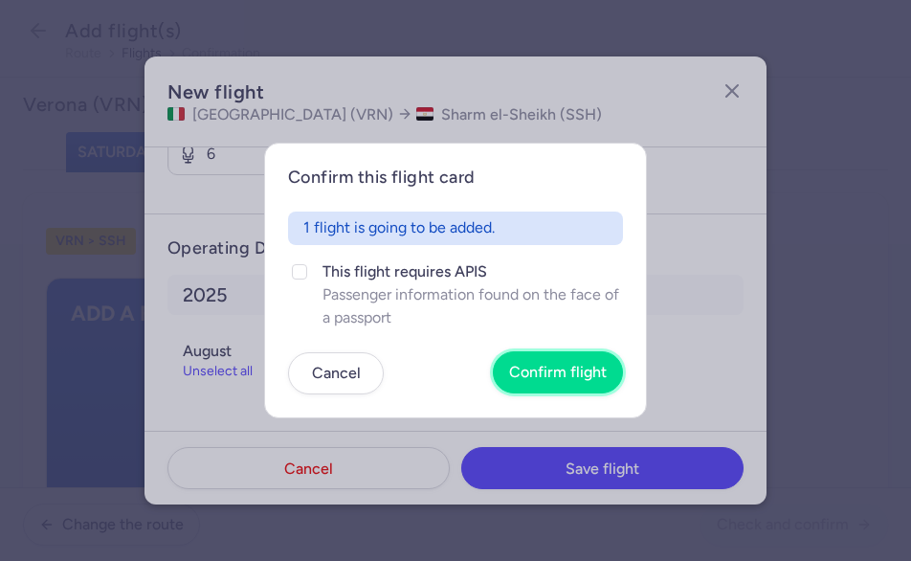
click at [587, 386] on button "Confirm flight" at bounding box center [558, 372] width 130 height 42
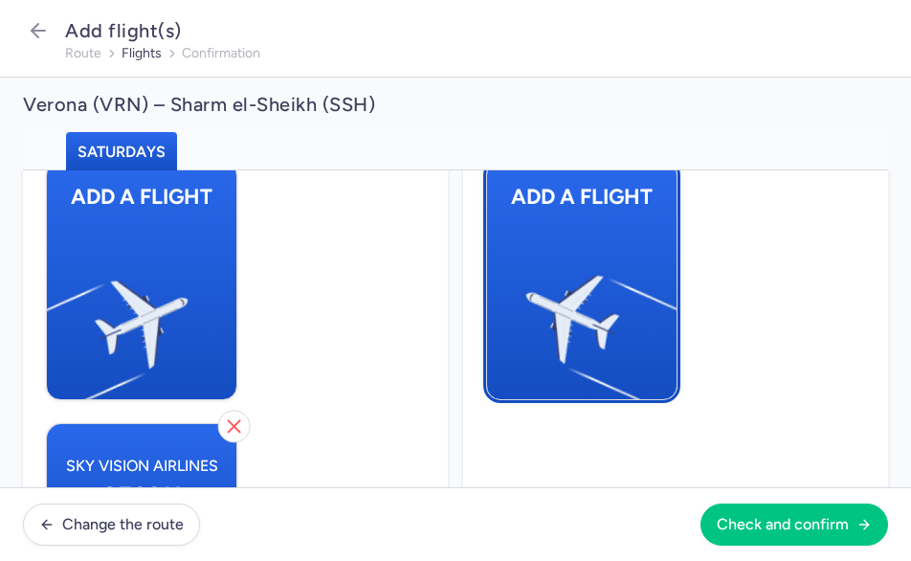
scroll to position [64, 0]
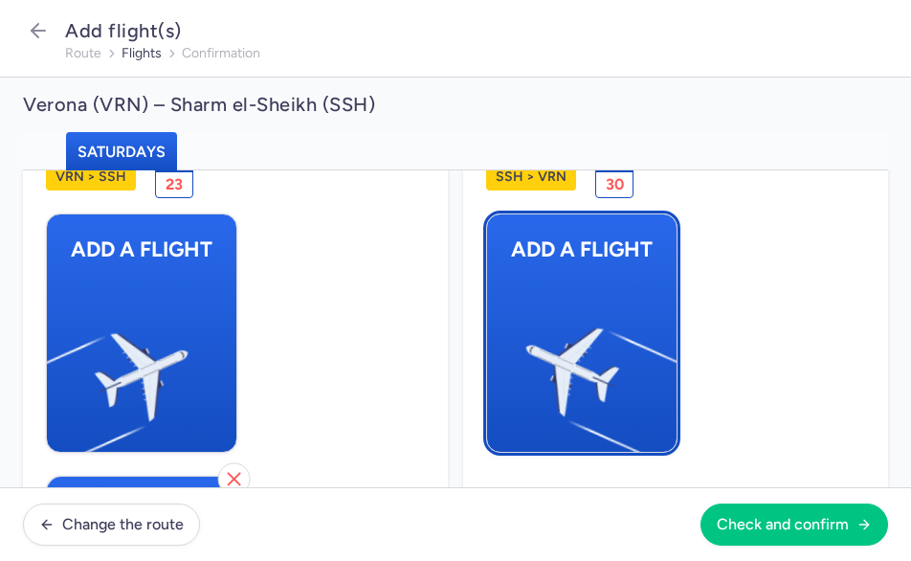
click at [577, 343] on img "button" at bounding box center [666, 364] width 323 height 297
select select "23"
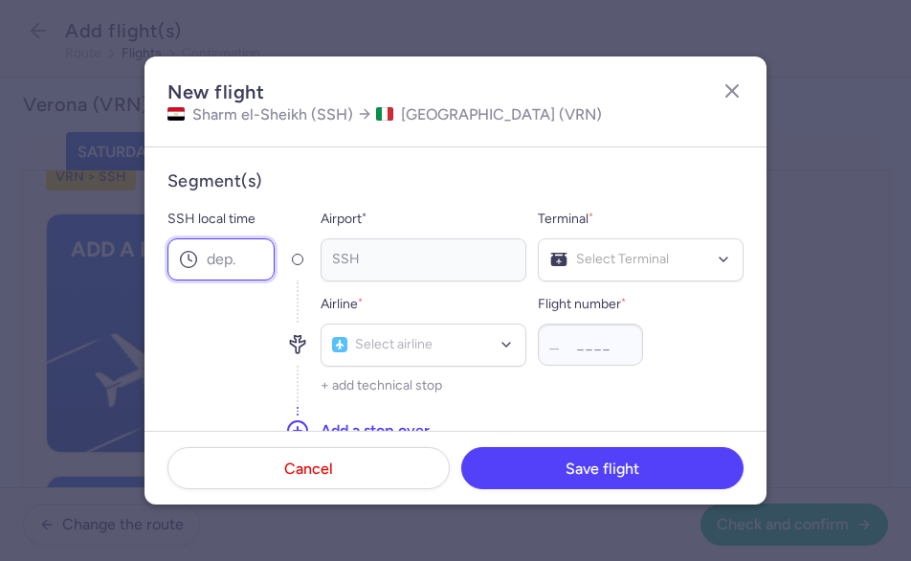
click at [219, 267] on input "SSH local time" at bounding box center [220, 259] width 107 height 42
type input "13:45"
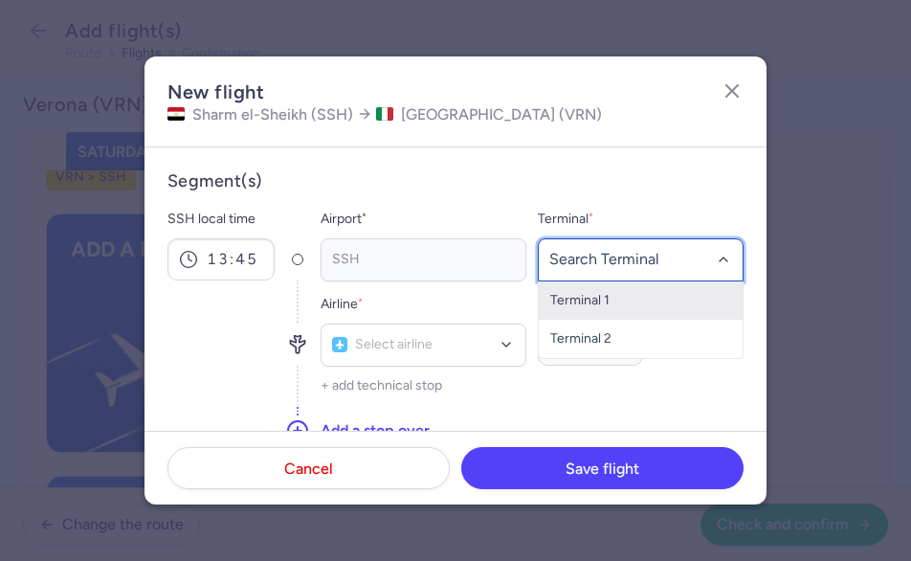
click at [624, 301] on span "Terminal 1" at bounding box center [641, 300] width 204 height 38
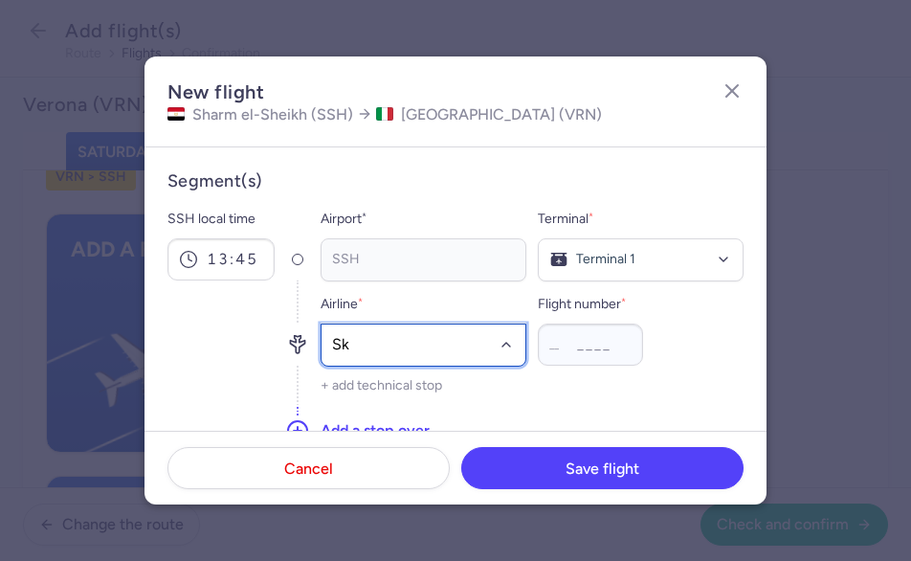
type input "Sky"
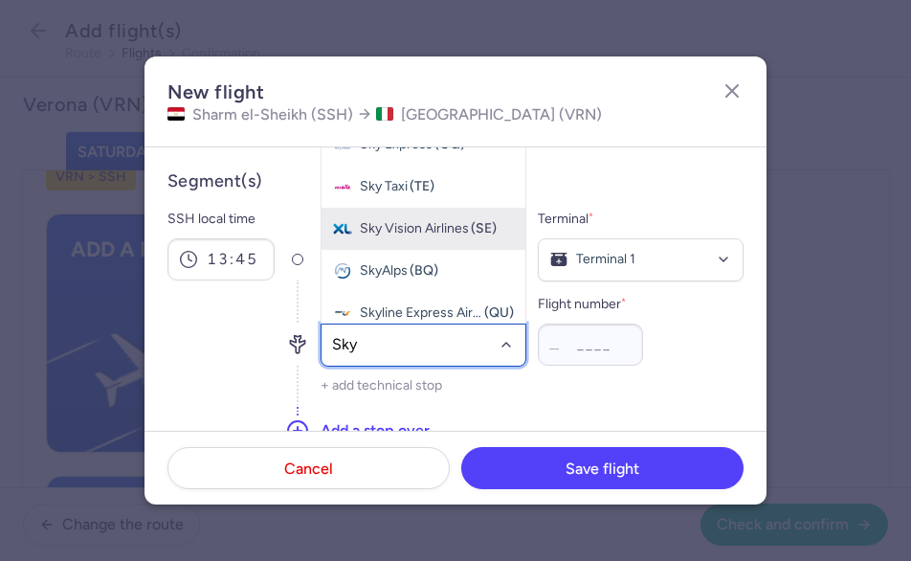
click at [392, 230] on span "Sky Vision Airlines" at bounding box center [414, 228] width 109 height 15
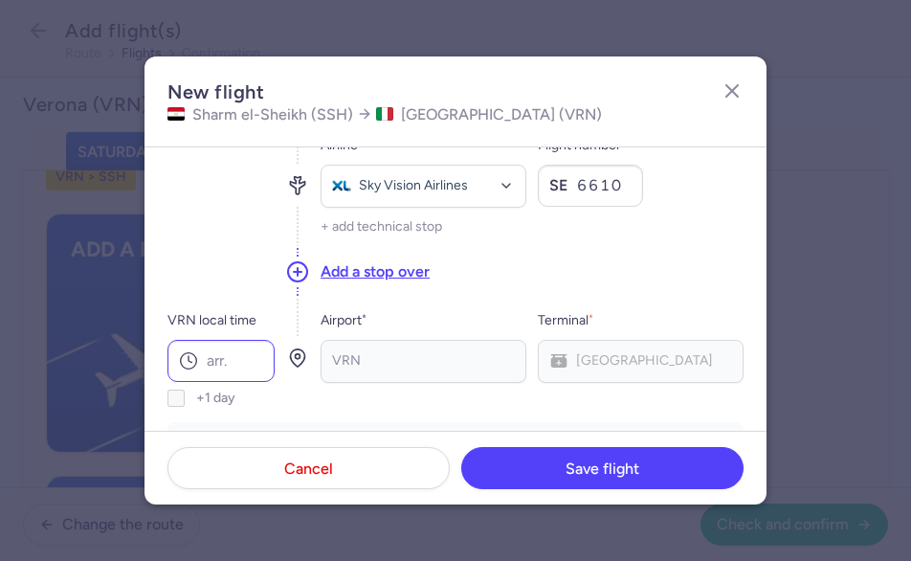
scroll to position [160, 0]
type input "6610"
click at [239, 353] on input "VRN local time" at bounding box center [220, 360] width 107 height 42
type input "17:15"
click at [397, 344] on div "VRN" at bounding box center [423, 360] width 206 height 43
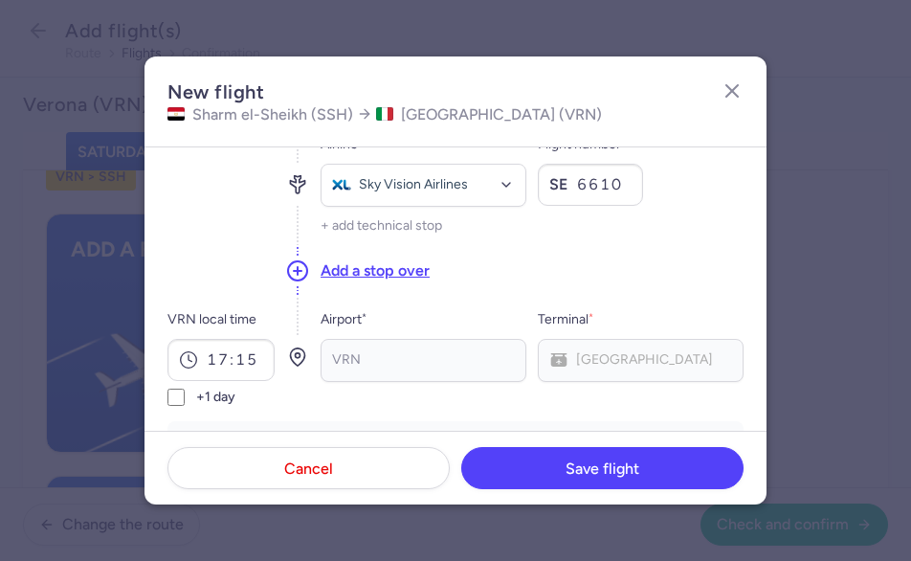
click at [617, 365] on div "VRN Main Terminal" at bounding box center [641, 360] width 206 height 43
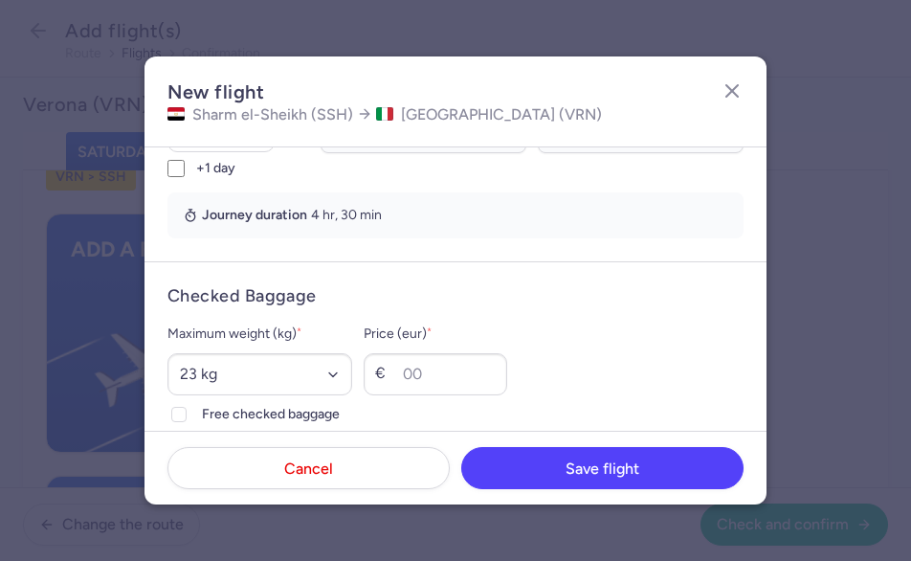
scroll to position [414, 0]
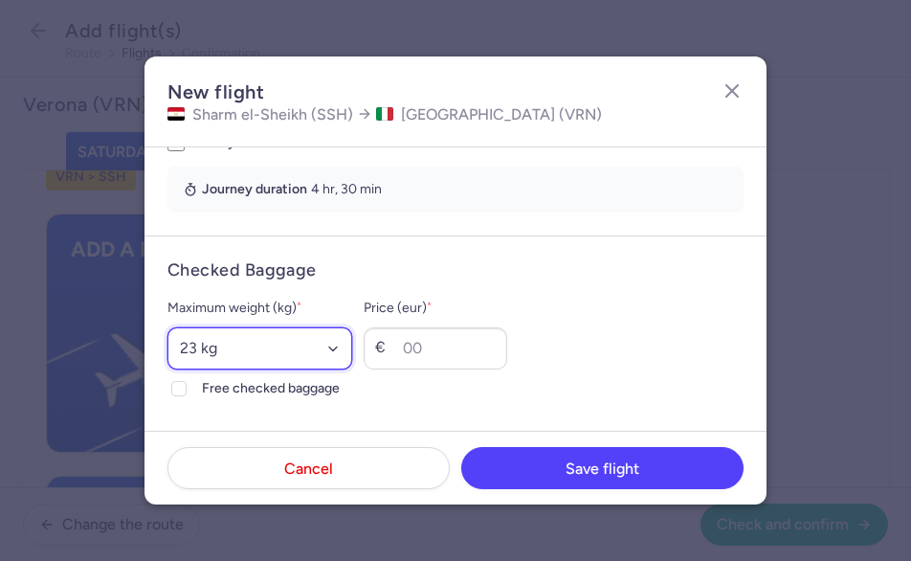
click at [290, 342] on select "Select an option 15 kg 16 kg 17 kg 18 kg 19 kg 20 kg 21 kg 22 kg 23 kg 24 kg 25…" at bounding box center [259, 348] width 185 height 42
select select "20"
click at [167, 327] on select "Select an option 15 kg 16 kg 17 kg 18 kg 19 kg 20 kg 21 kg 22 kg 23 kg 24 kg 25…" at bounding box center [259, 348] width 185 height 42
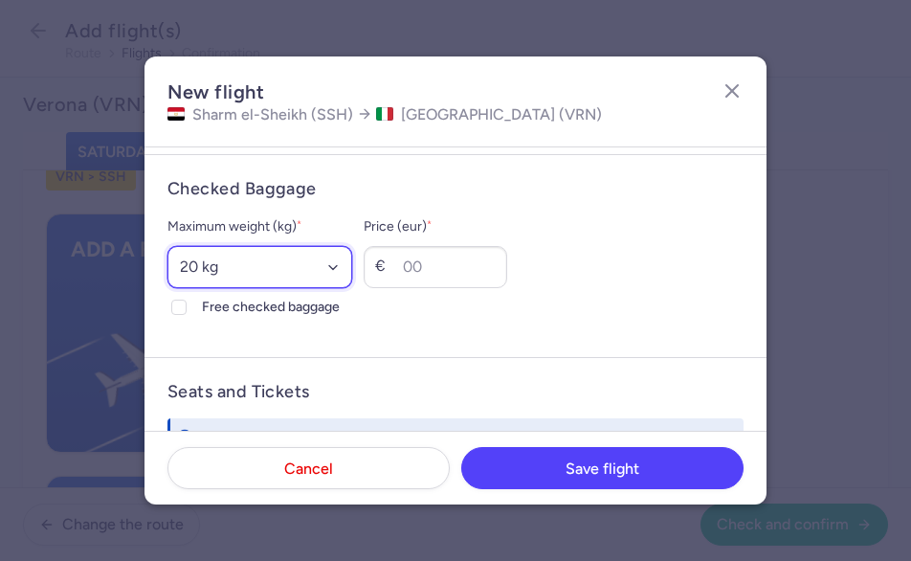
scroll to position [510, 0]
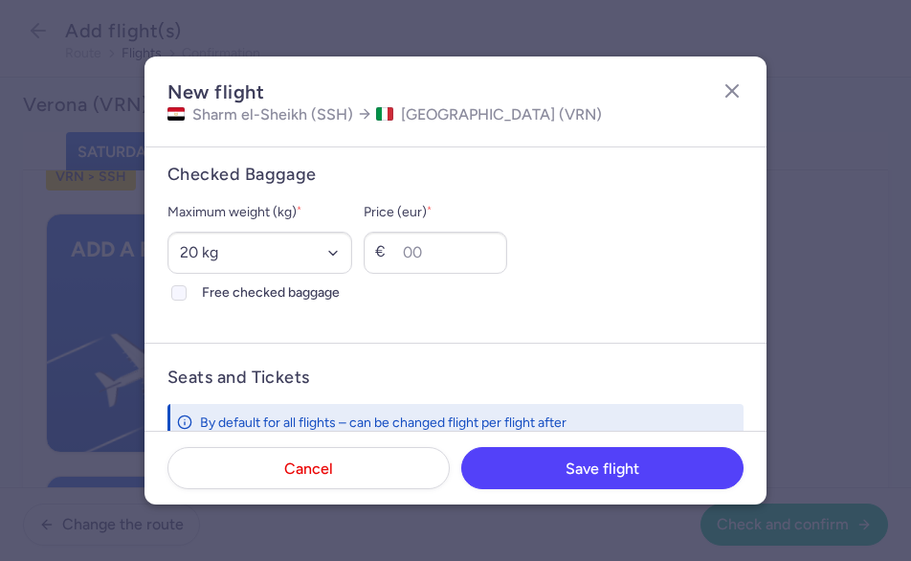
click at [167, 288] on div at bounding box center [178, 292] width 23 height 23
click at [171, 288] on input "Free checked baggage" at bounding box center [178, 292] width 15 height 15
checkbox input "true"
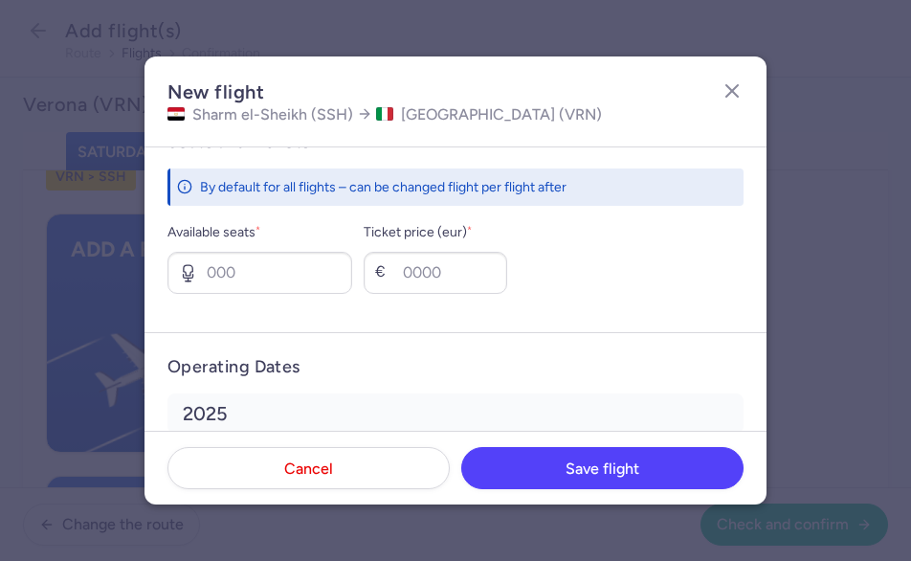
scroll to position [734, 0]
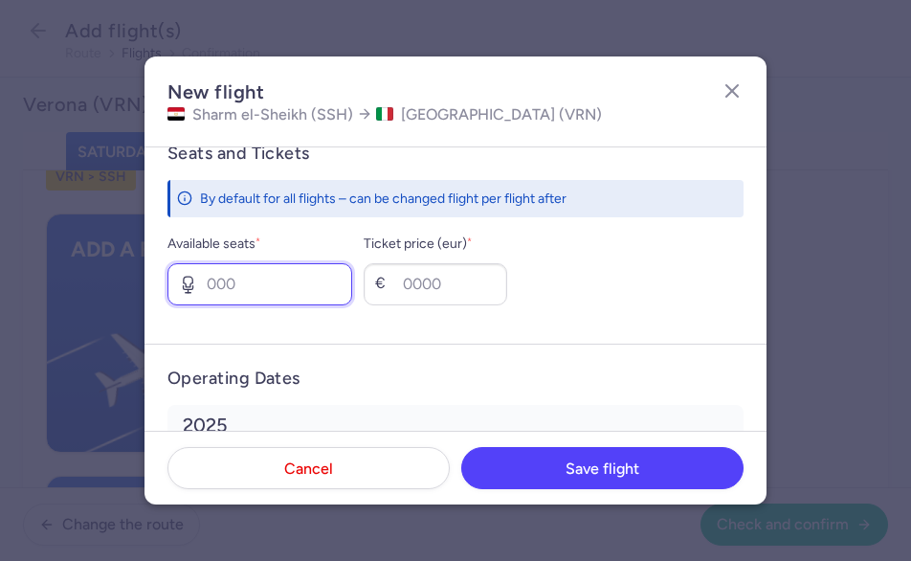
click at [320, 296] on input "Available seats *" at bounding box center [259, 284] width 185 height 42
type input "6"
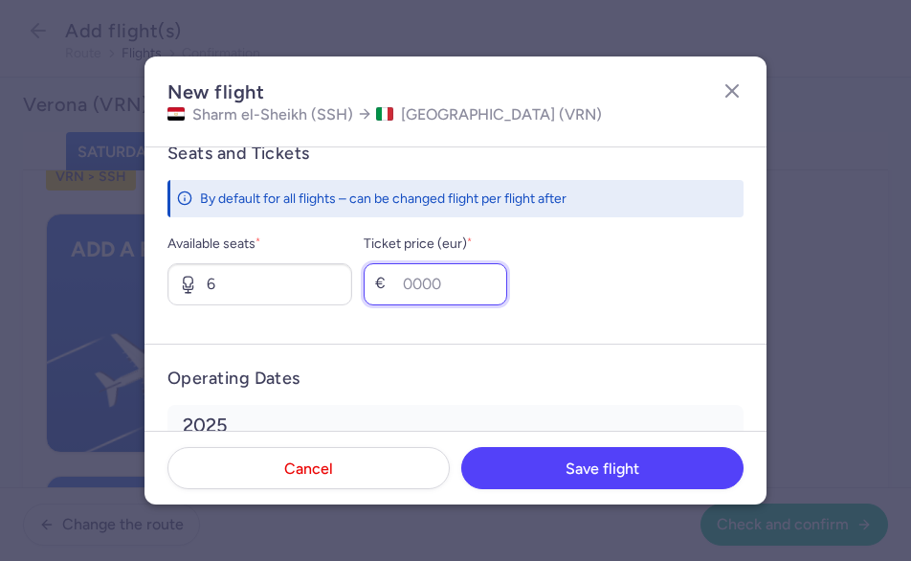
click at [446, 288] on input "Ticket price (eur) *" at bounding box center [435, 284] width 143 height 42
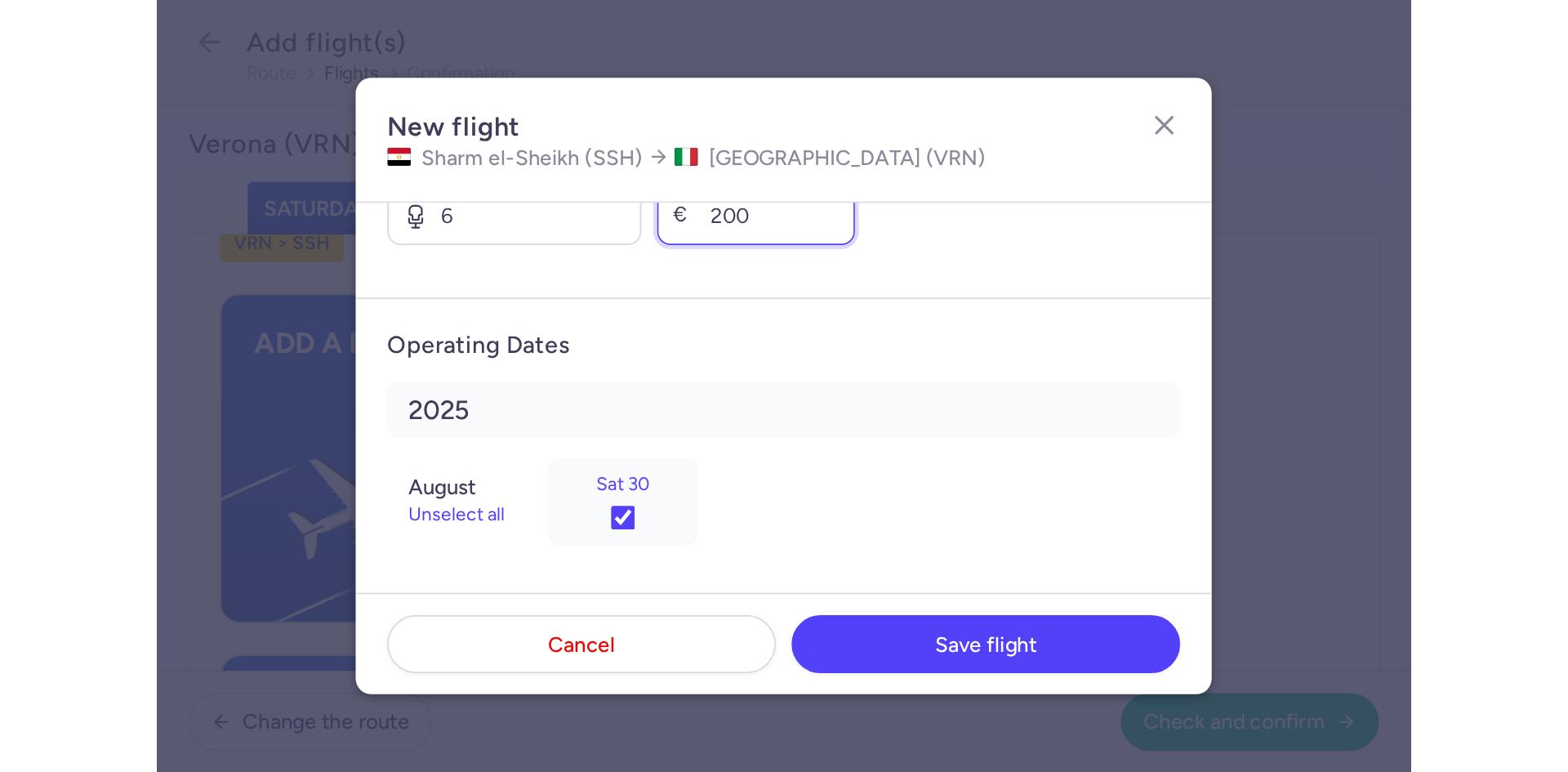
scroll to position [738, 0]
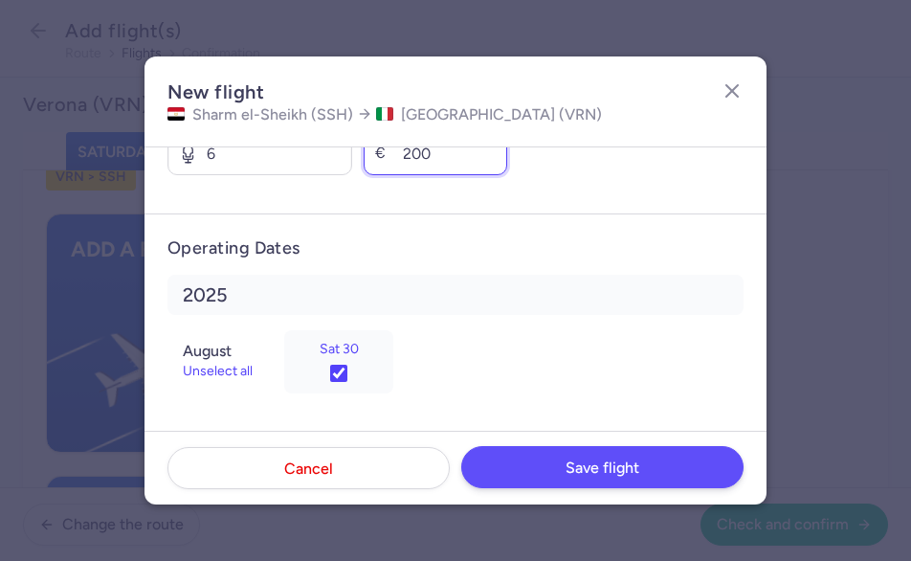
type input "200"
click at [614, 457] on button "Save flight" at bounding box center [602, 467] width 282 height 42
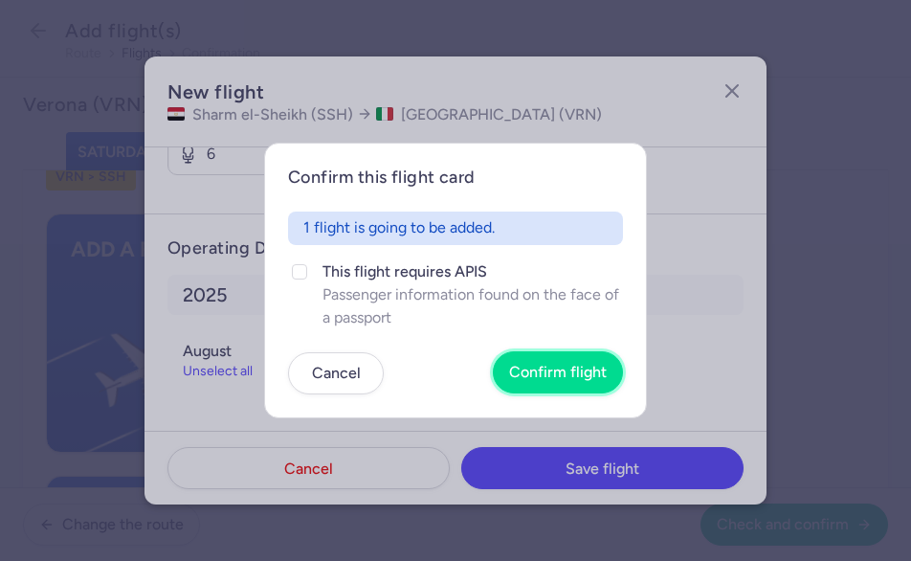
click at [564, 372] on span "Confirm flight" at bounding box center [558, 372] width 98 height 17
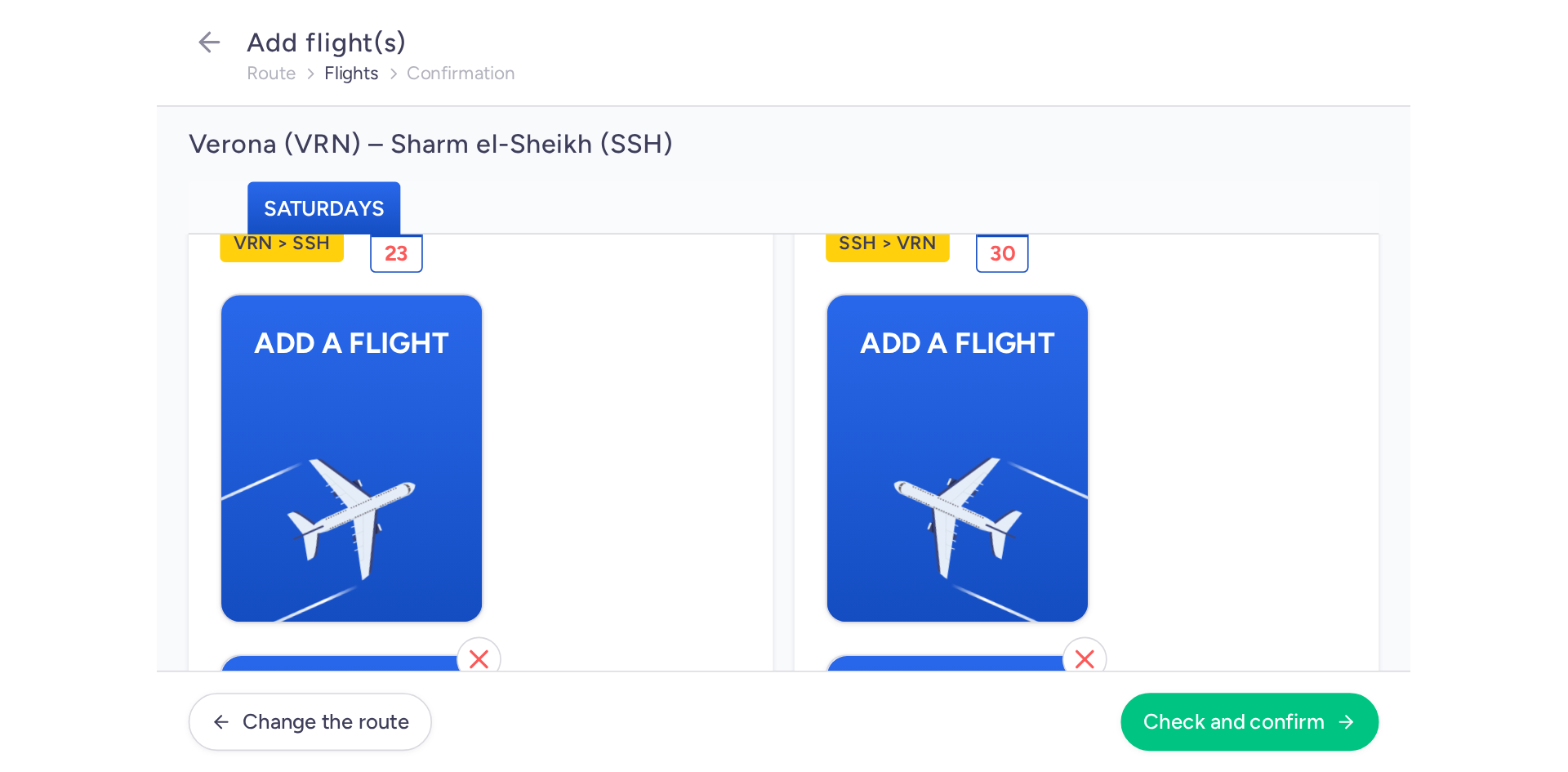
scroll to position [0, 0]
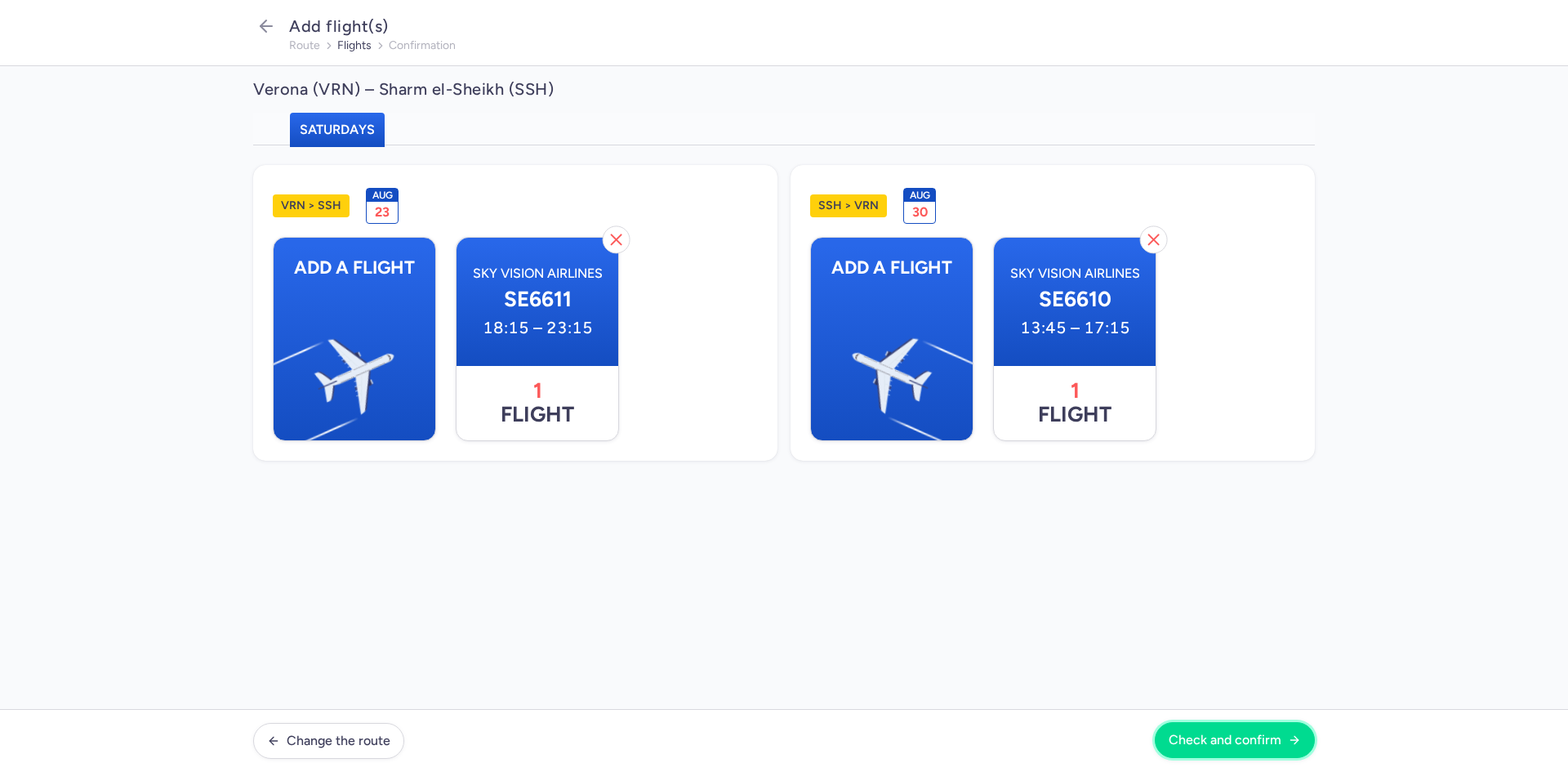
click at [1215, 734] on span "Check and confirm" at bounding box center [1225, 740] width 113 height 15
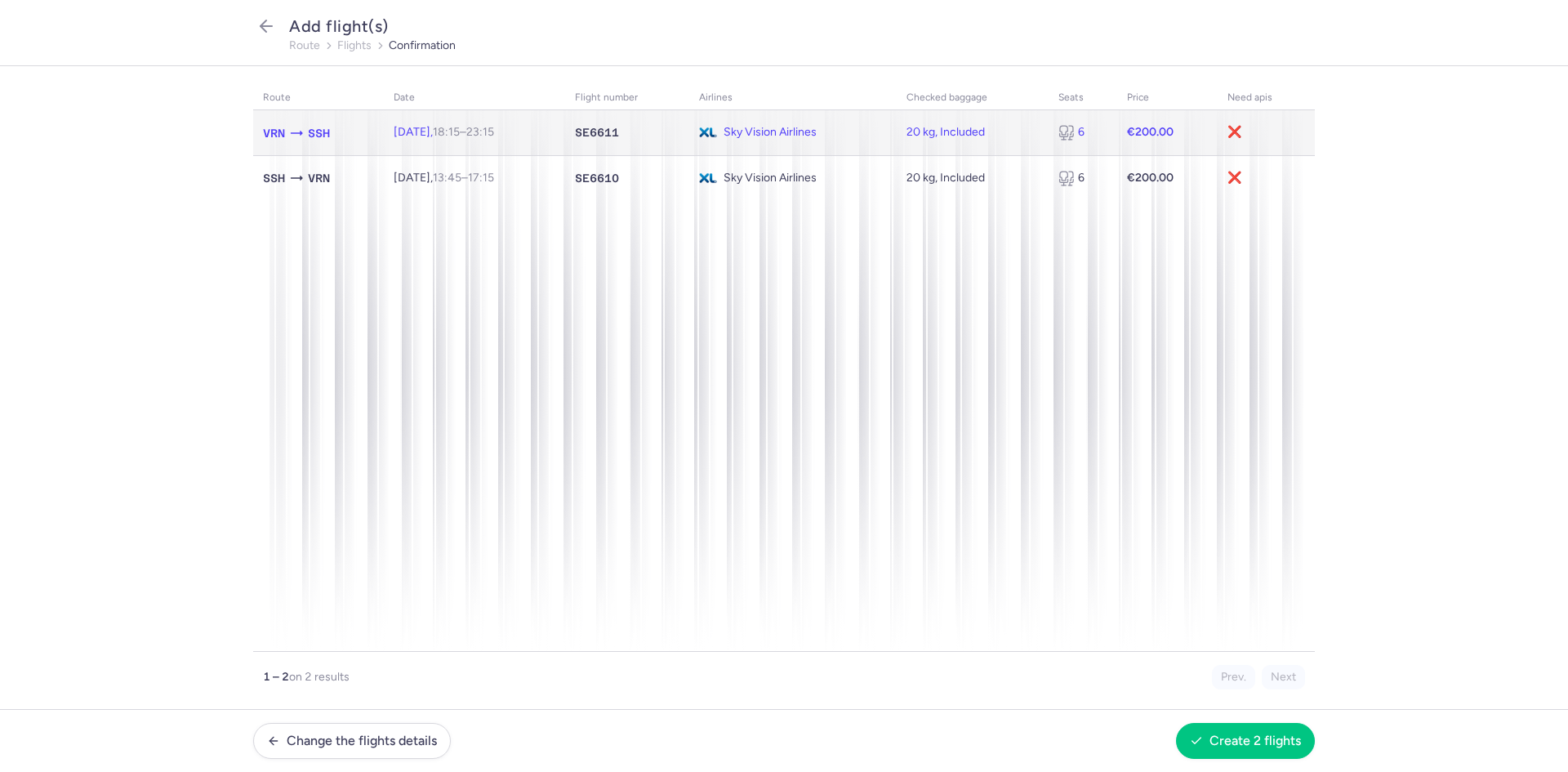
click at [422, 125] on span "[DATE] 18:15 – 23:15 +0" at bounding box center [444, 132] width 101 height 14
select select "20"
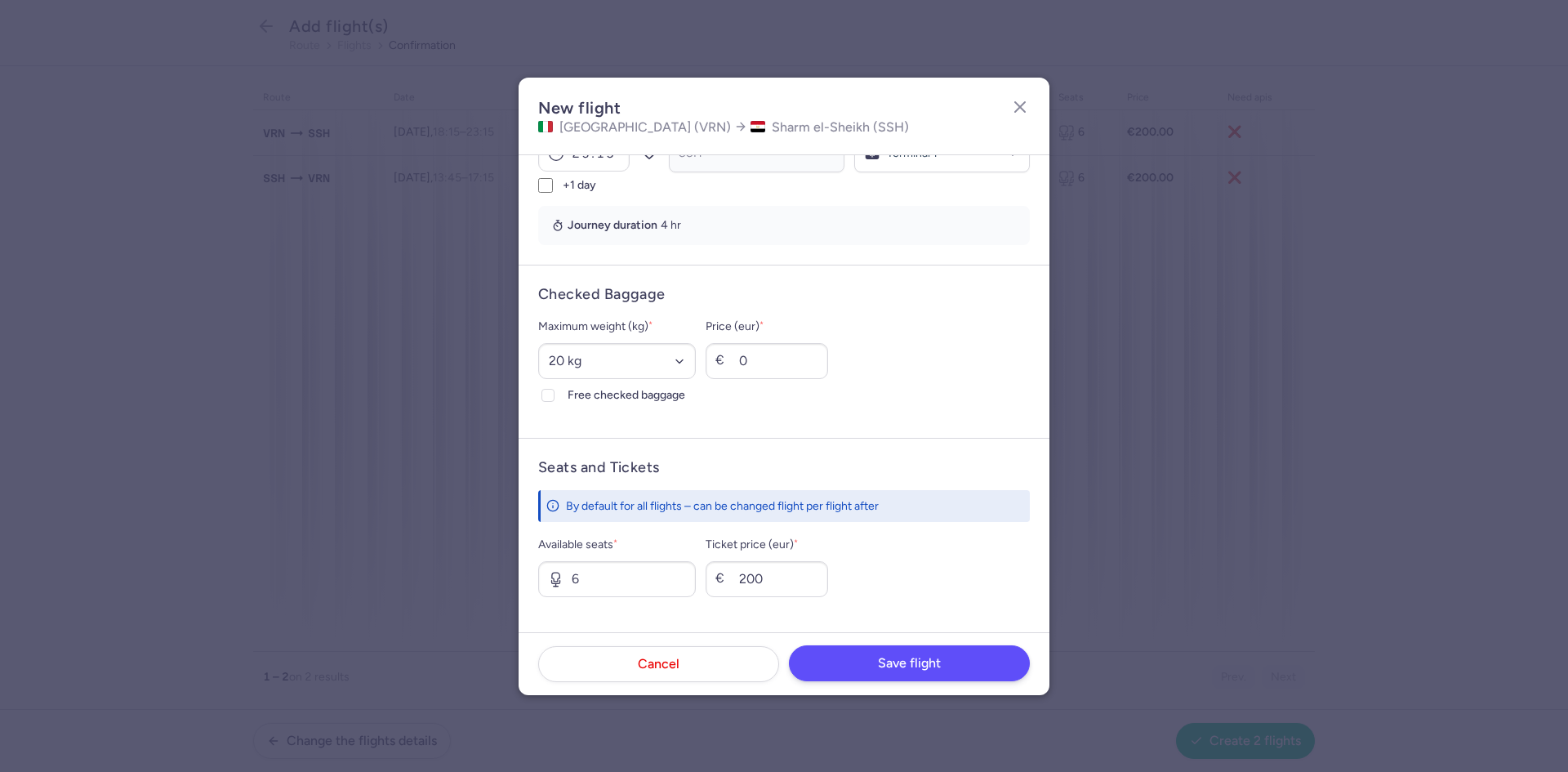
scroll to position [414, 0]
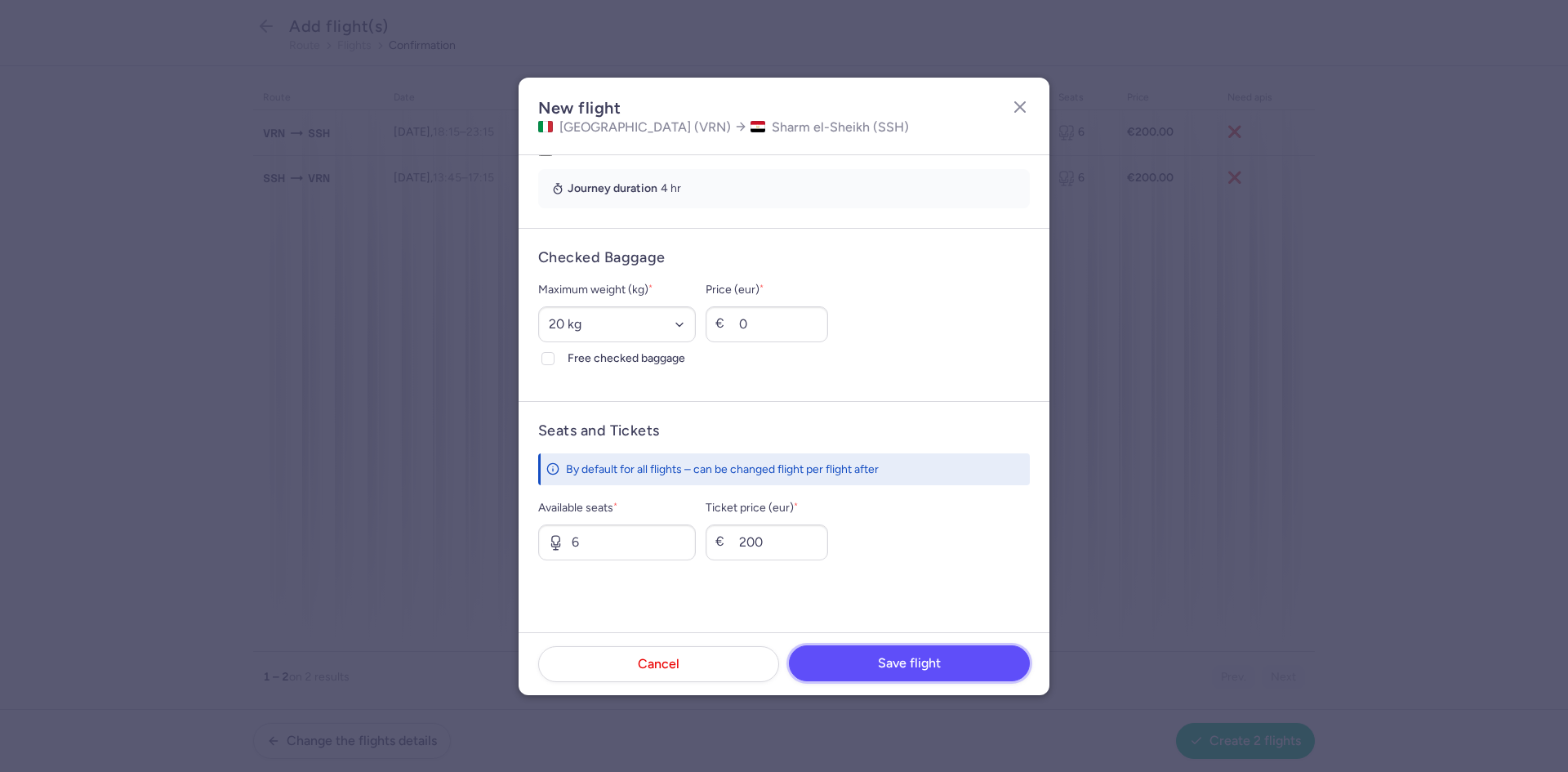
click at [927, 664] on span "Save flight" at bounding box center [909, 663] width 63 height 15
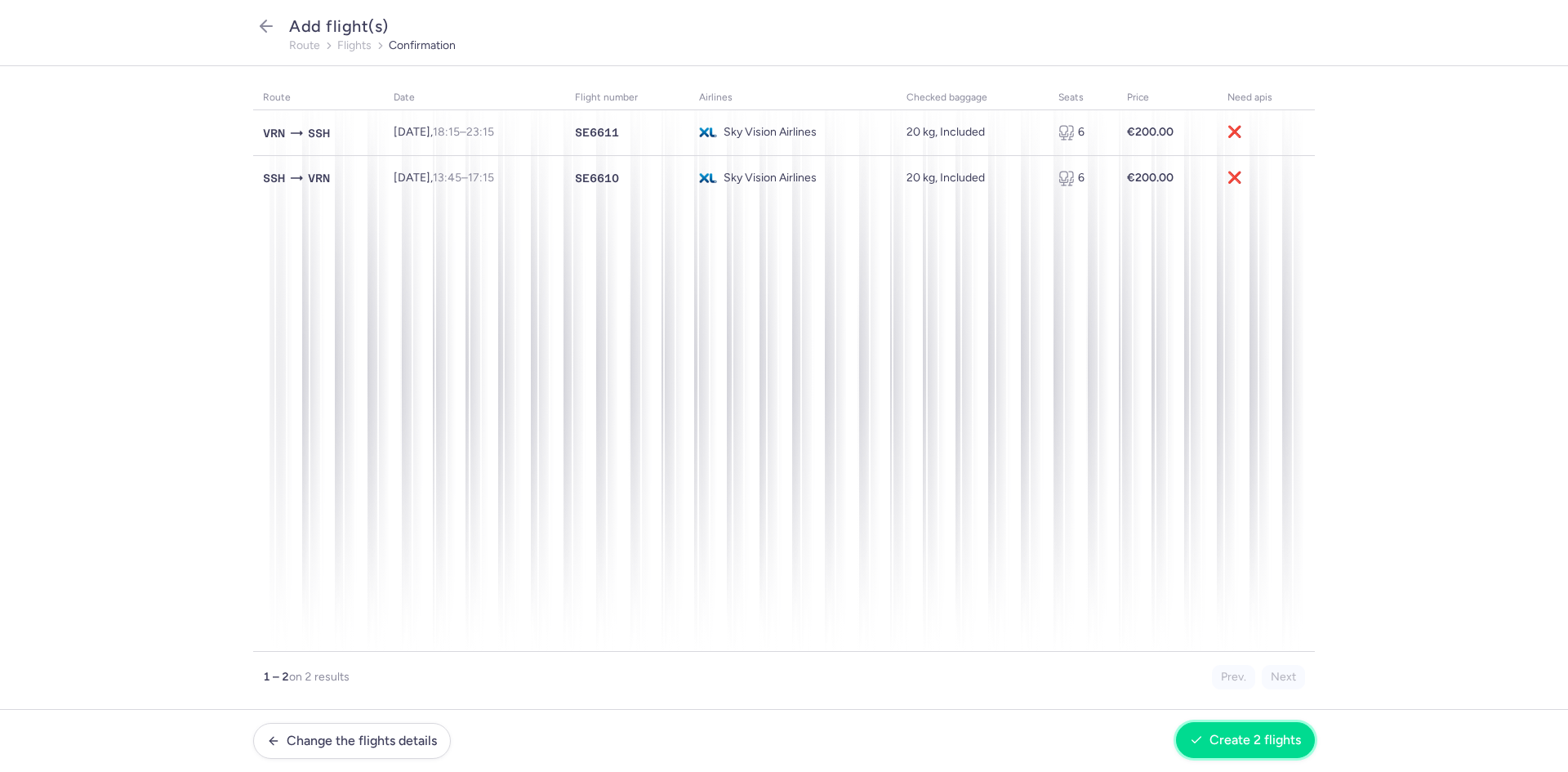
click at [1228, 737] on span "Create 2 flights" at bounding box center [1255, 740] width 91 height 15
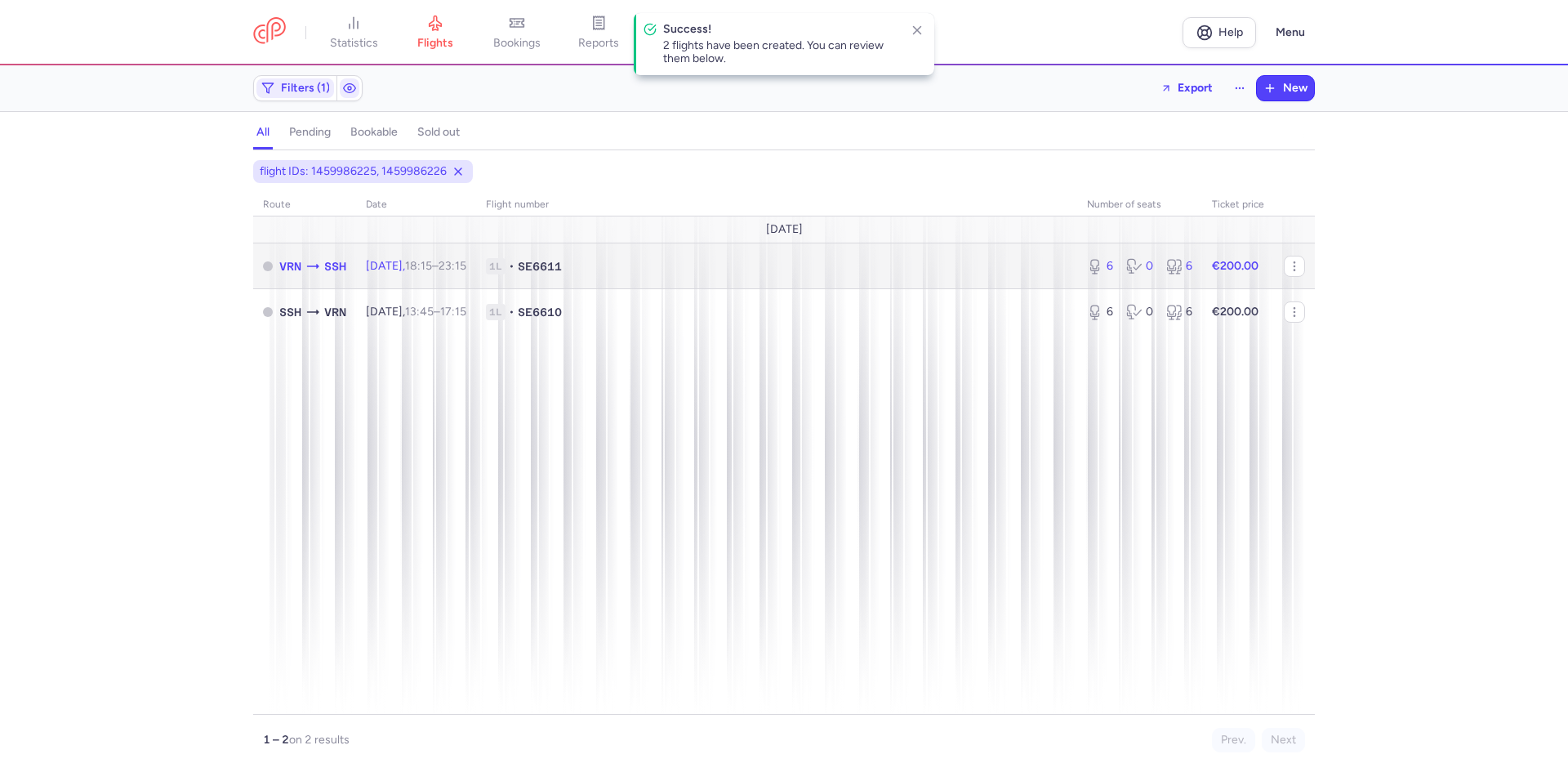
click at [632, 266] on span "1L • SE6611" at bounding box center [776, 266] width 581 height 16
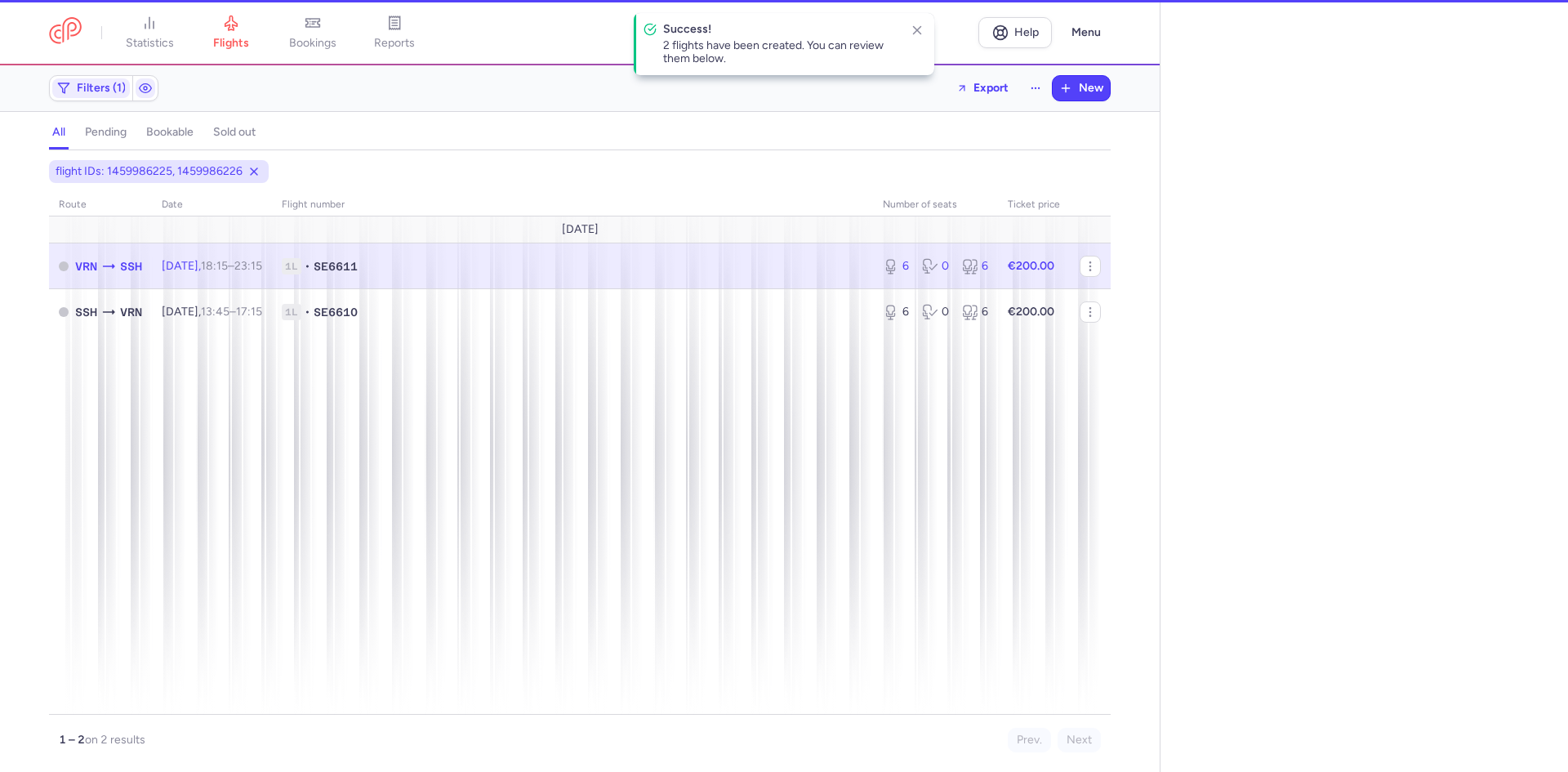
select select "days"
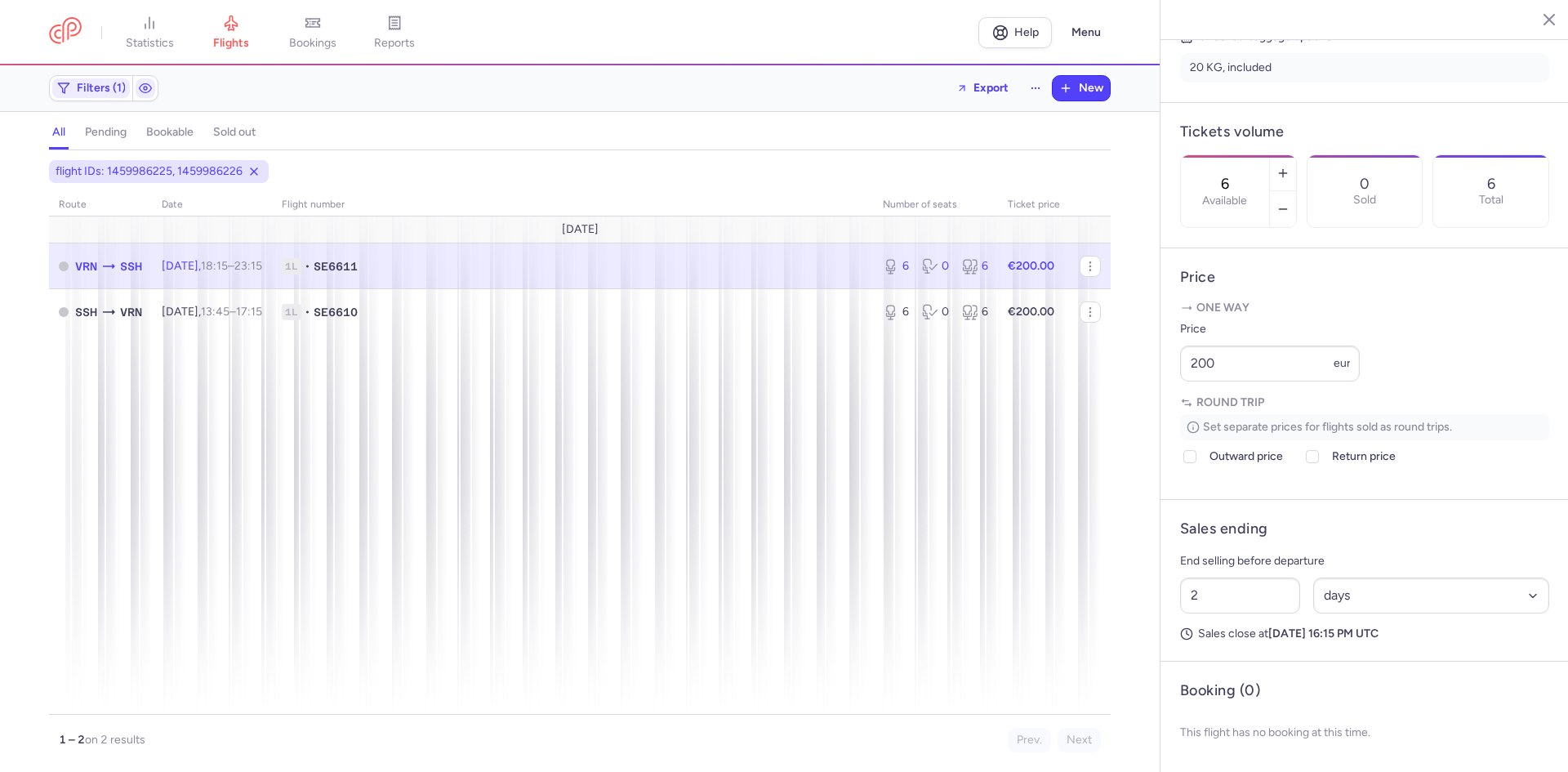
scroll to position [445, 0]
click at [1193, 453] on icon at bounding box center [1189, 456] width 9 height 9
click at [1193, 453] on input "Outward price" at bounding box center [1189, 456] width 13 height 13
checkbox input "true"
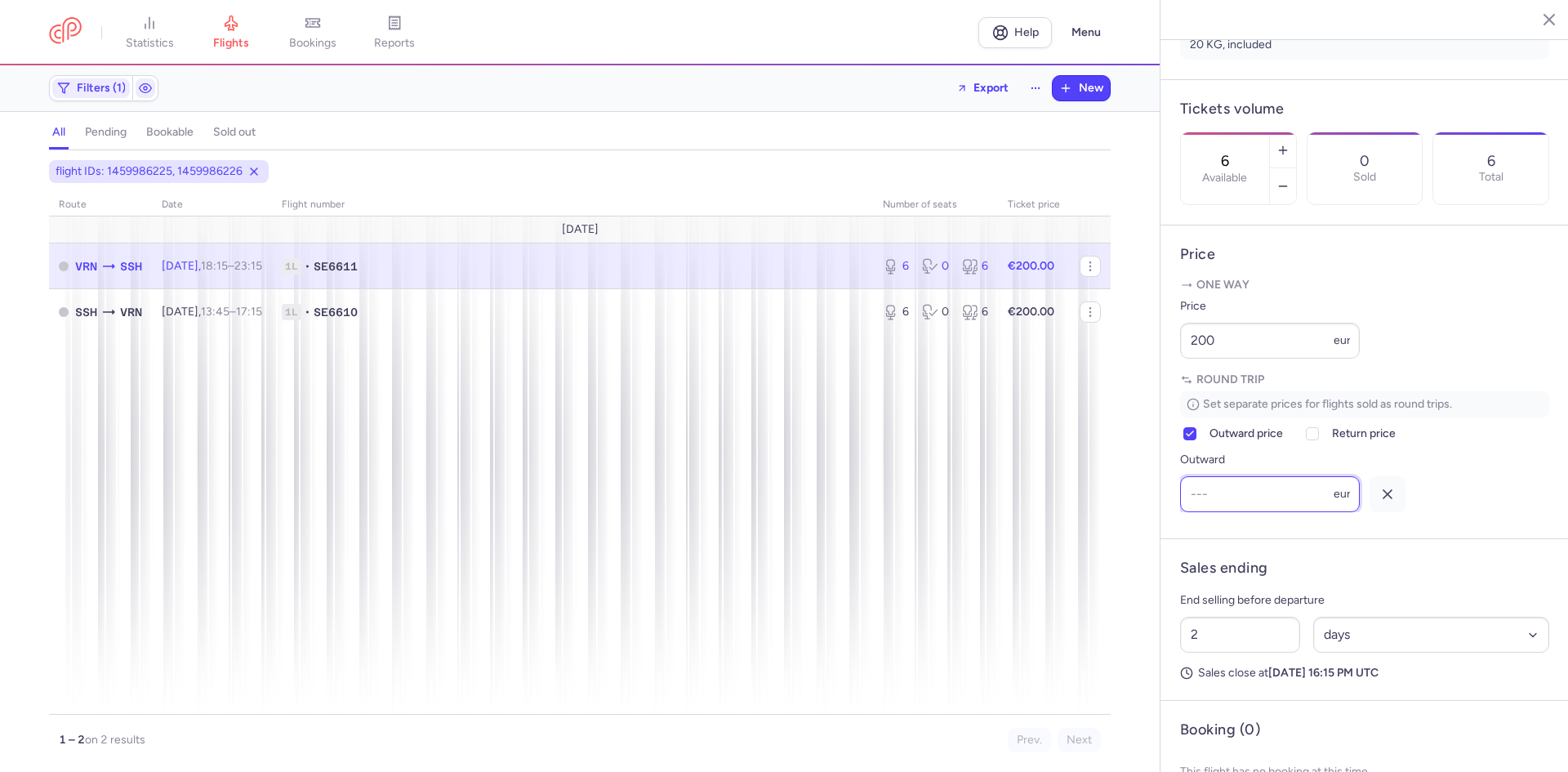
scroll to position [0, 0]
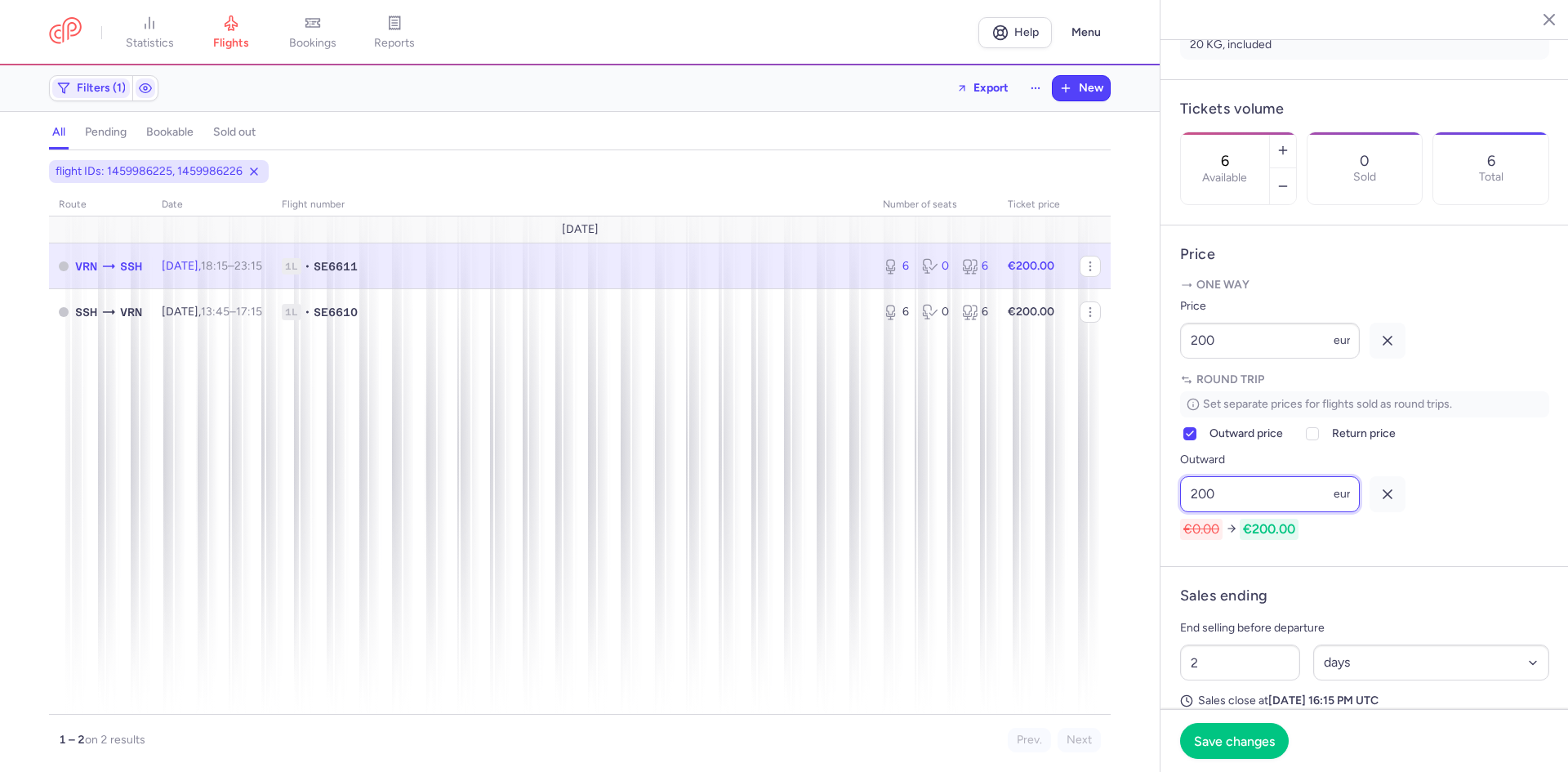
type input "200"
click at [1382, 348] on icon "button" at bounding box center [1387, 340] width 16 height 16
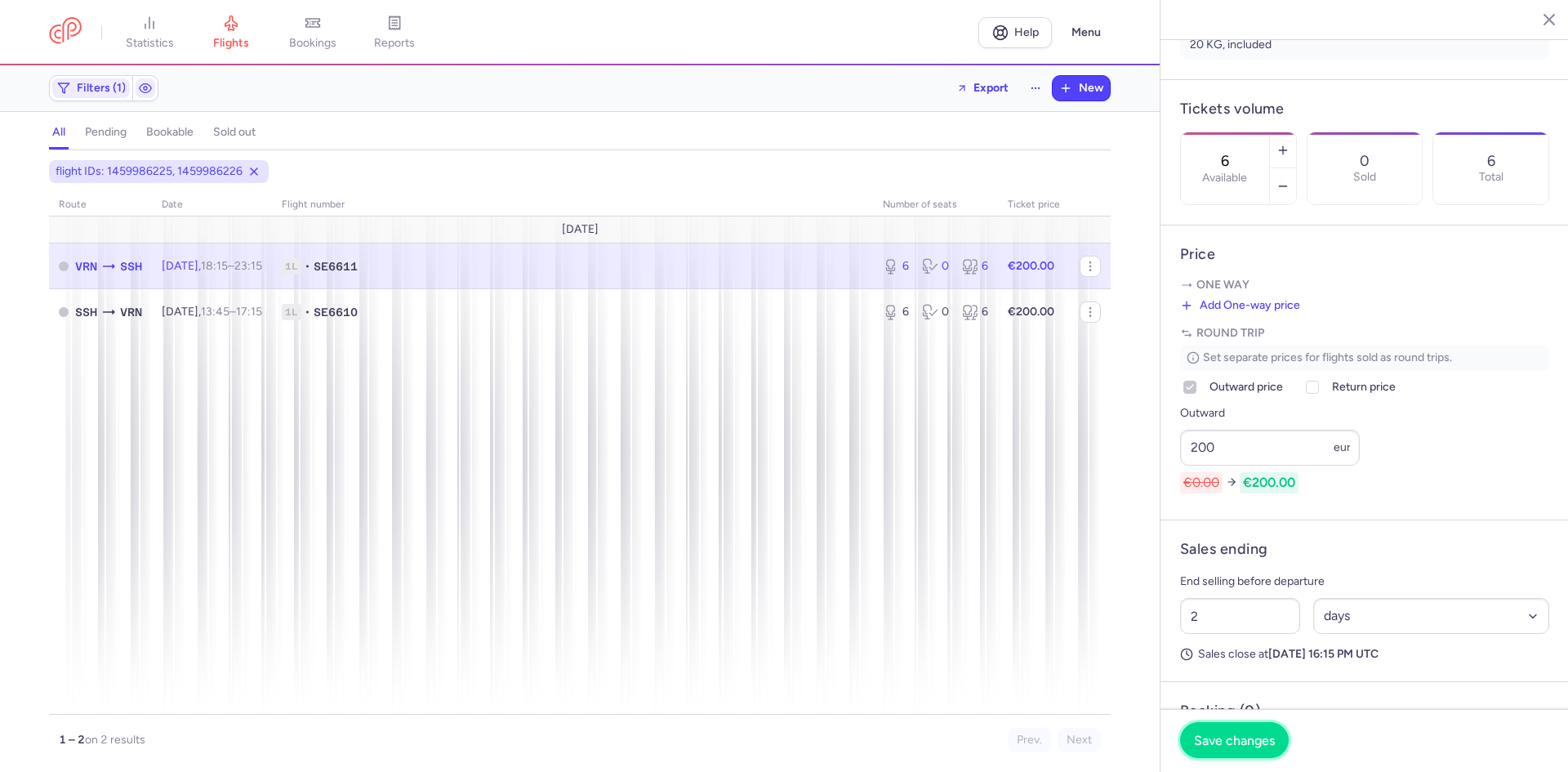
click at [1252, 734] on span "Save changes" at bounding box center [1234, 740] width 81 height 15
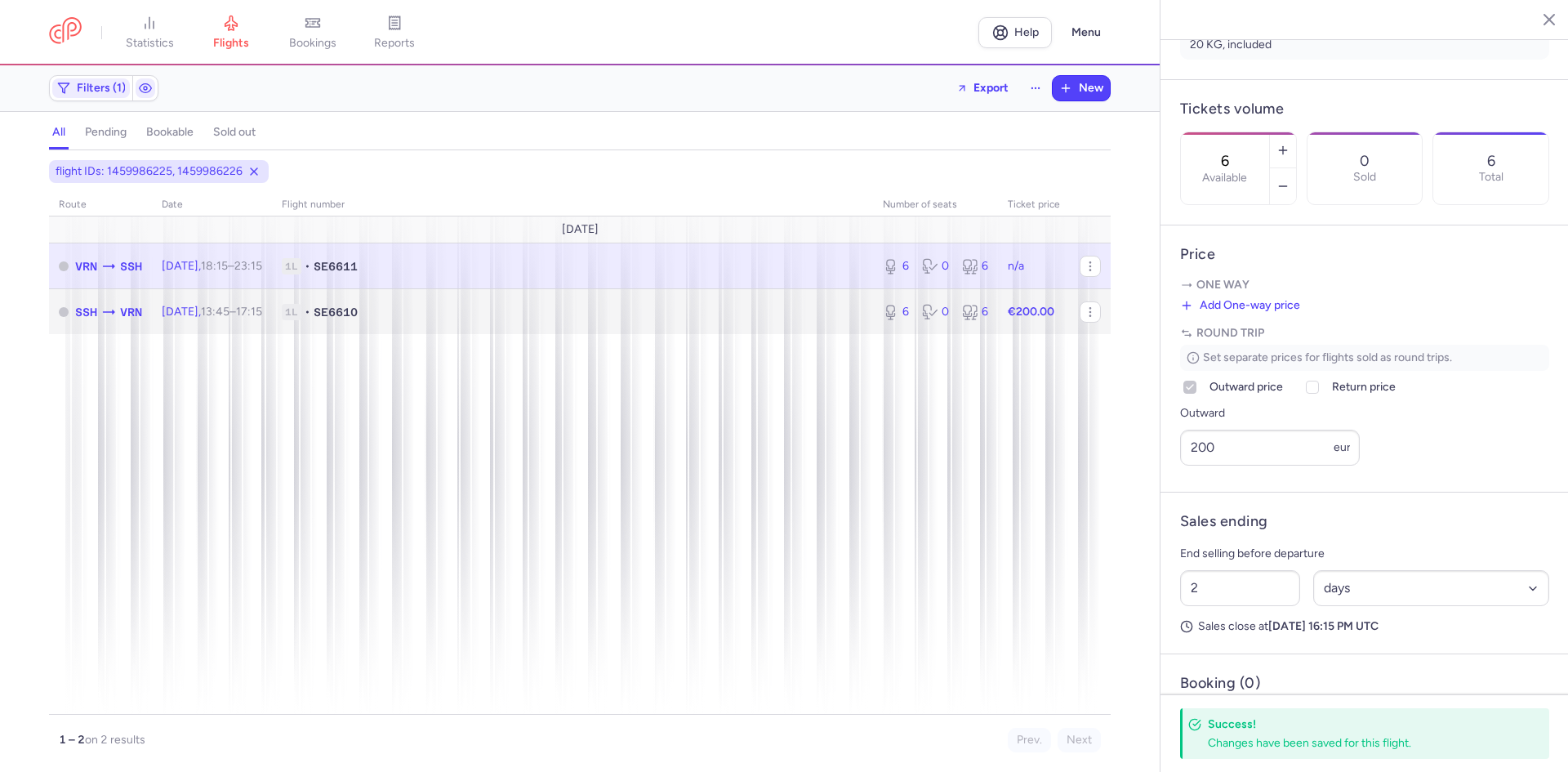
click at [354, 322] on td "1L • SE6610" at bounding box center [573, 312] width 601 height 45
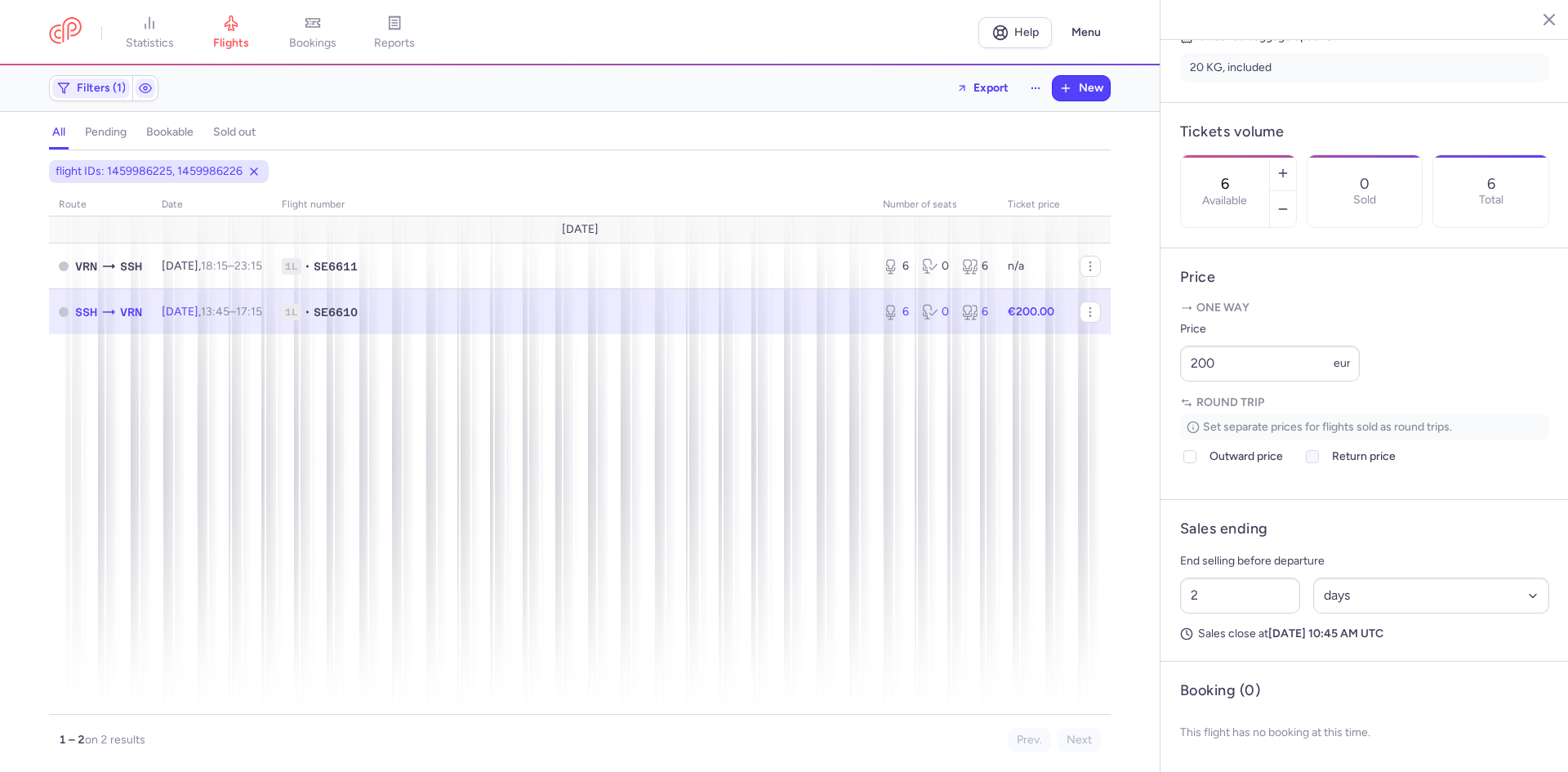
click at [1315, 458] on icon at bounding box center [1312, 456] width 9 height 9
click at [1315, 458] on input "Return price" at bounding box center [1312, 456] width 13 height 13
checkbox input "true"
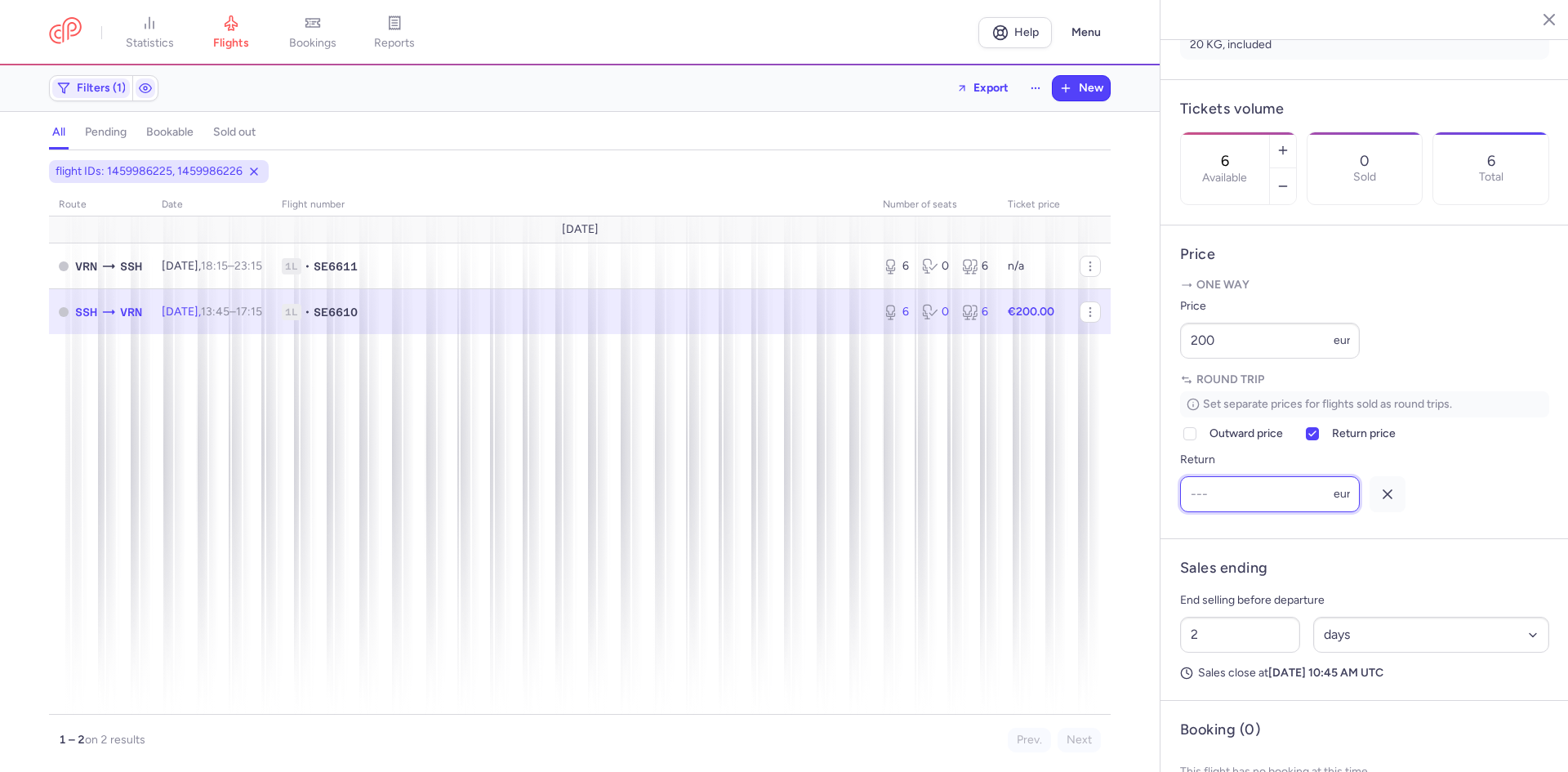
click at [1268, 512] on input "Return" at bounding box center [1269, 494] width 179 height 36
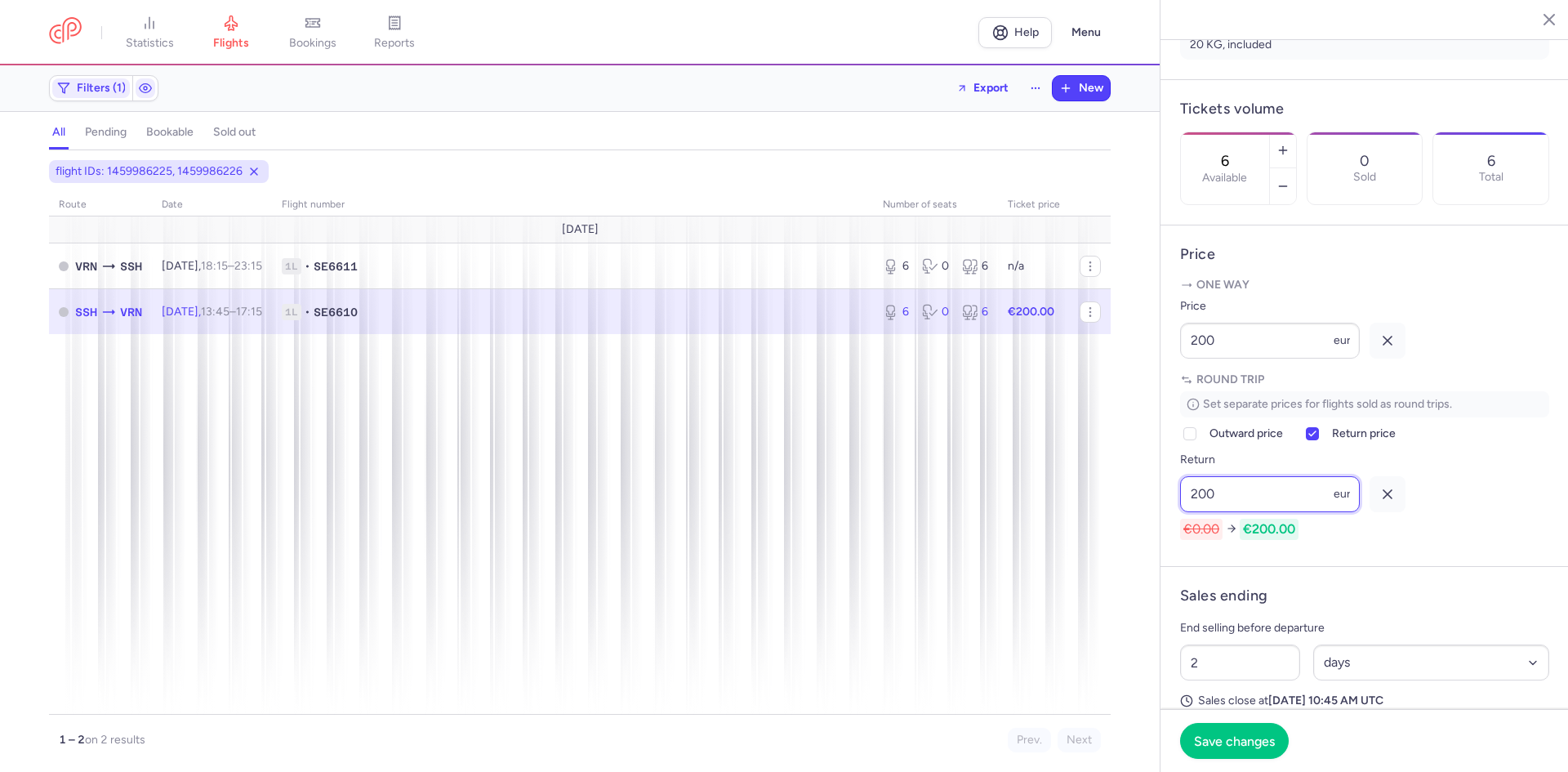
type input "200"
click at [1390, 345] on line "button" at bounding box center [1388, 341] width 9 height 9
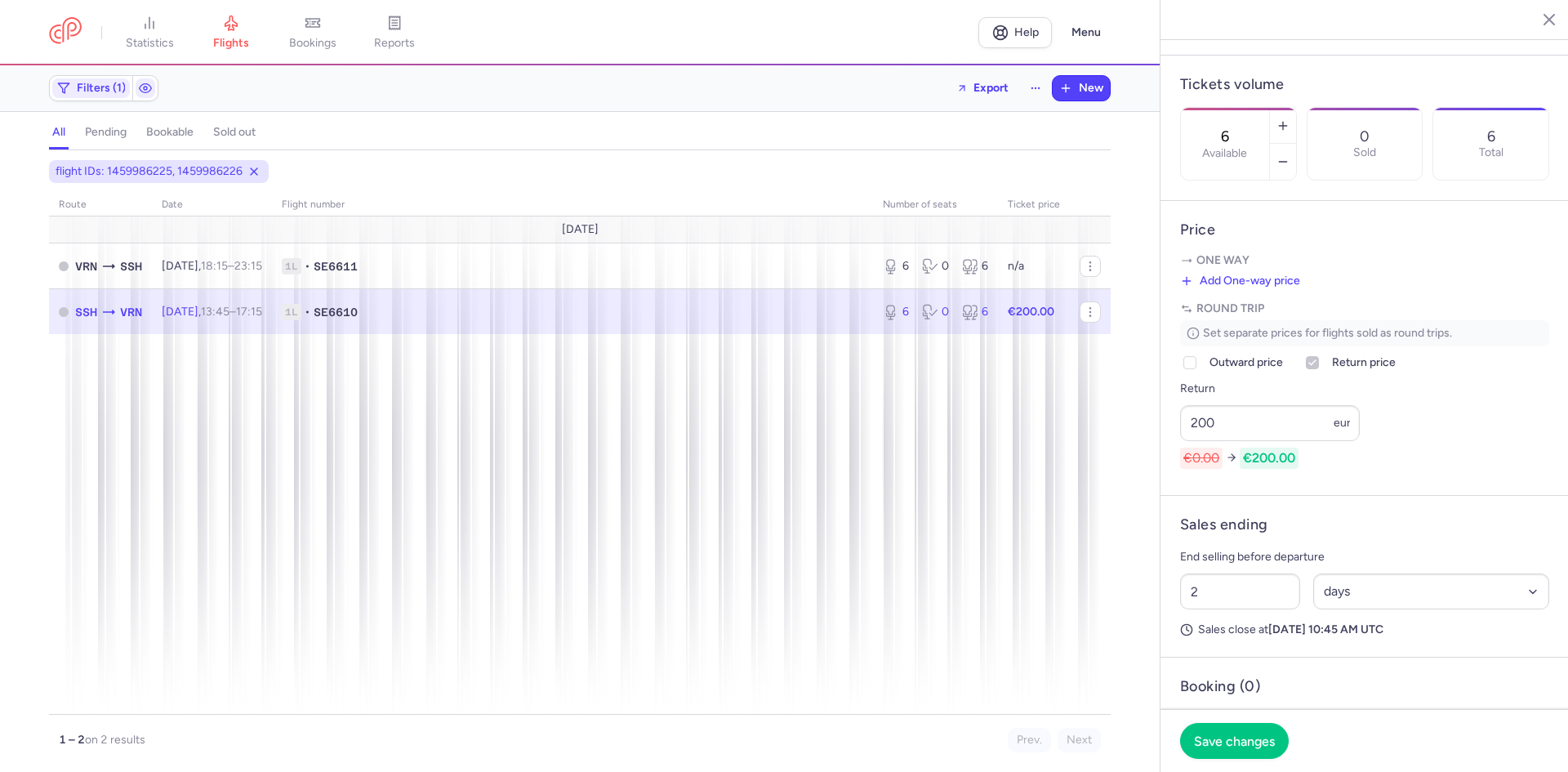
scroll to position [472, 0]
click at [1227, 746] on span "Save changes" at bounding box center [1234, 740] width 81 height 15
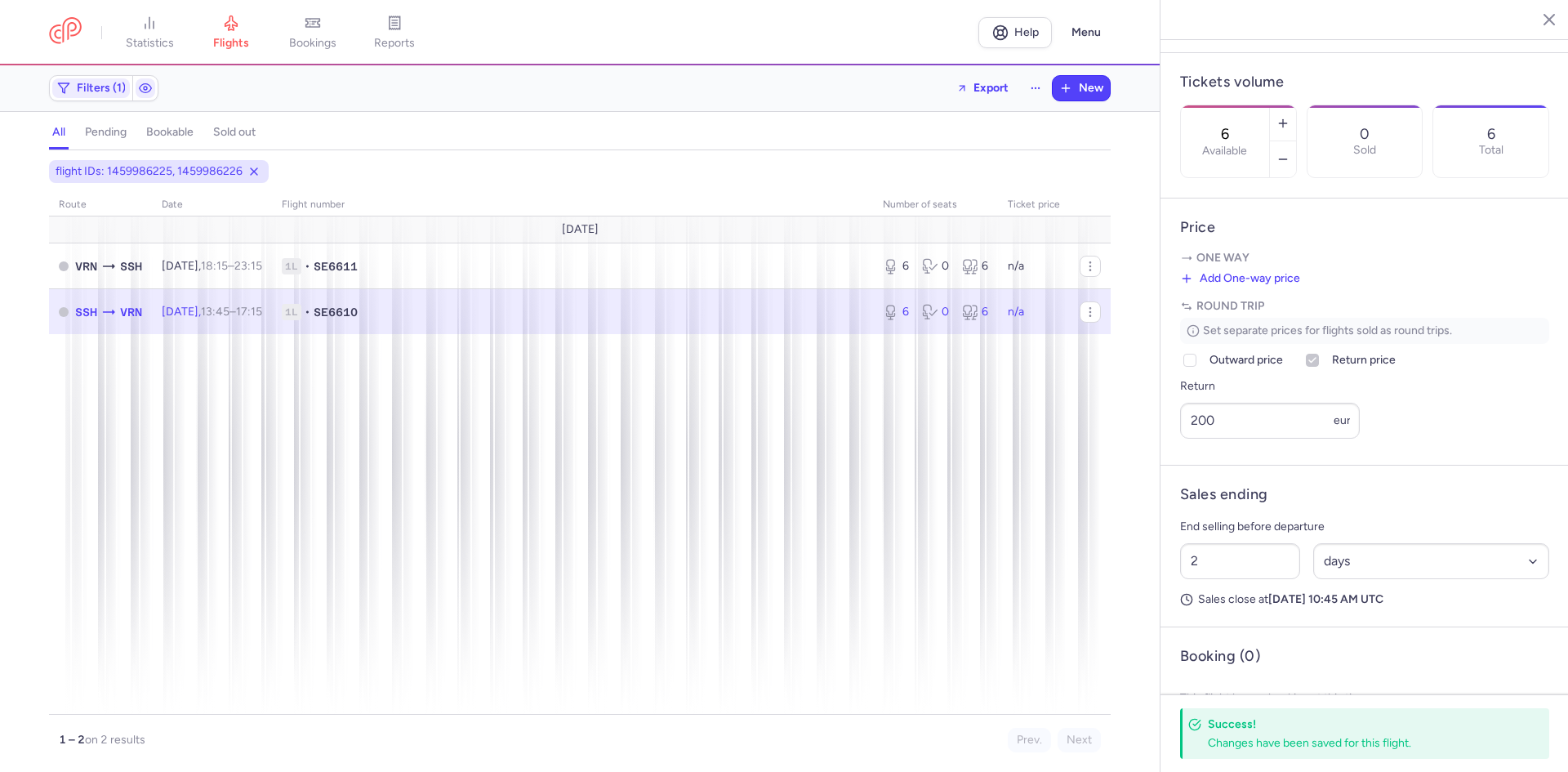
scroll to position [538, 0]
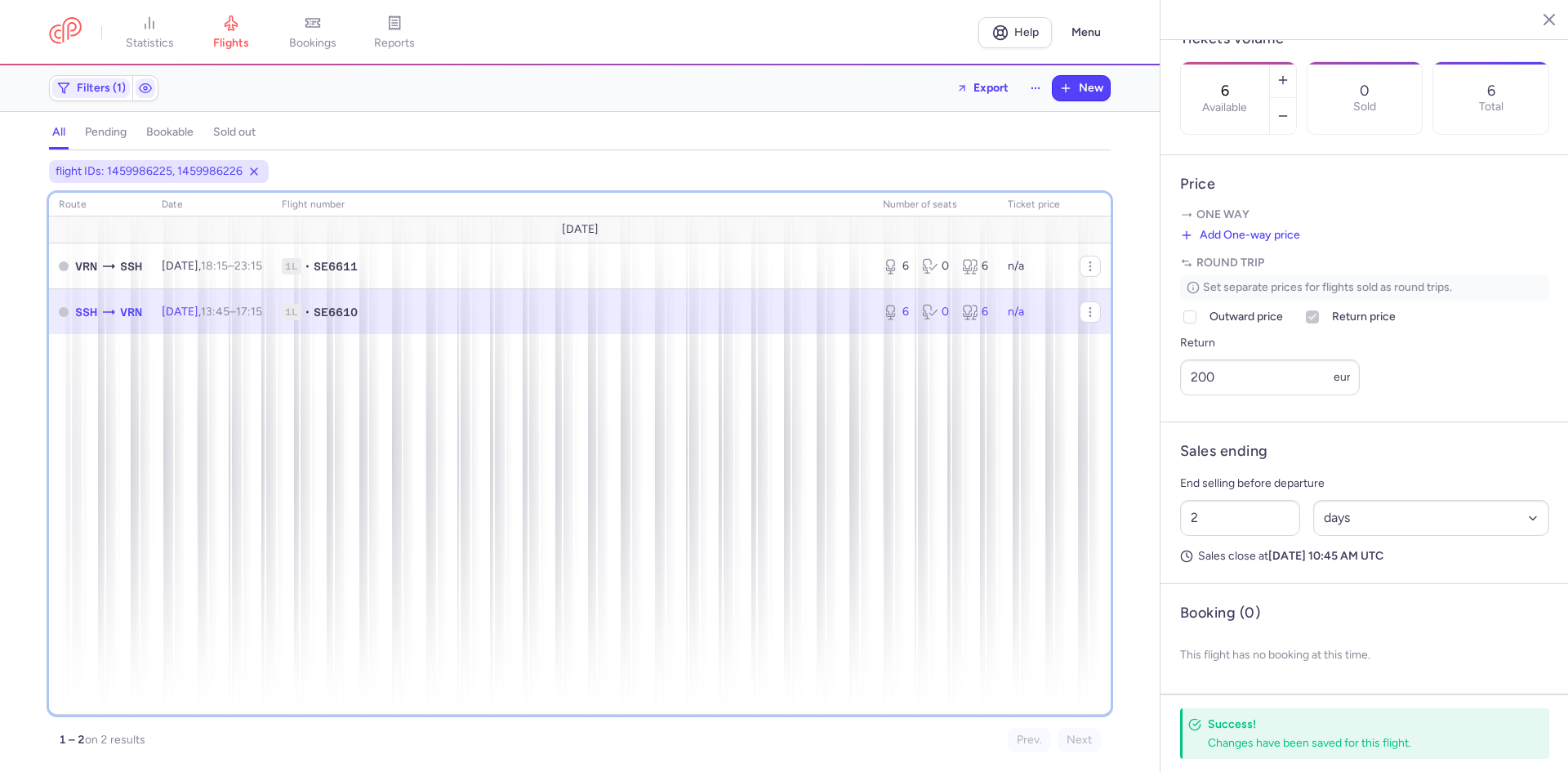
click at [712, 493] on div "route date Flight number number of seats Ticket price August 25 VRN SSH Sat, 23…" at bounding box center [580, 453] width 1062 height 522
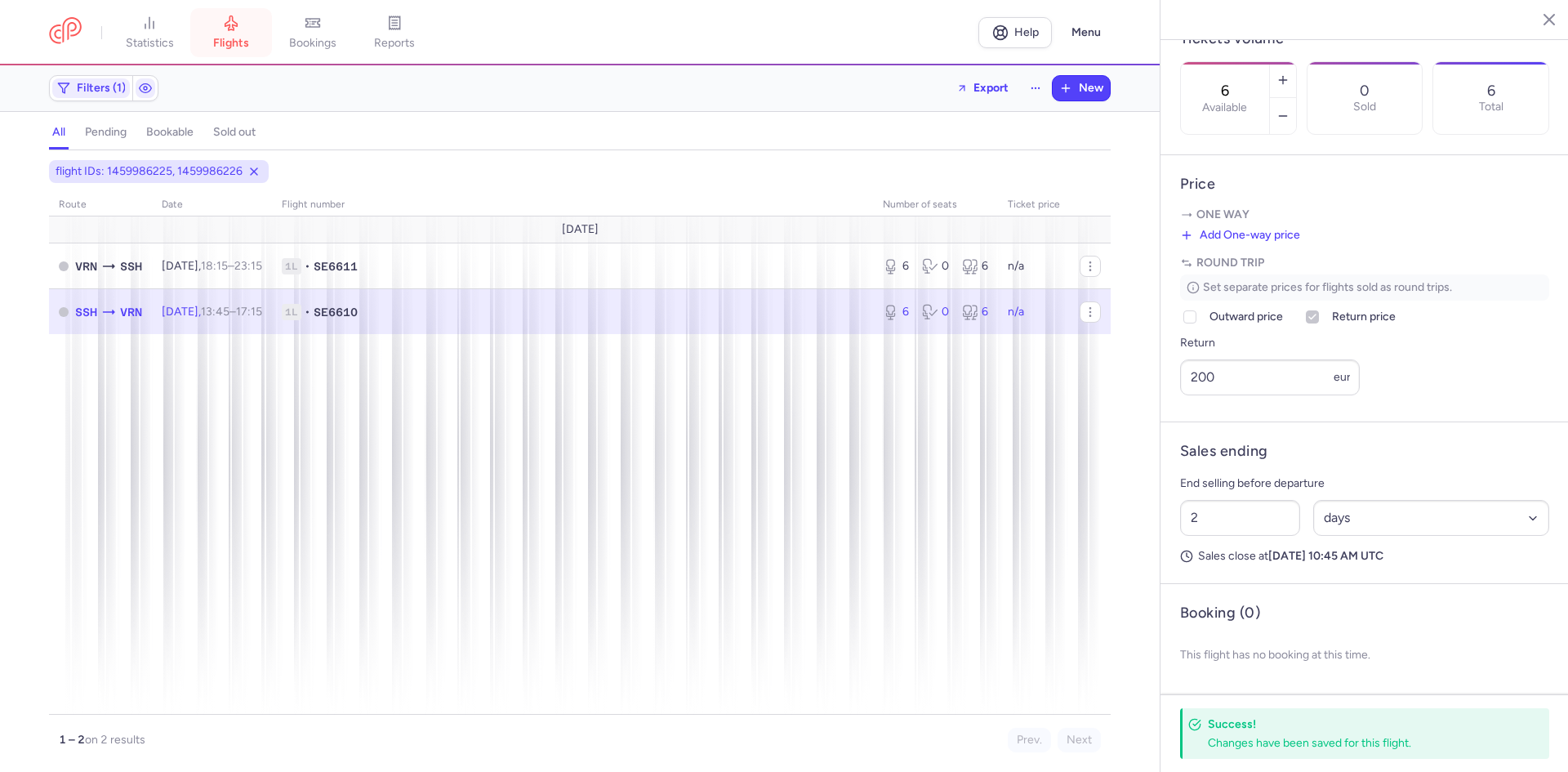
click at [232, 39] on span "flights" at bounding box center [231, 43] width 36 height 15
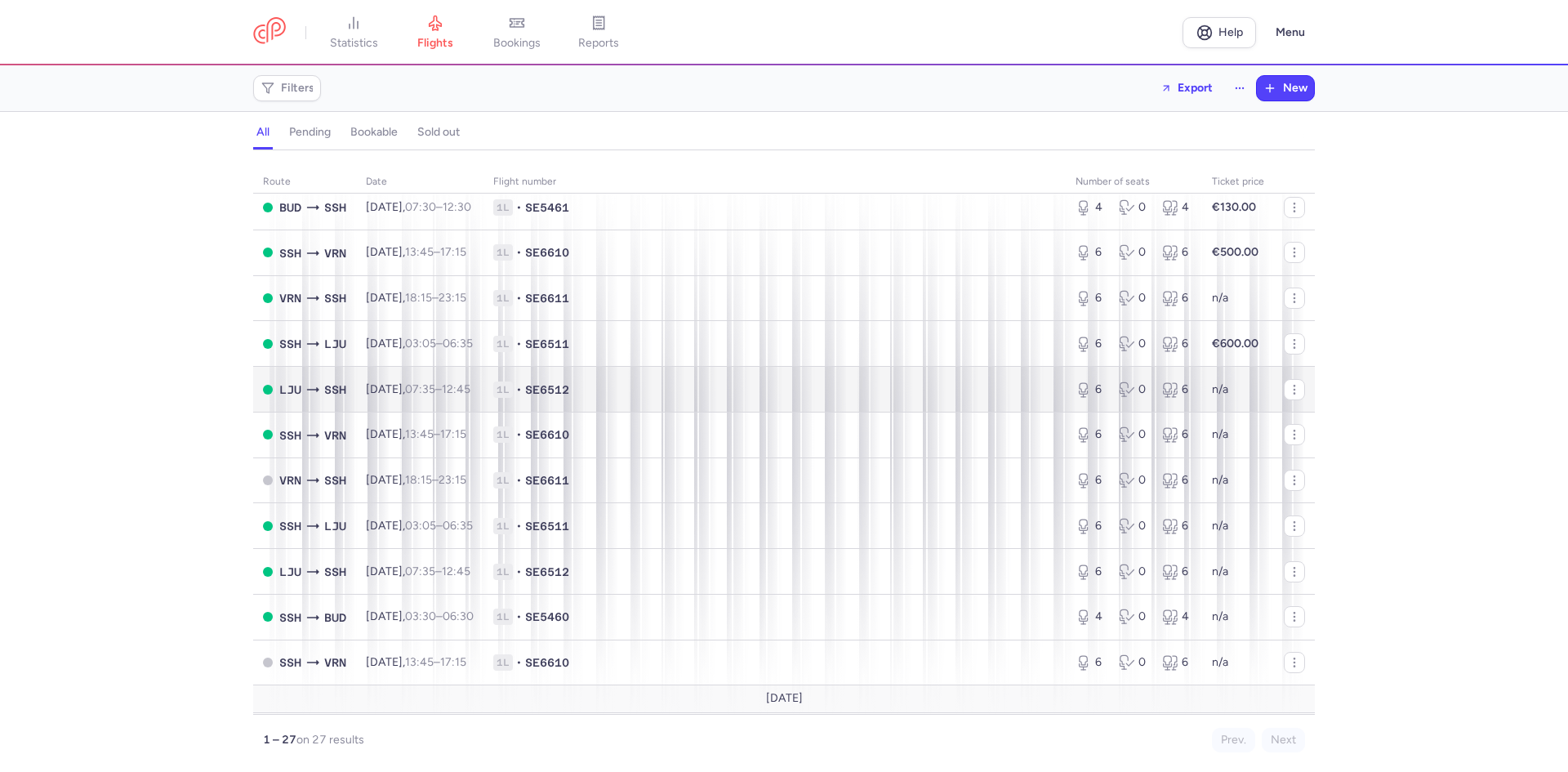
scroll to position [55, 0]
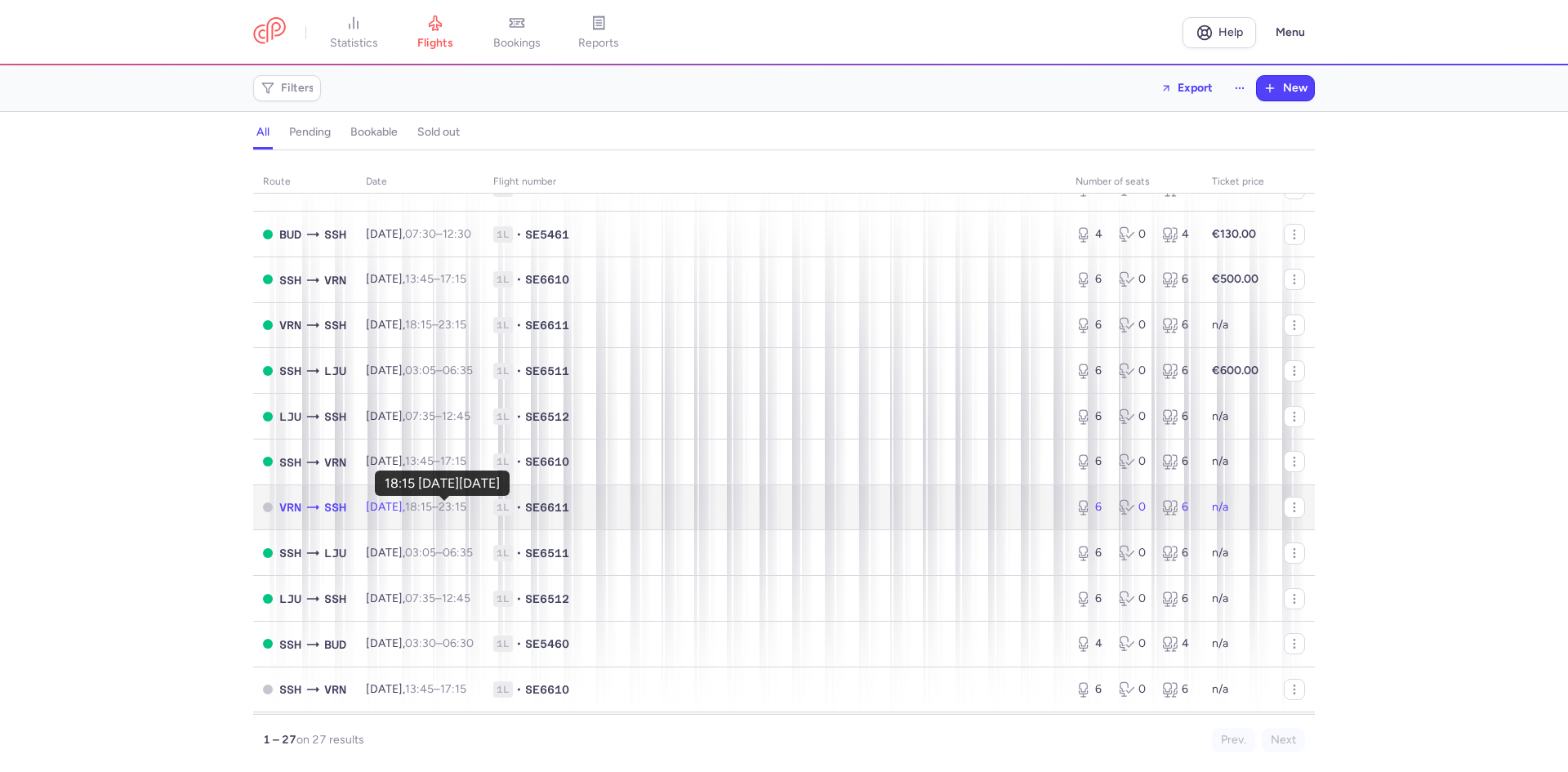
click at [432, 512] on time "18:15" at bounding box center [418, 506] width 27 height 14
select select "days"
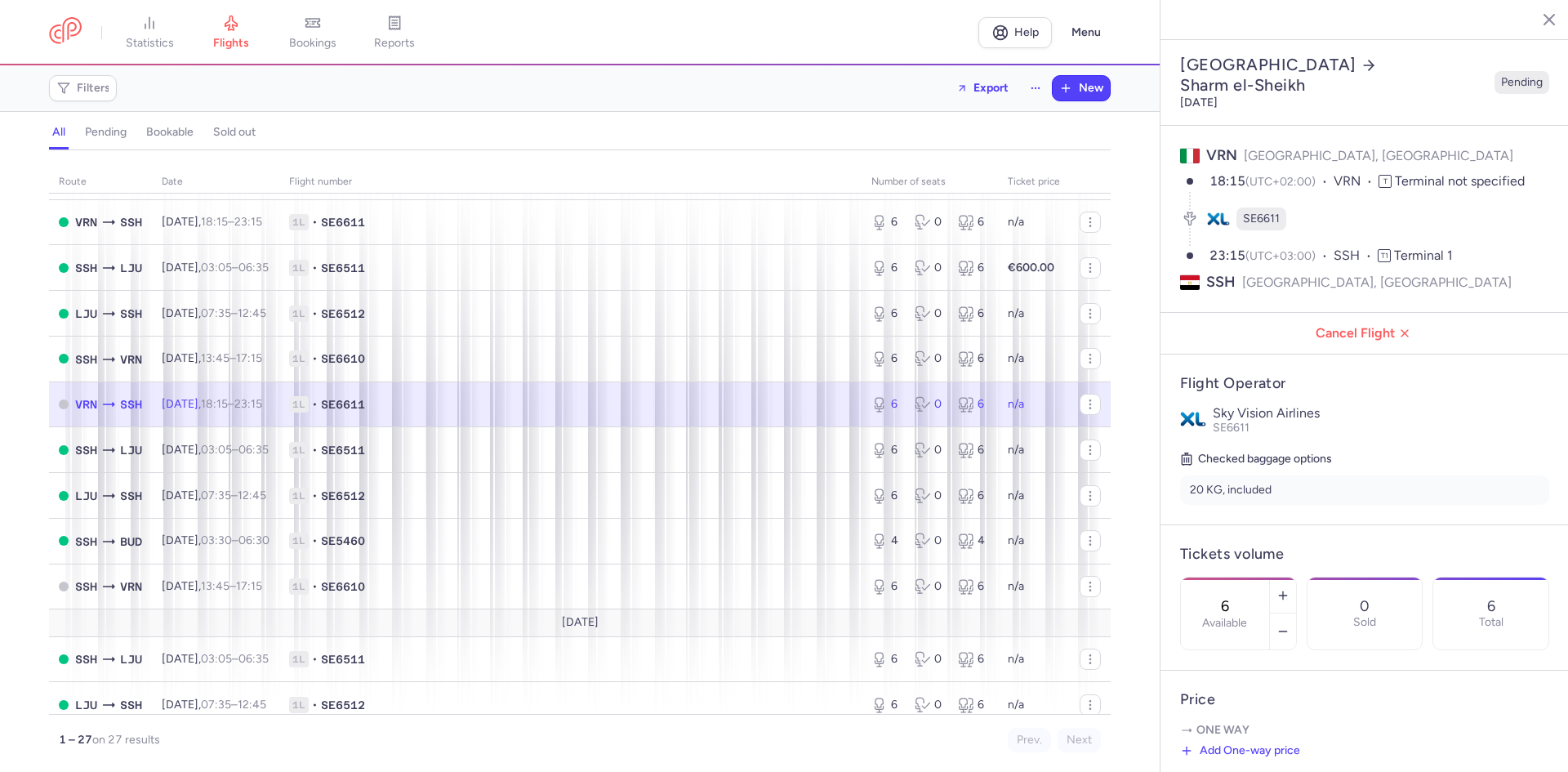
scroll to position [163, 0]
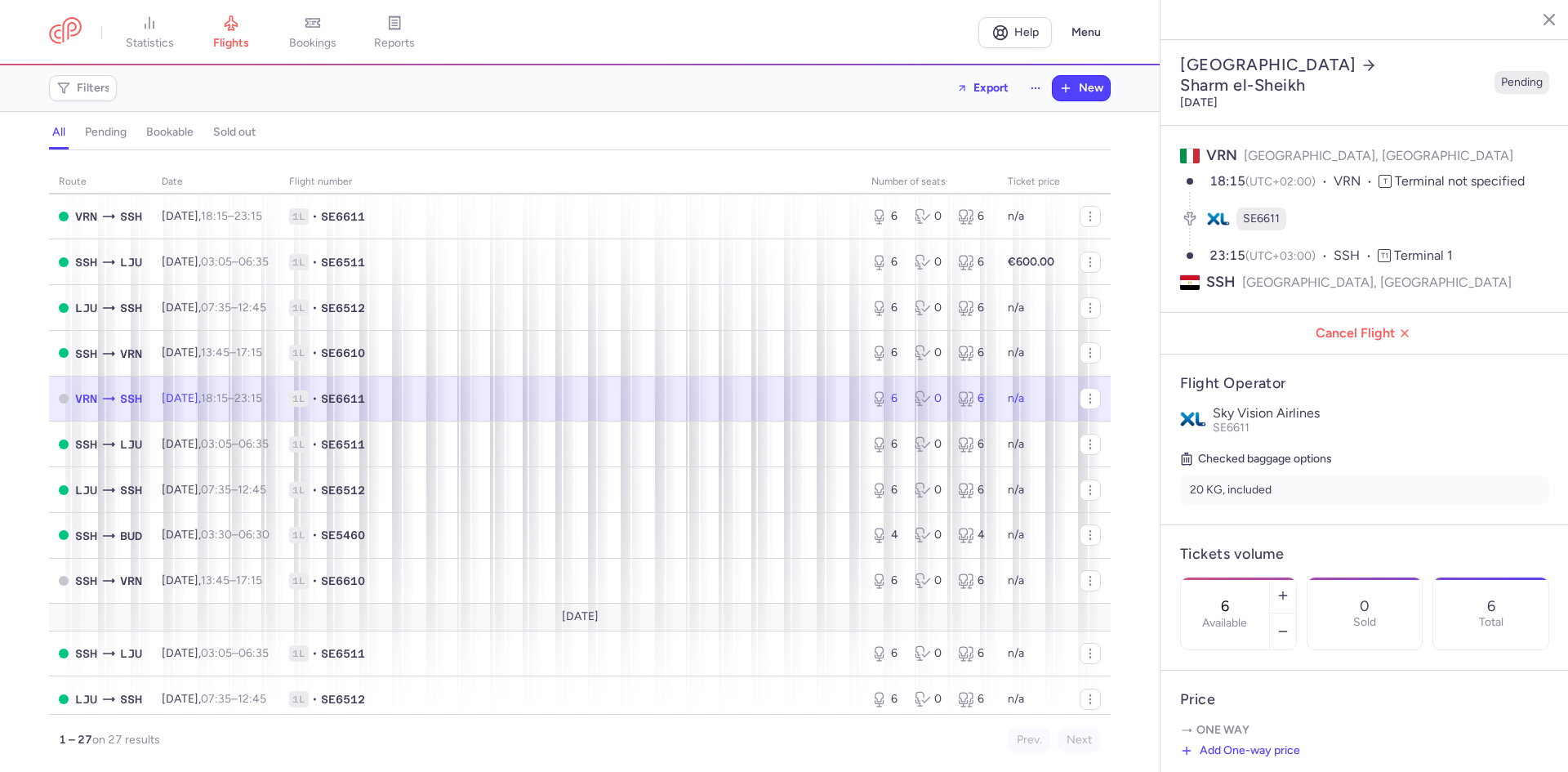
click at [1004, 389] on td "n/a" at bounding box center [1034, 399] width 72 height 46
click at [1007, 400] on span "n/a" at bounding box center [1015, 398] width 16 height 14
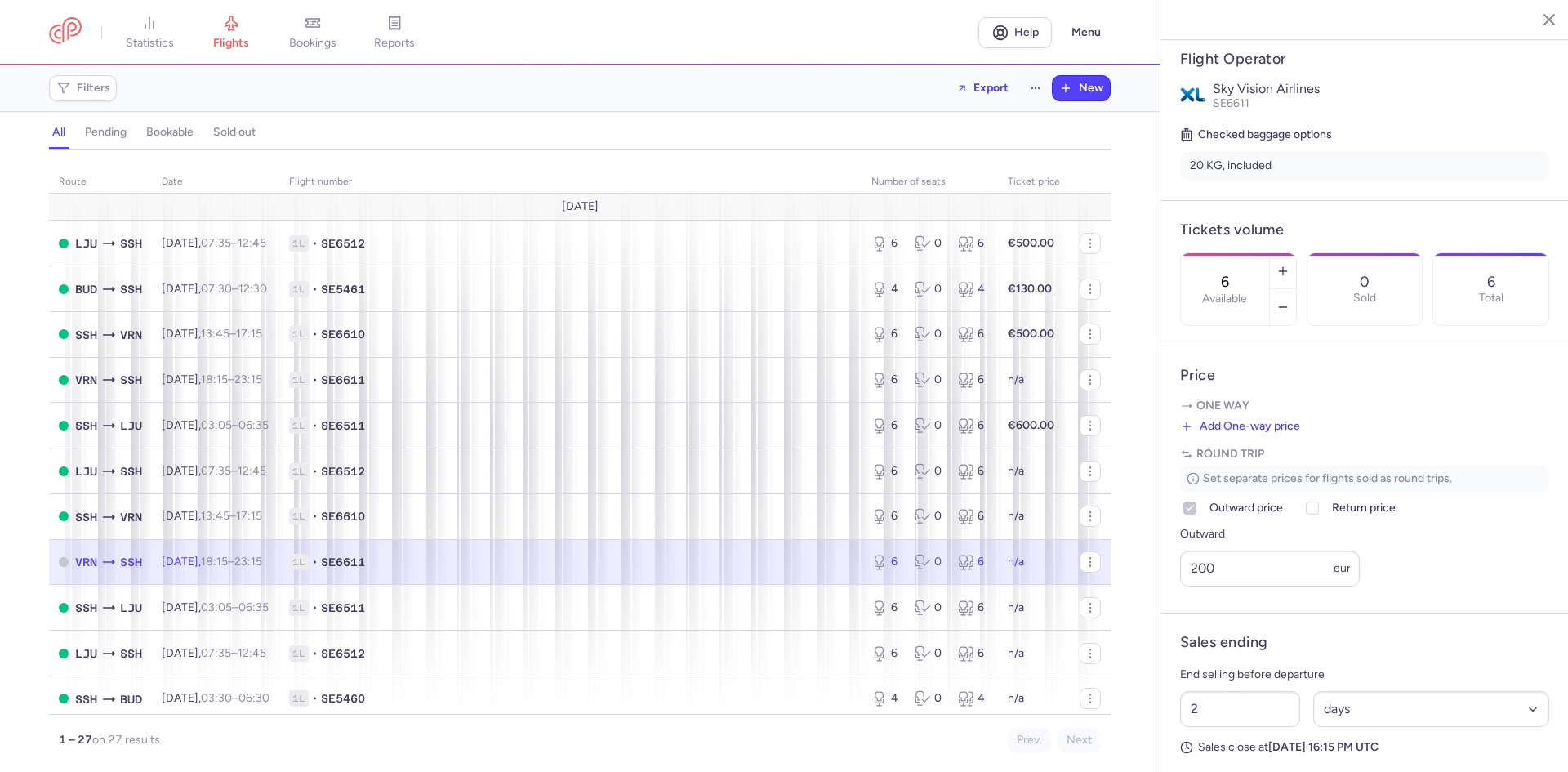
scroll to position [461, 0]
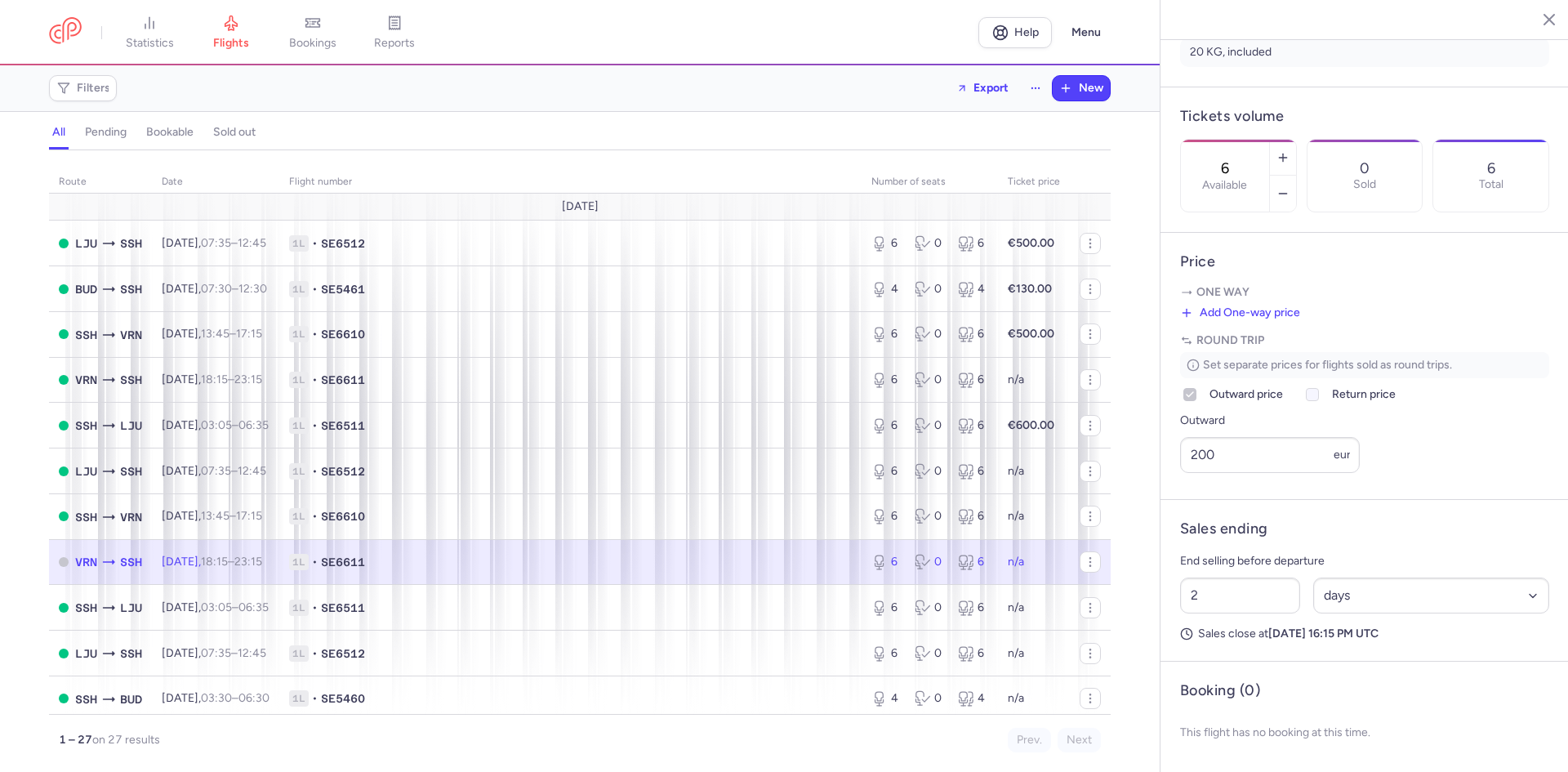
click at [1317, 394] on icon at bounding box center [1312, 394] width 9 height 9
click at [1317, 394] on input "Return price" at bounding box center [1312, 394] width 13 height 13
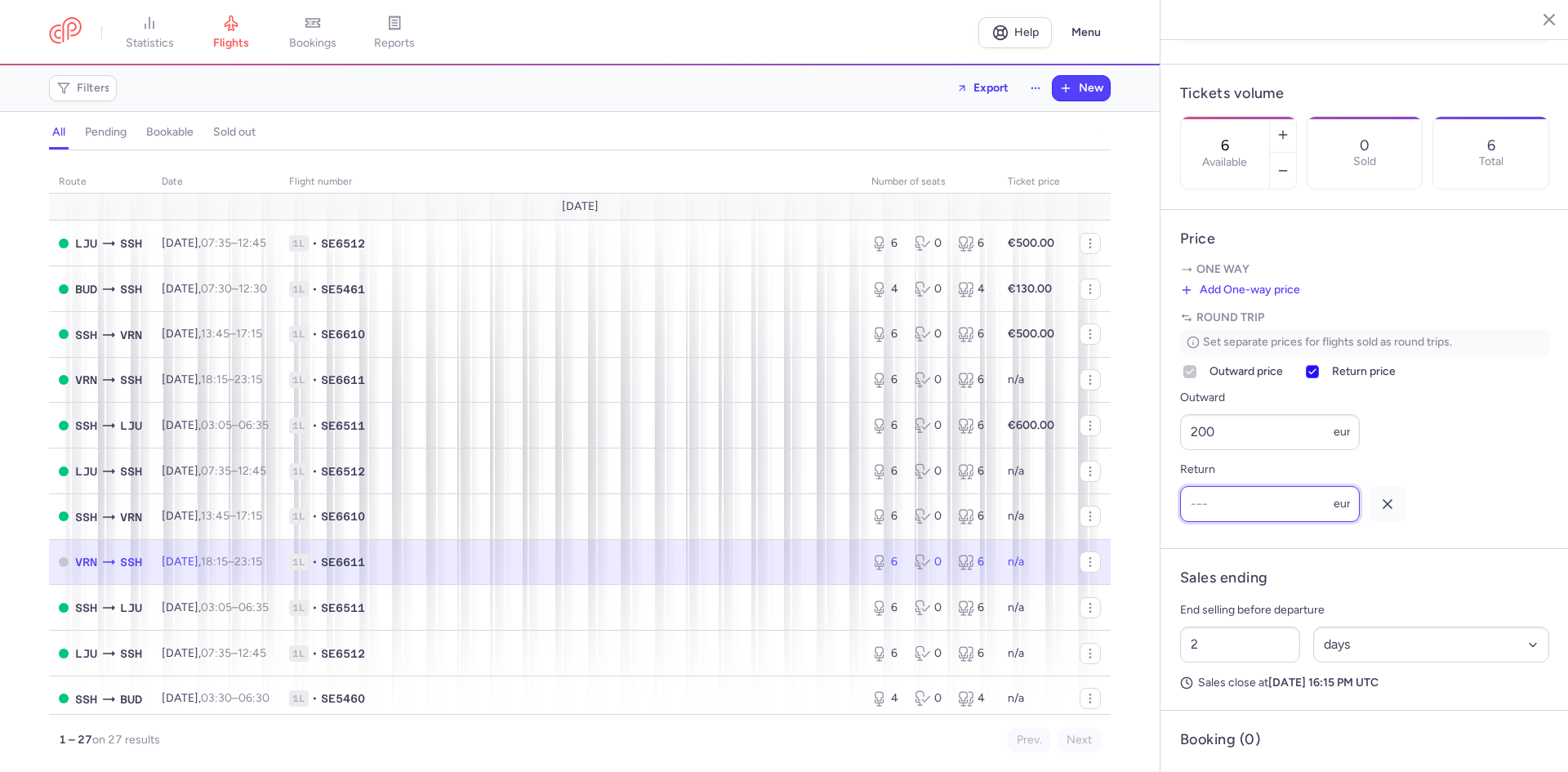
scroll to position [0, 0]
click at [1317, 377] on icon at bounding box center [1312, 371] width 9 height 9
click at [1317, 378] on input "Return price" at bounding box center [1312, 371] width 13 height 13
checkbox input "false"
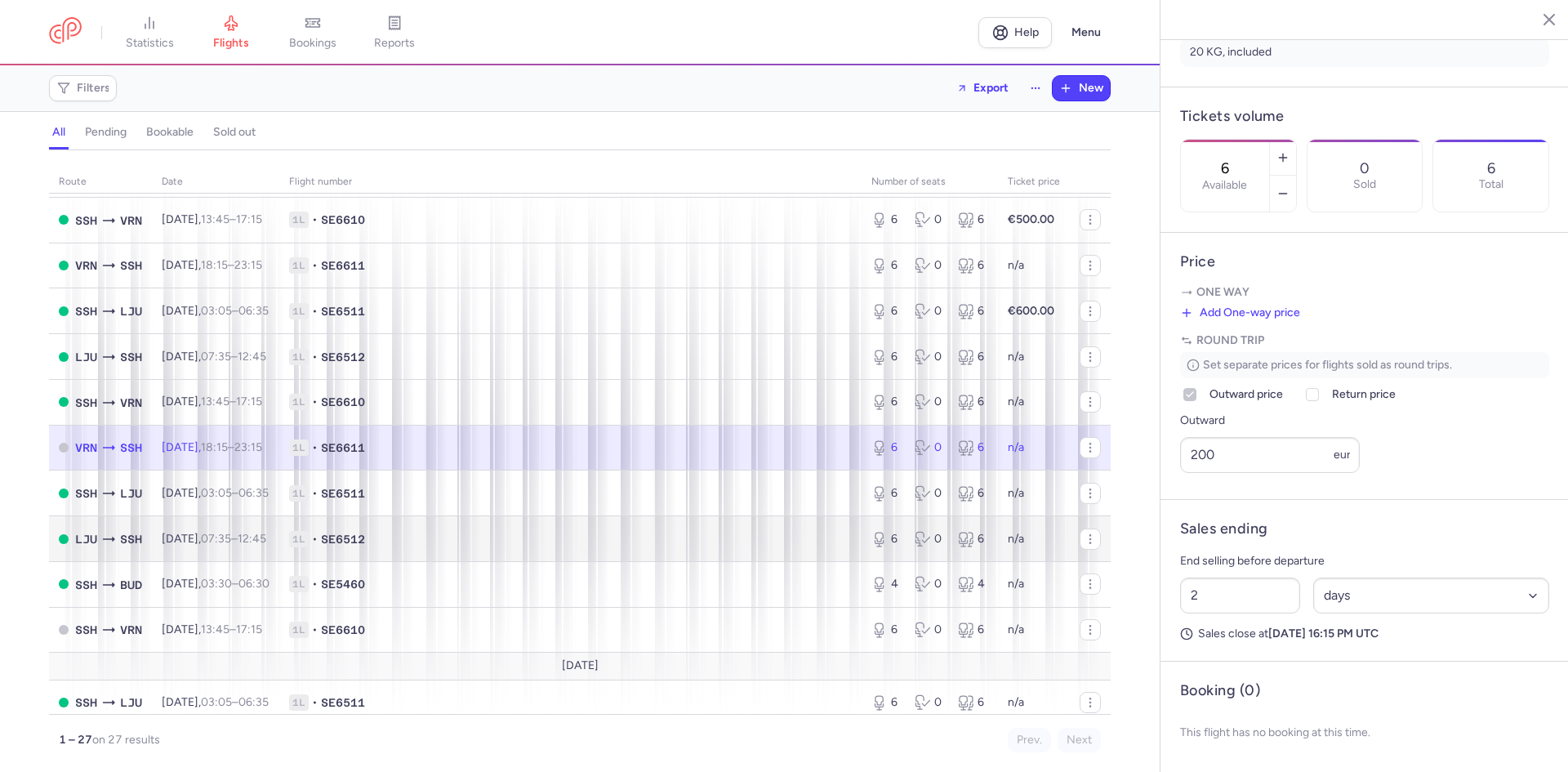
scroll to position [137, 0]
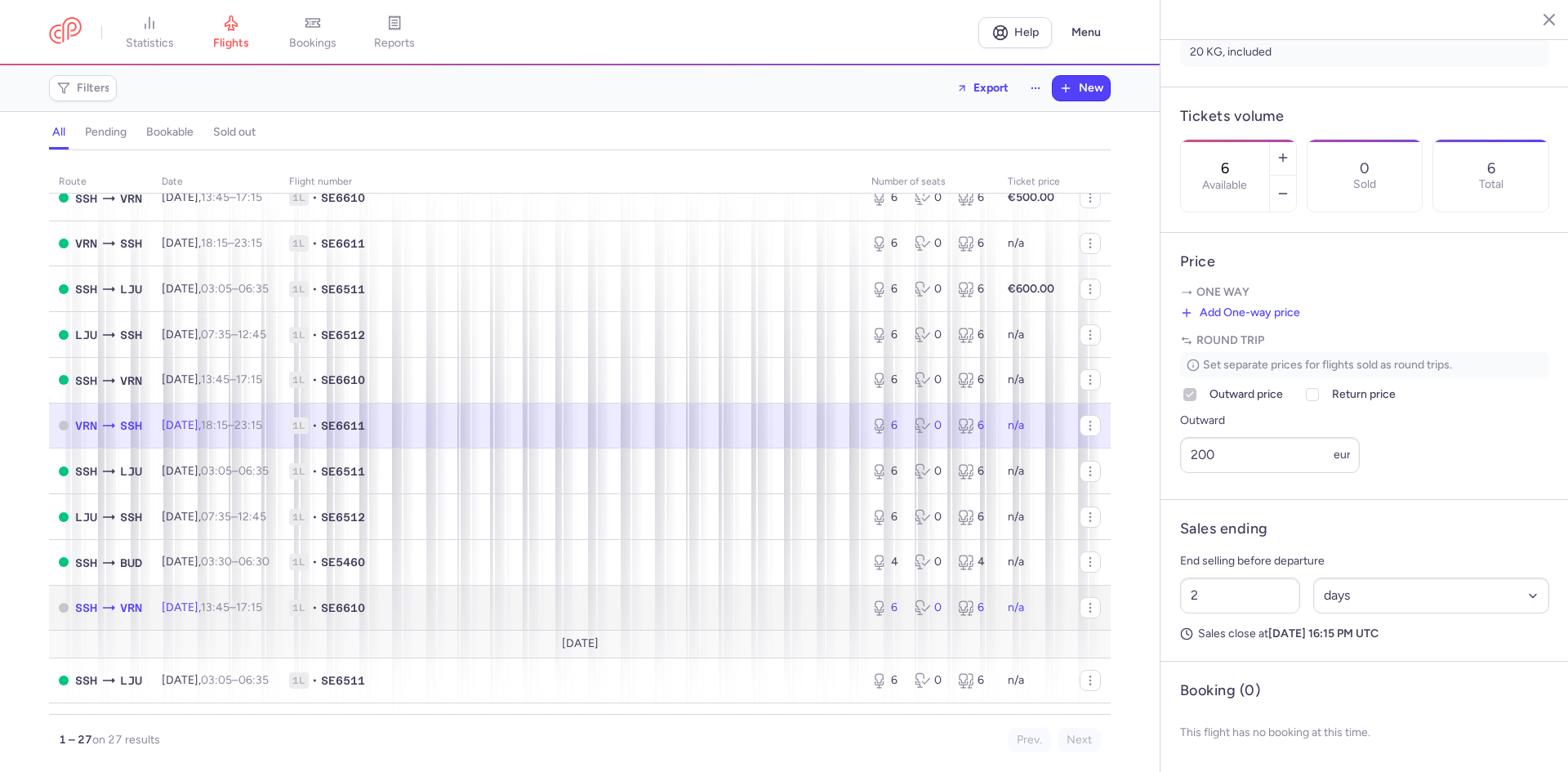
click at [365, 612] on span "SE6610" at bounding box center [343, 607] width 44 height 16
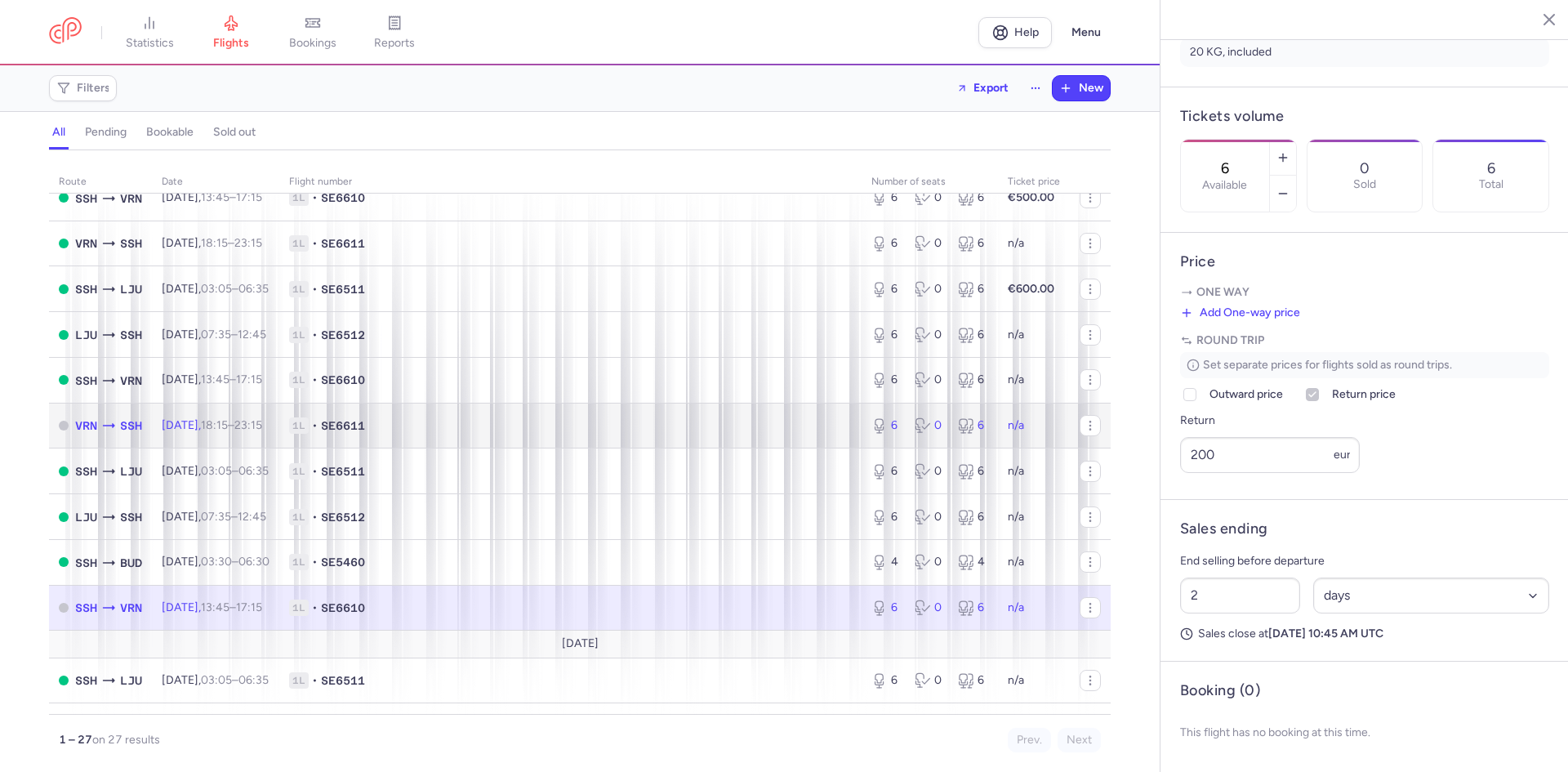
click at [255, 422] on span "18:15 – 23:15 +0" at bounding box center [231, 425] width 61 height 14
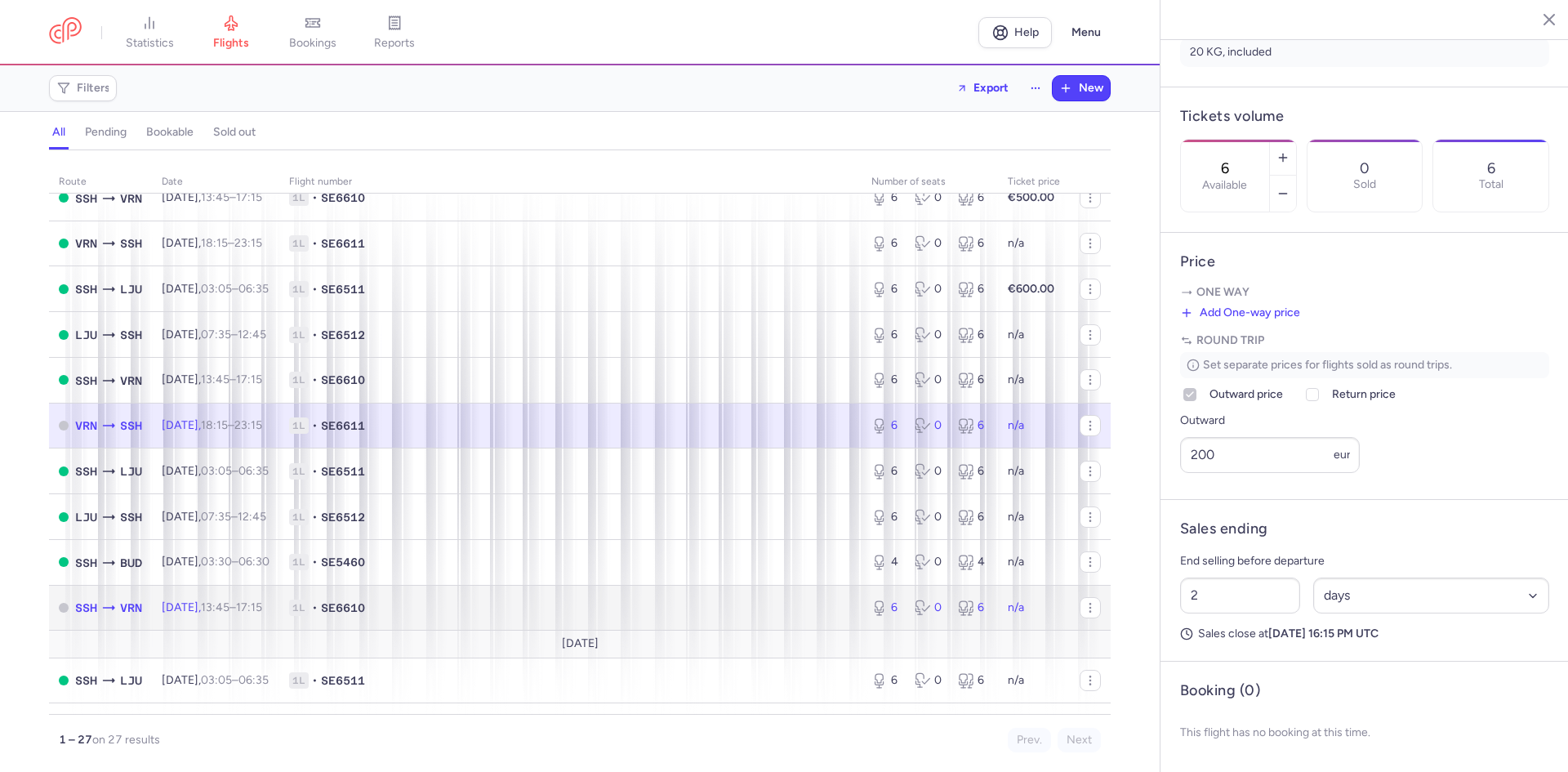
click at [254, 615] on td "[DATE] 13:45 – 17:15 +0" at bounding box center [215, 608] width 127 height 46
